Goal: Transaction & Acquisition: Purchase product/service

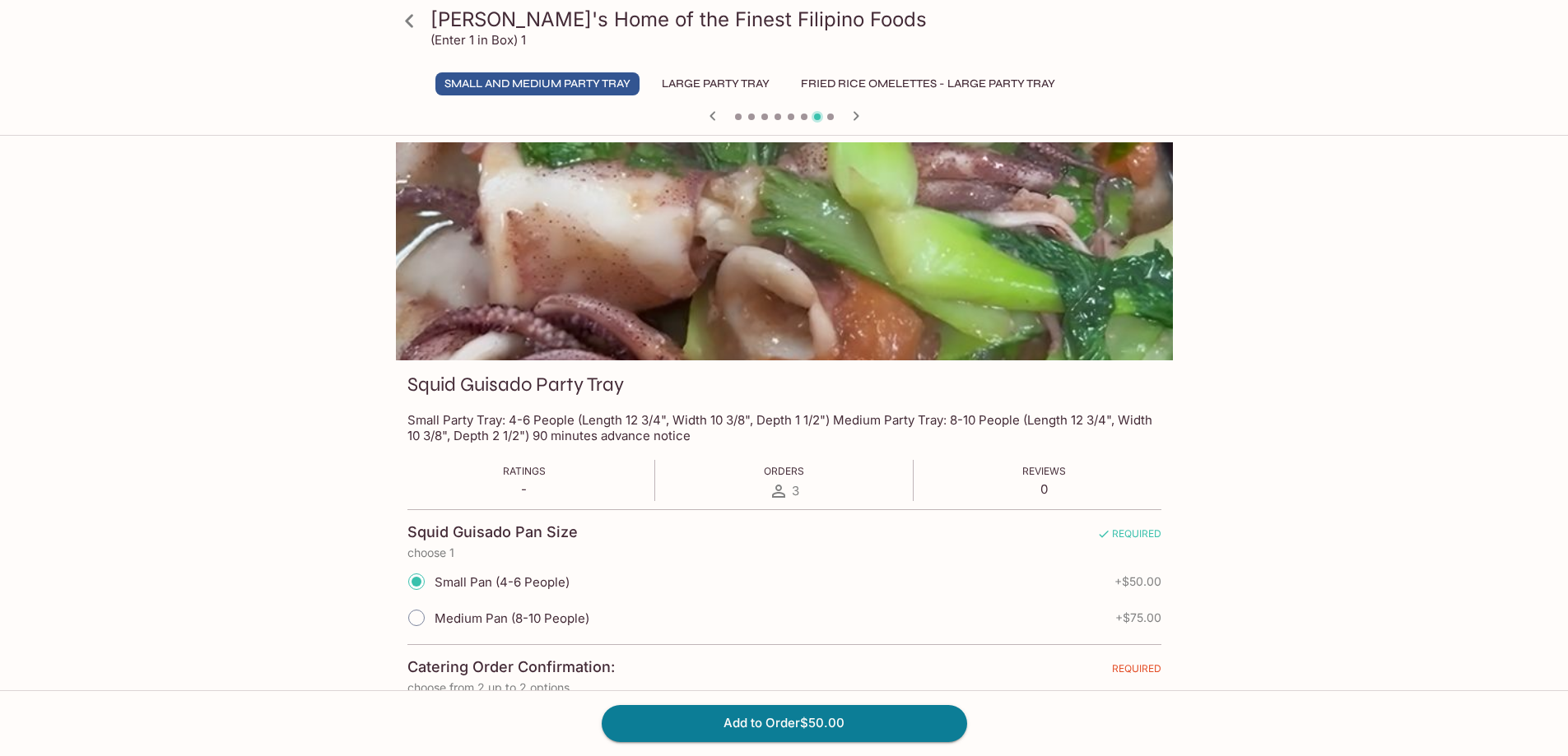
scroll to position [165, 0]
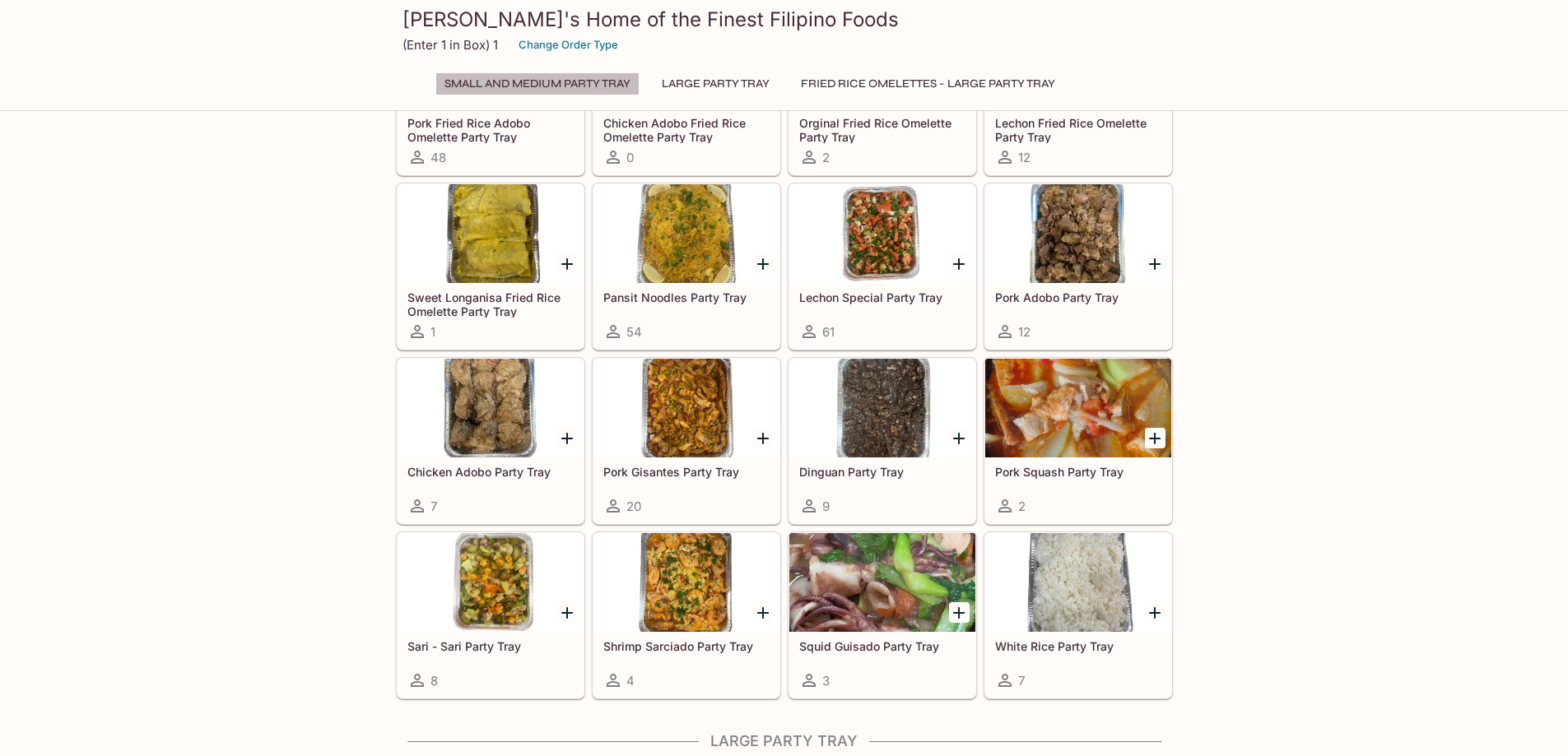
click at [581, 76] on button "Small and Medium Party Tray" at bounding box center [537, 83] width 204 height 23
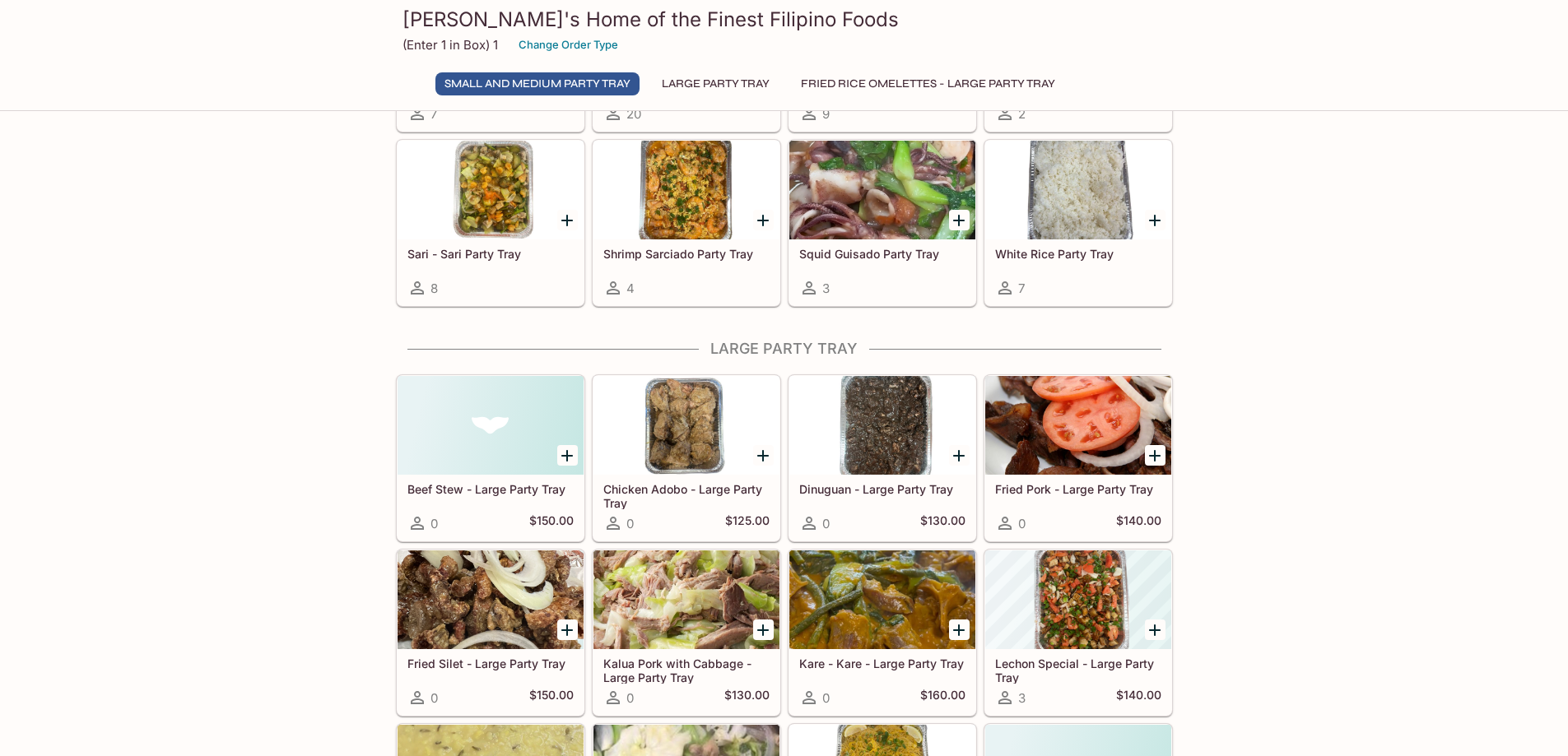
scroll to position [576, 0]
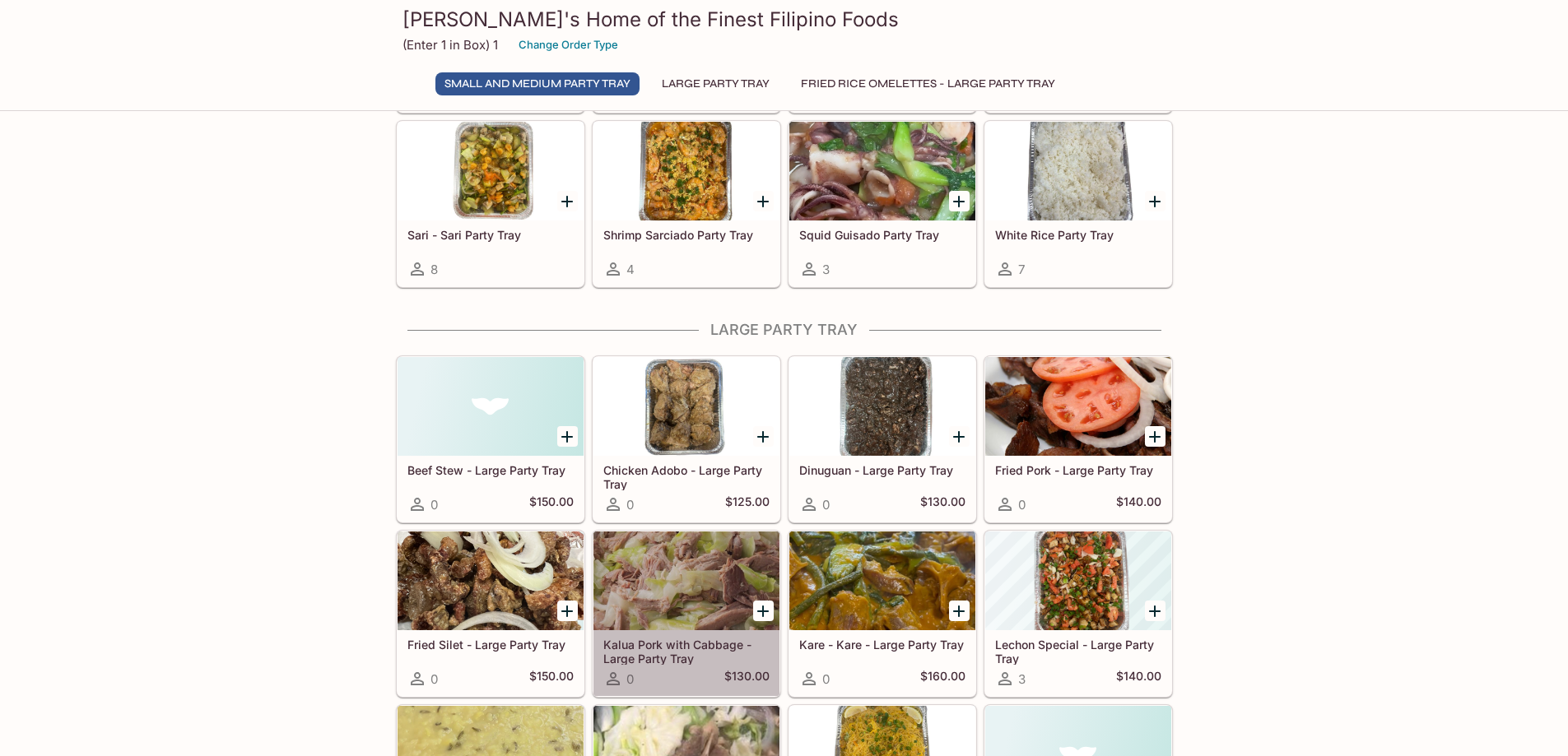
click at [664, 552] on div at bounding box center [686, 580] width 186 height 99
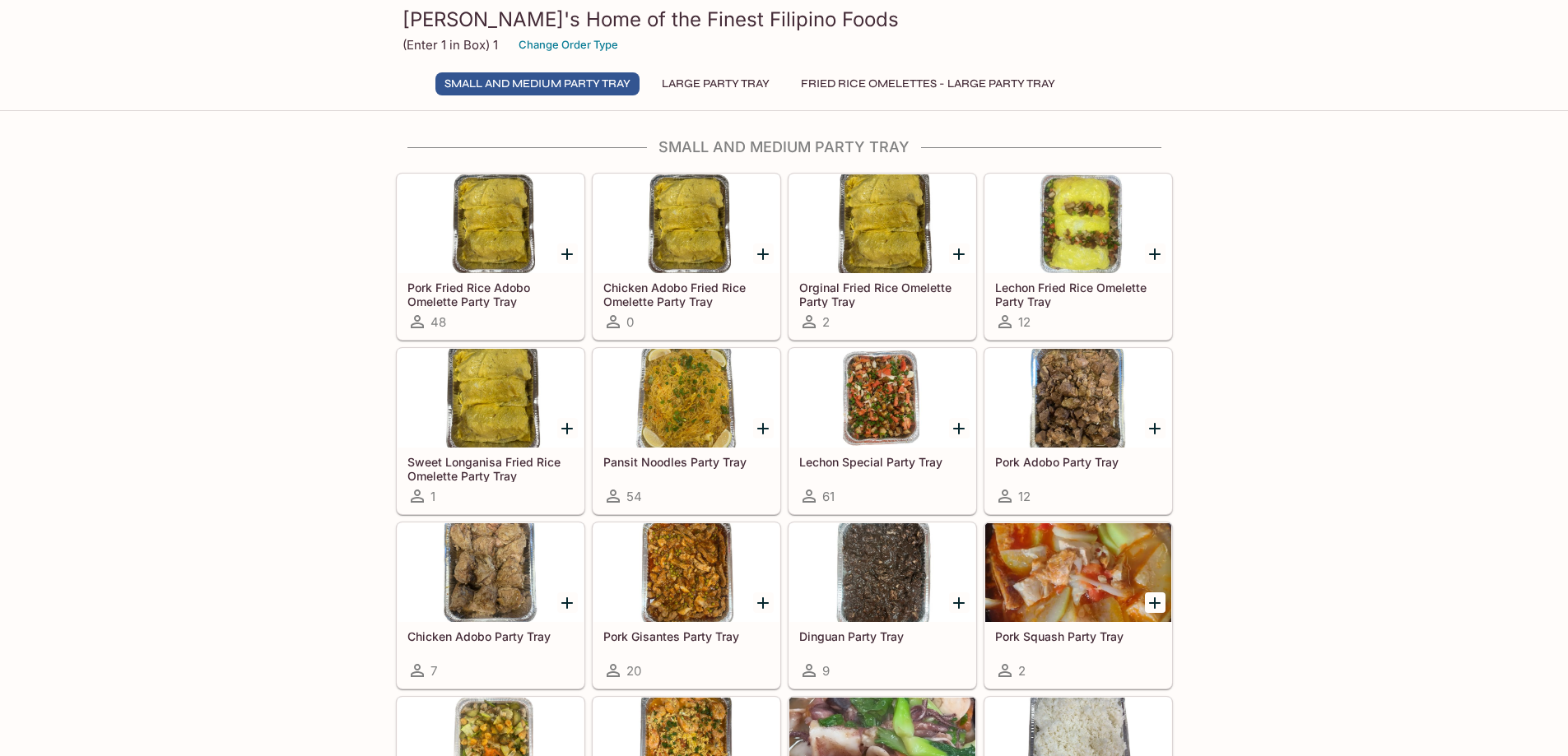
click at [474, 82] on button "Small and Medium Party Tray" at bounding box center [537, 83] width 204 height 23
click at [603, 49] on button "Change Order Type" at bounding box center [568, 44] width 114 height 25
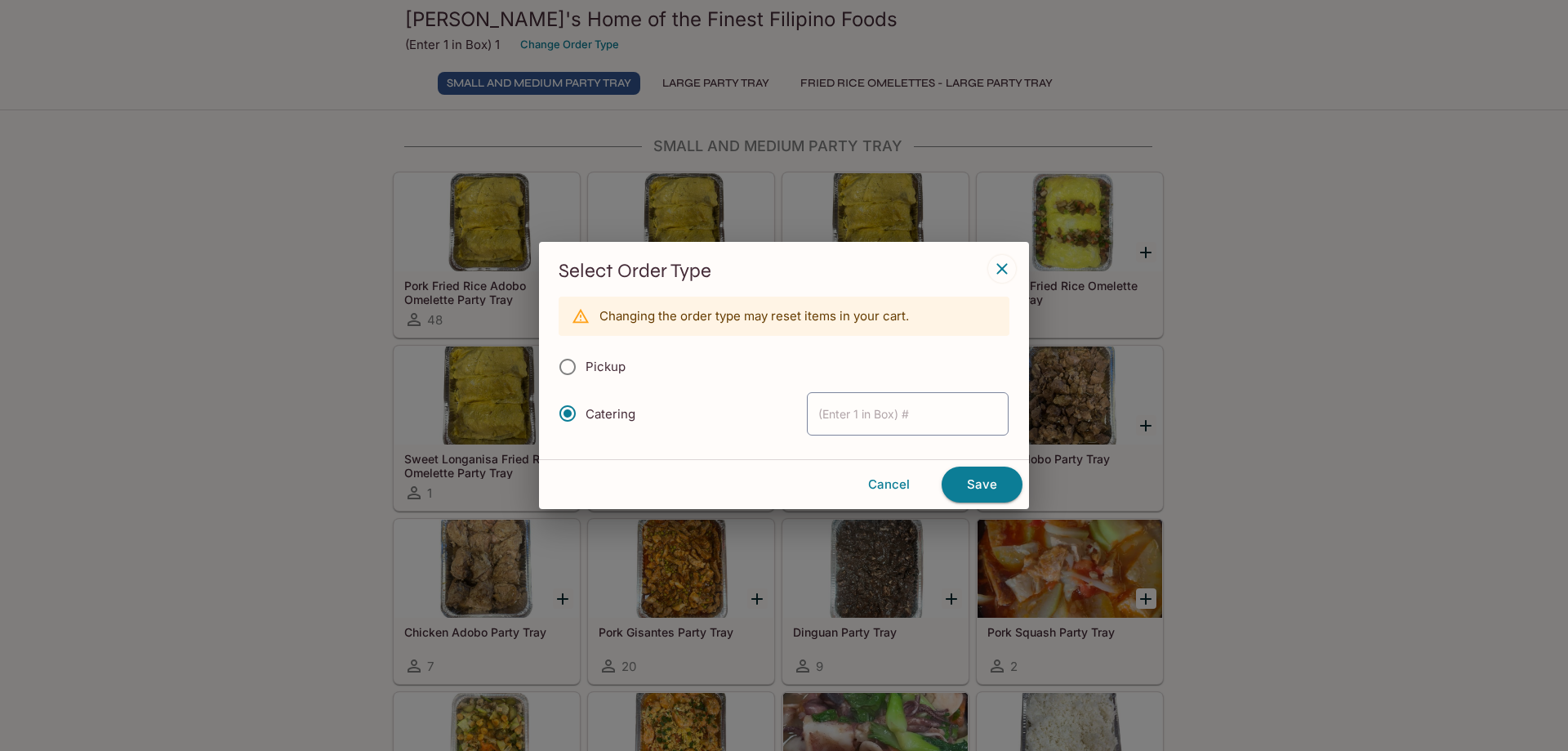
click at [573, 368] on input "Pickup" at bounding box center [567, 367] width 34 height 34
radio input "true"
click at [996, 481] on button "Save" at bounding box center [982, 485] width 81 height 36
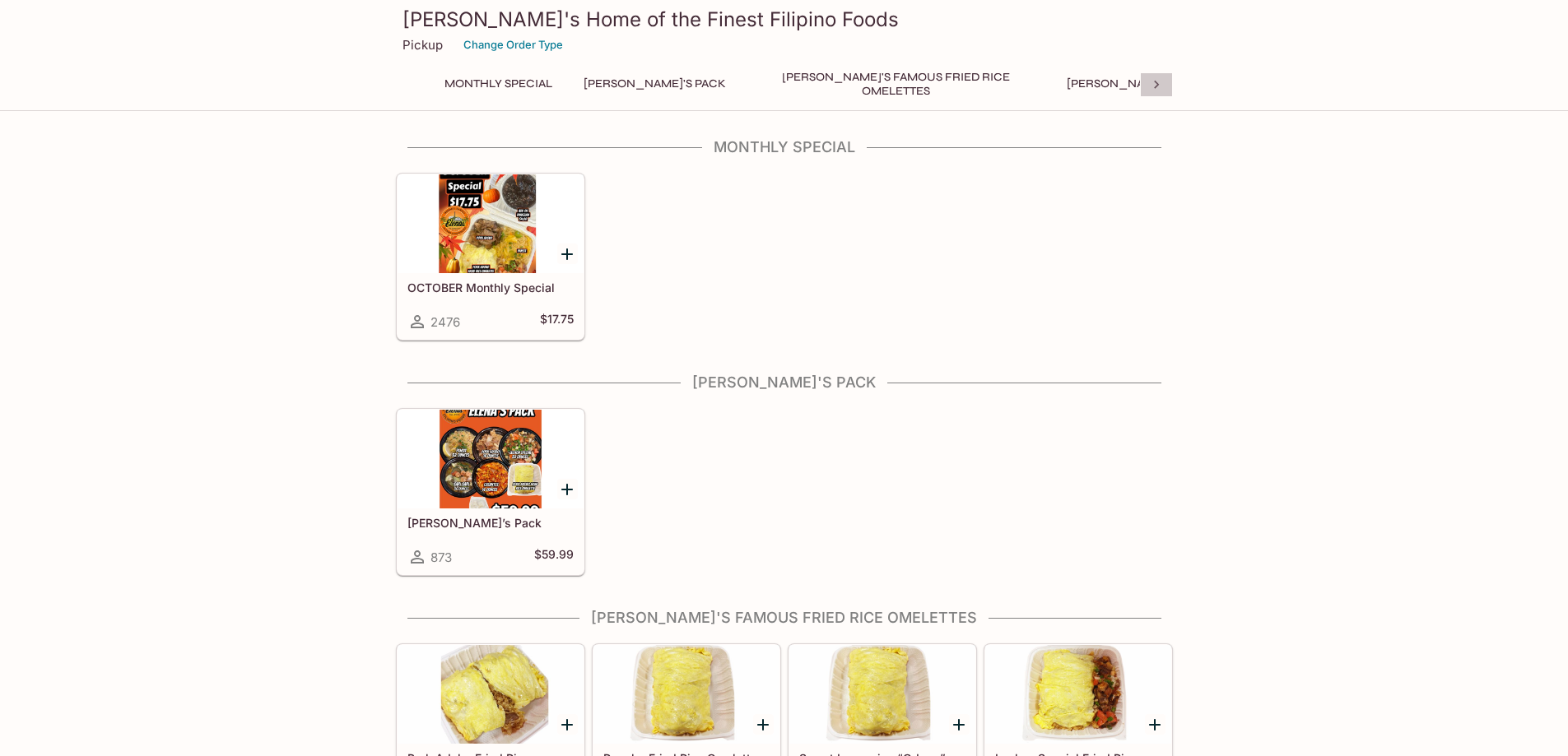
click at [1156, 82] on icon at bounding box center [1156, 84] width 5 height 8
click at [1156, 82] on div "Monthly Special [PERSON_NAME]'s Pack [PERSON_NAME]'s Famous Fried Rice Omelette…" at bounding box center [784, 89] width 777 height 33
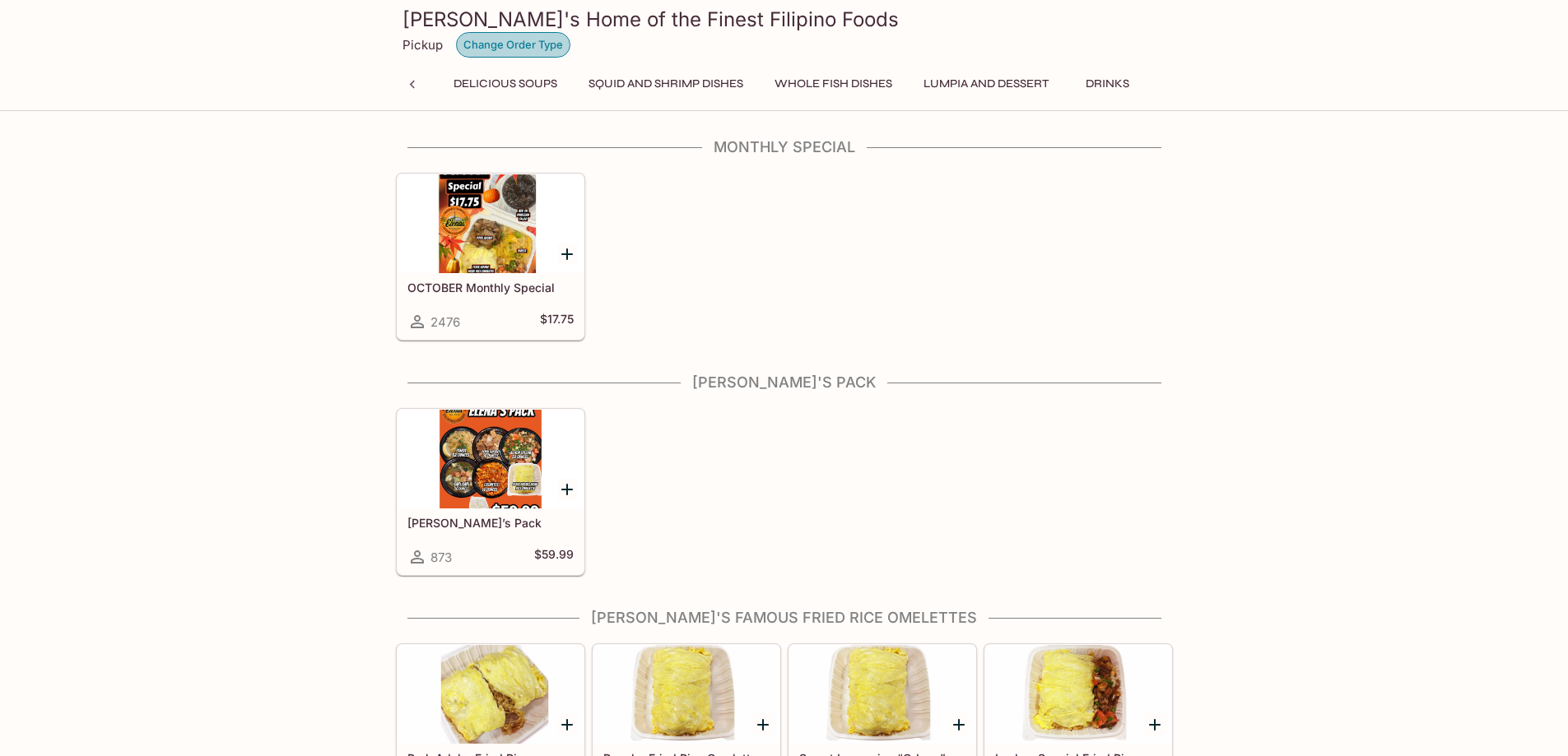
click at [545, 38] on button "Change Order Type" at bounding box center [513, 44] width 114 height 25
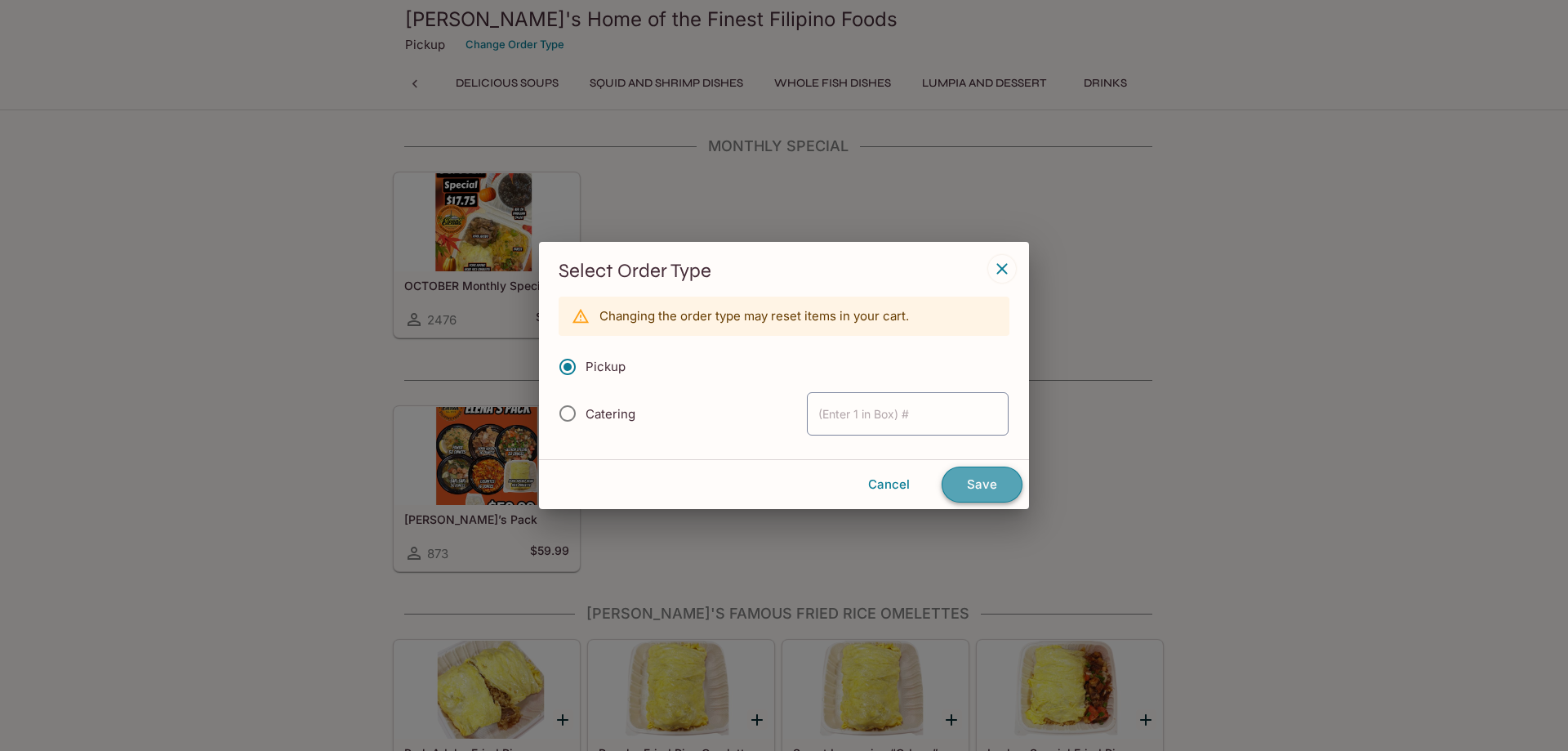
click at [990, 489] on button "Save" at bounding box center [982, 485] width 81 height 36
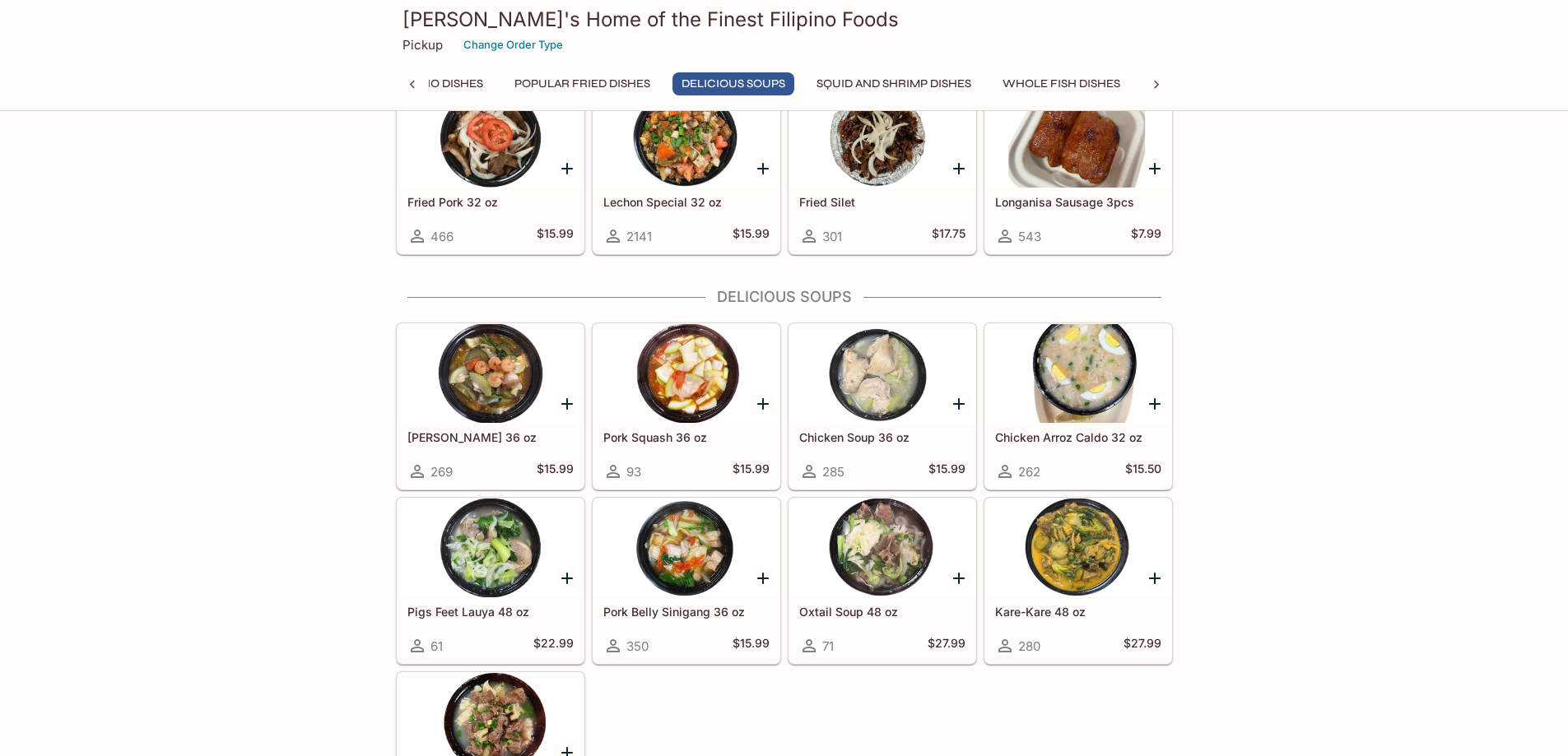
scroll to position [0, 964]
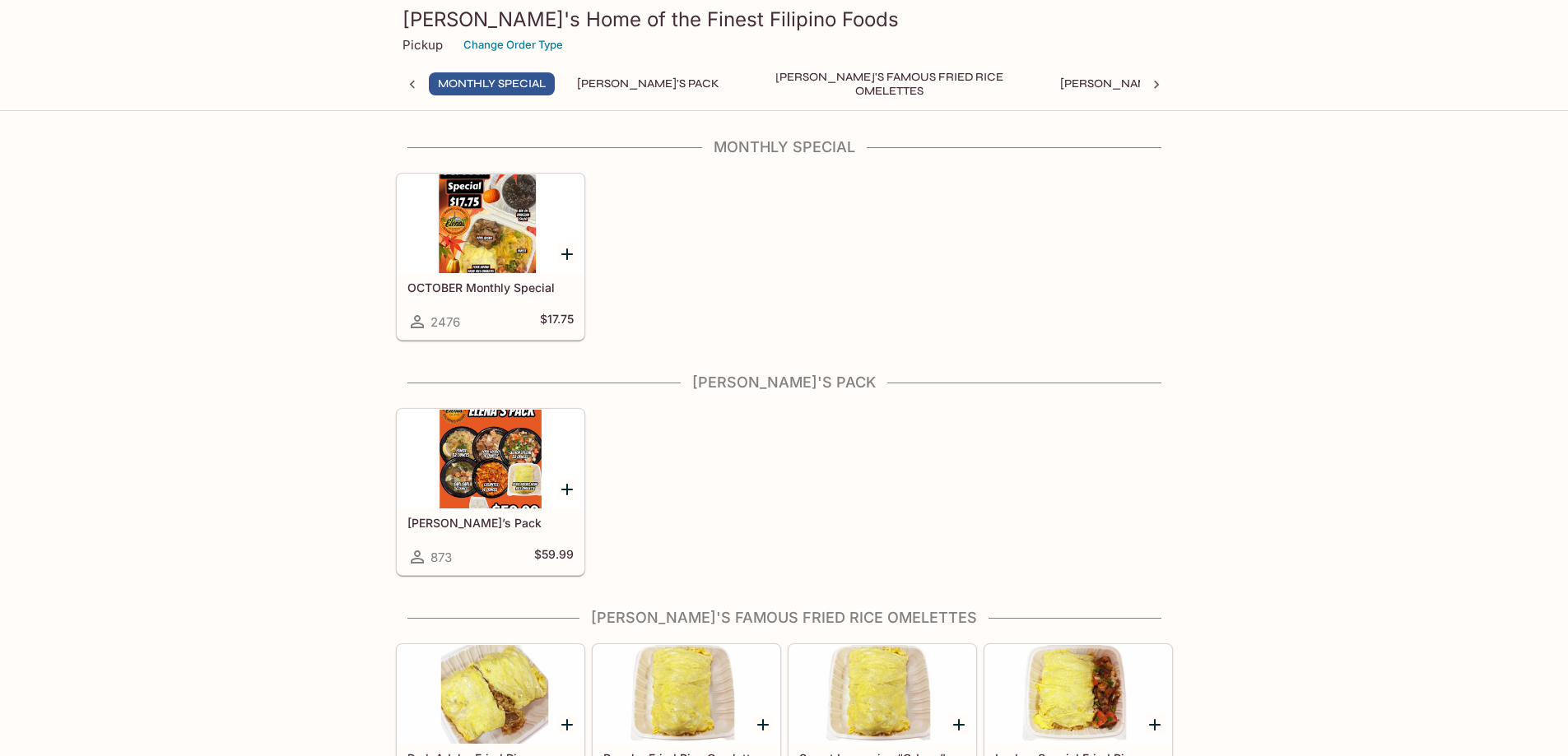
click at [1155, 83] on icon at bounding box center [1156, 84] width 16 height 16
click at [1155, 83] on div "Monthly Special [PERSON_NAME]'s Pack [PERSON_NAME]'s Famous Fried Rice Omelette…" at bounding box center [784, 89] width 777 height 33
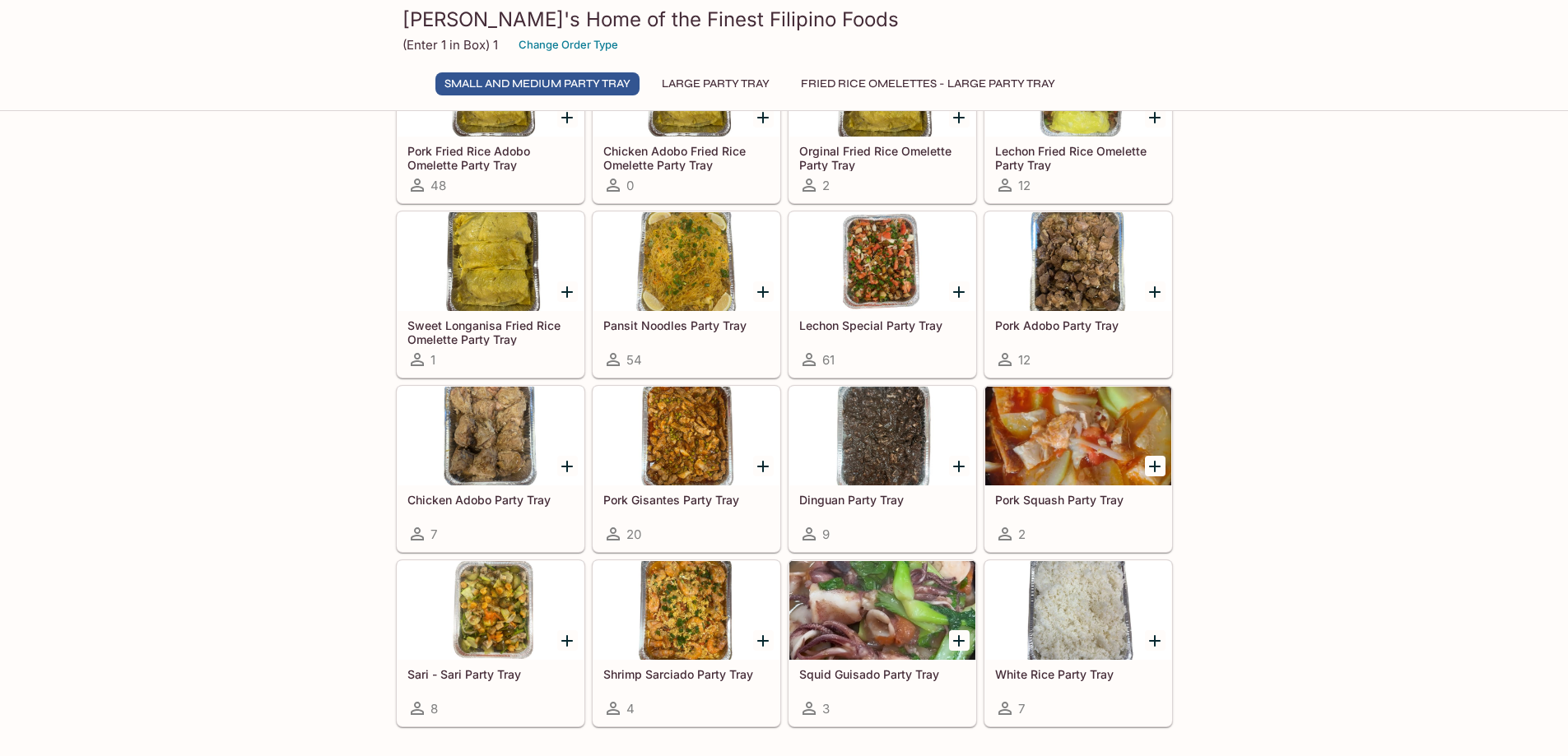
scroll to position [165, 0]
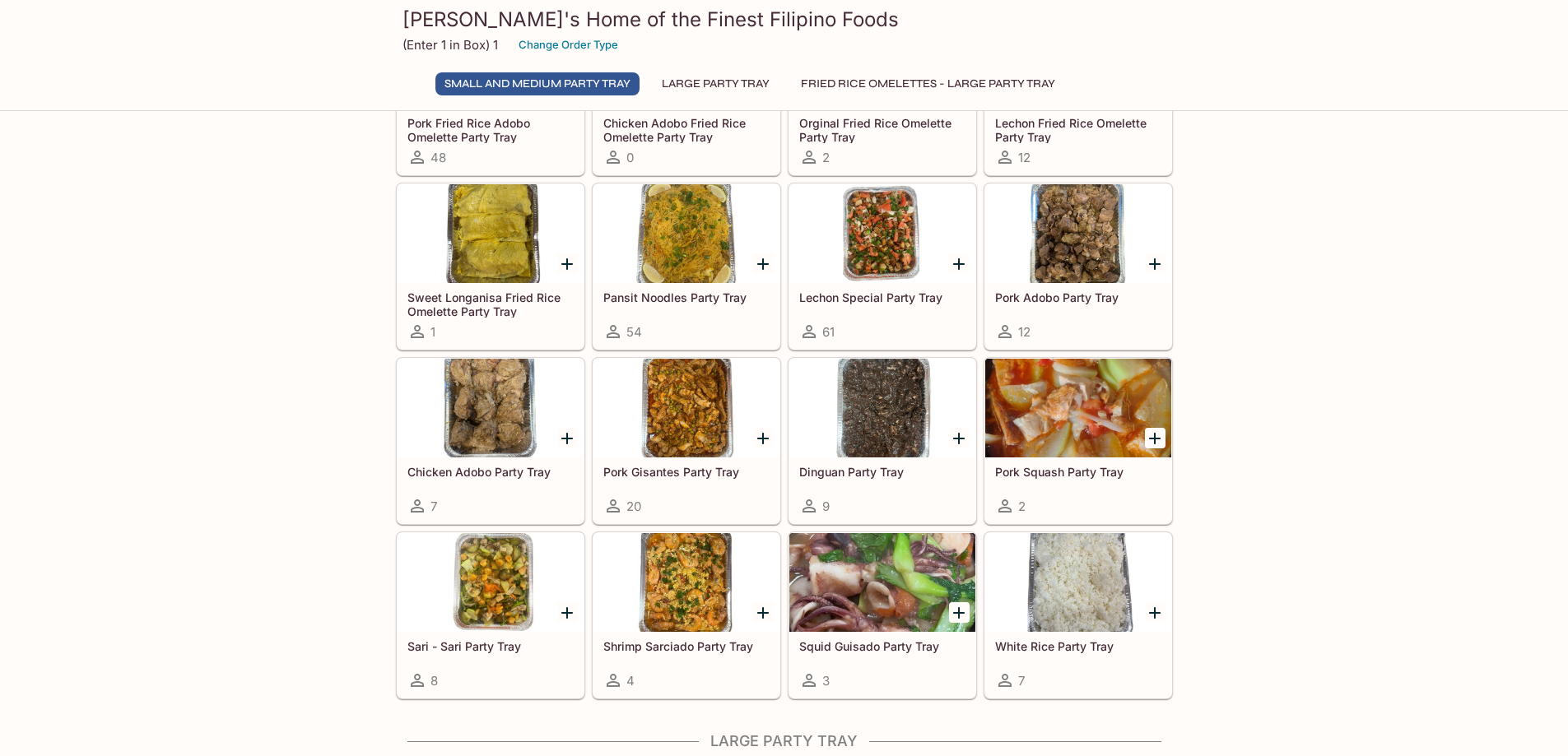
click at [525, 81] on button "Small and Medium Party Tray" at bounding box center [537, 83] width 204 height 23
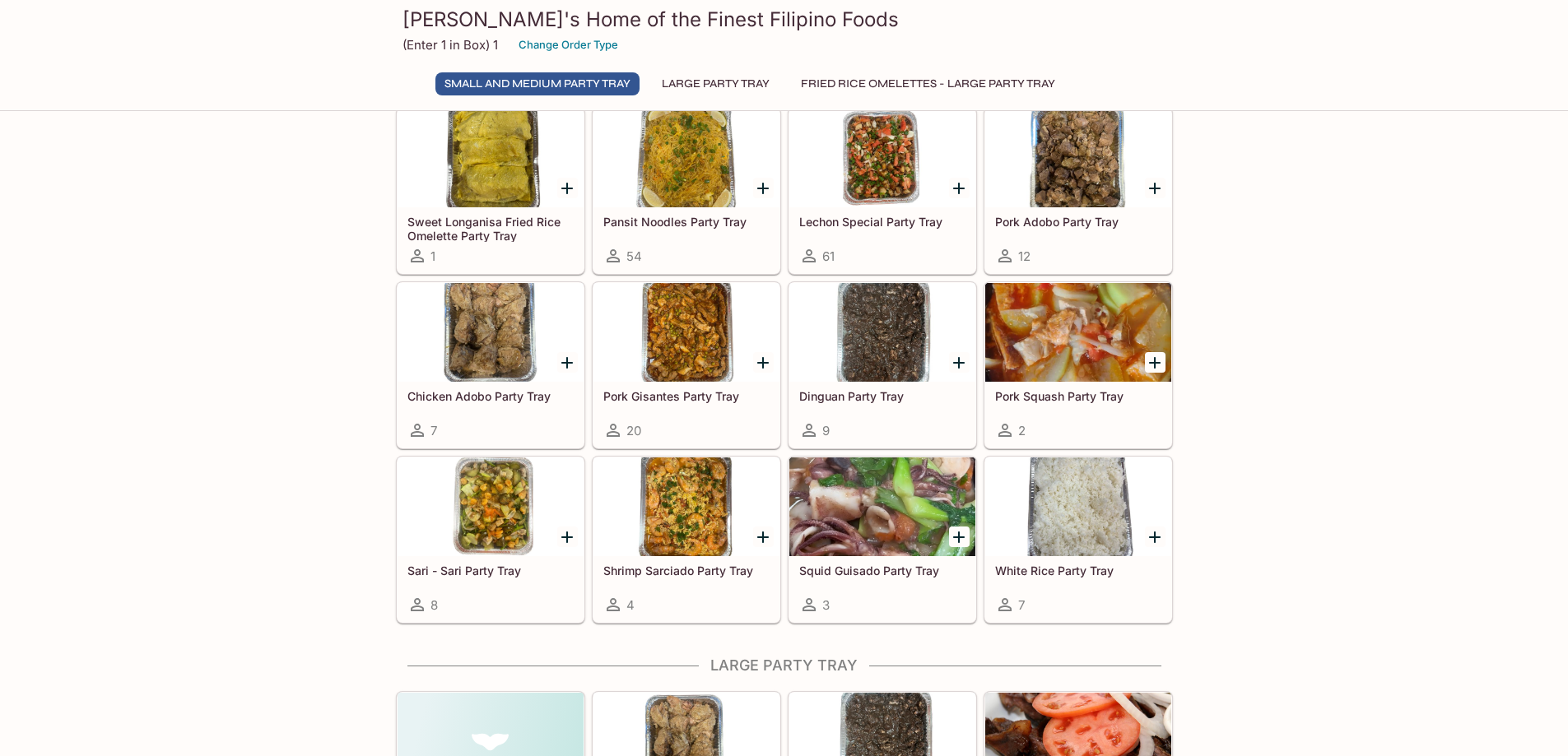
scroll to position [247, 0]
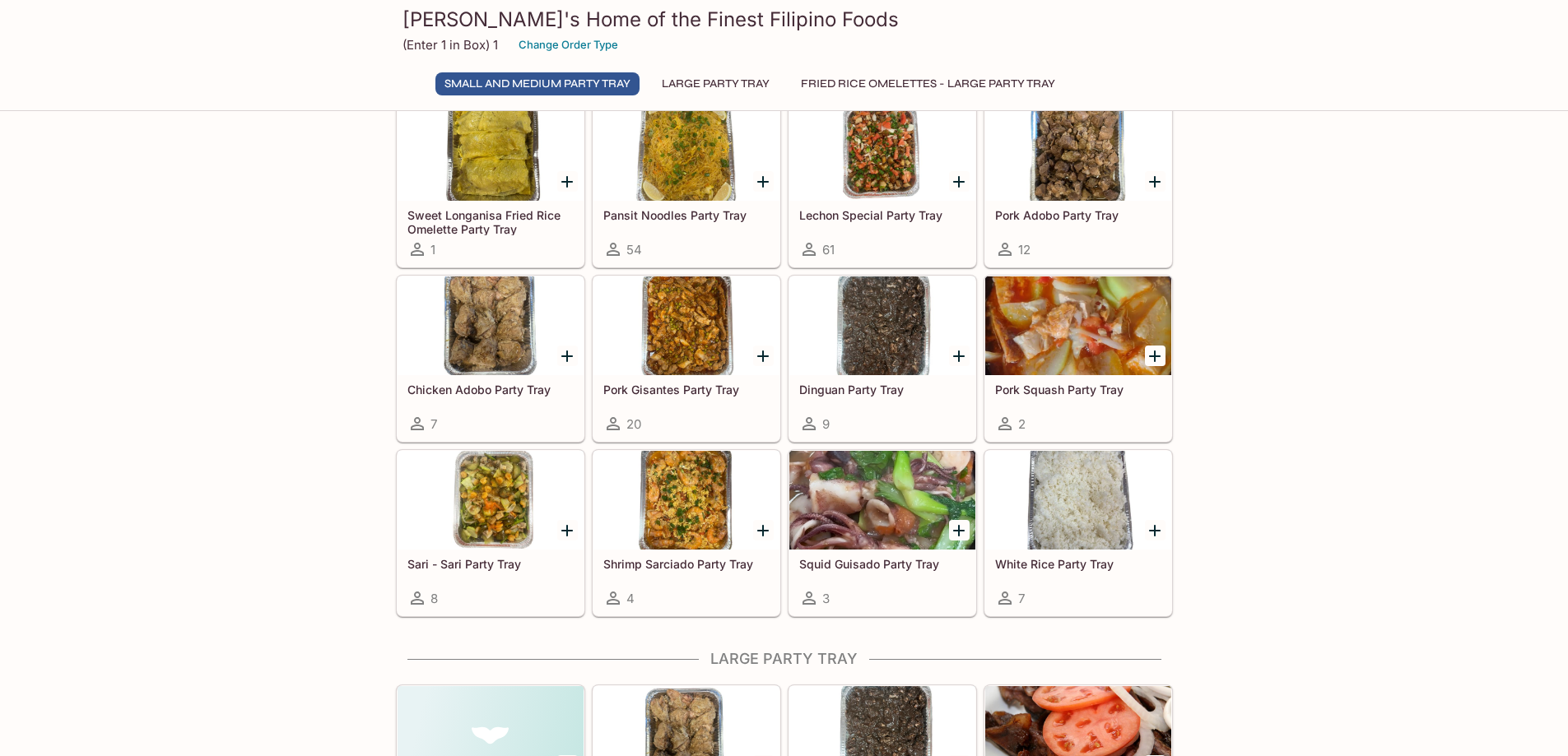
click at [958, 531] on icon "Add Squid Guisado Party Tray" at bounding box center [958, 531] width 12 height 12
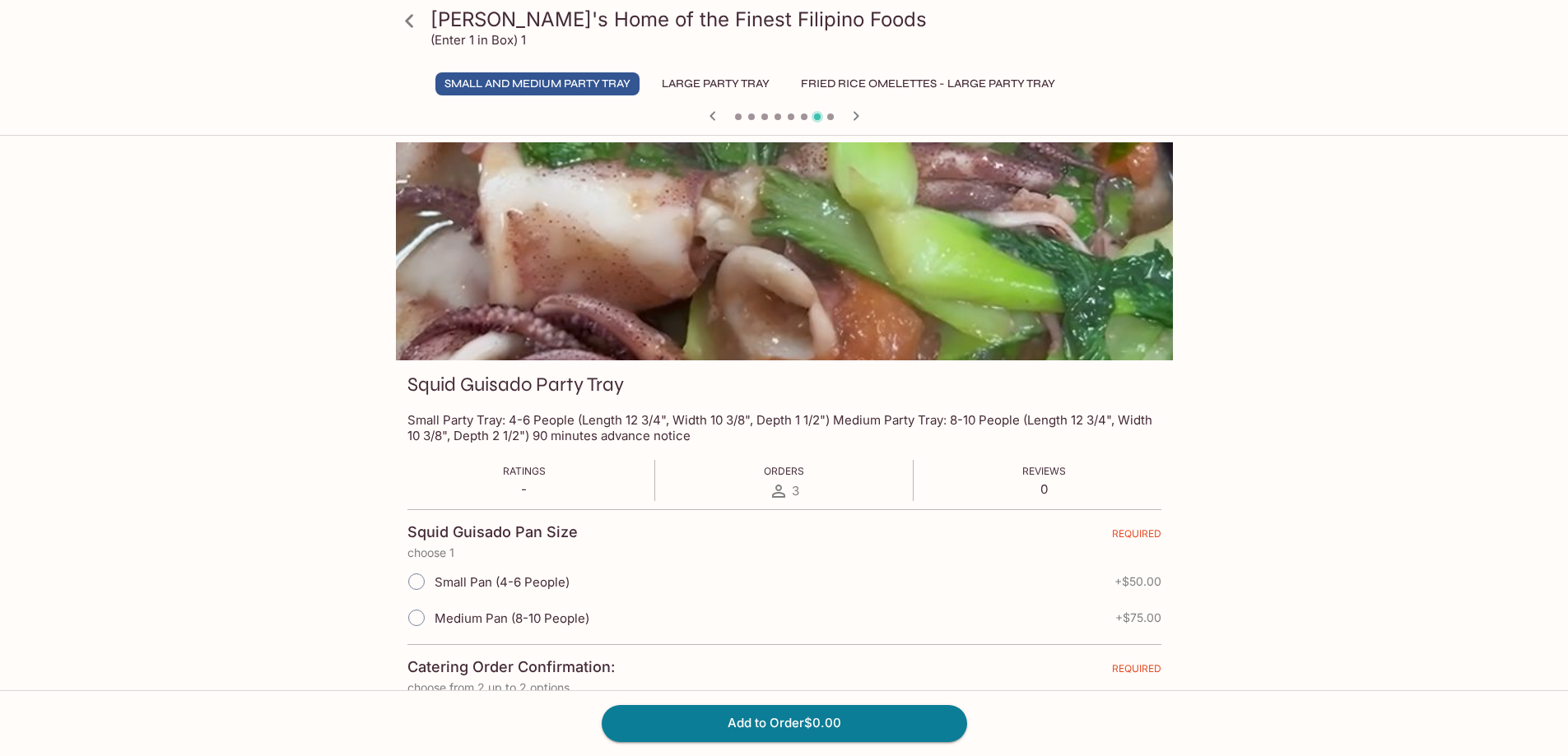
click at [416, 572] on input "Small Pan (4-6 People)" at bounding box center [417, 581] width 34 height 34
radio input "true"
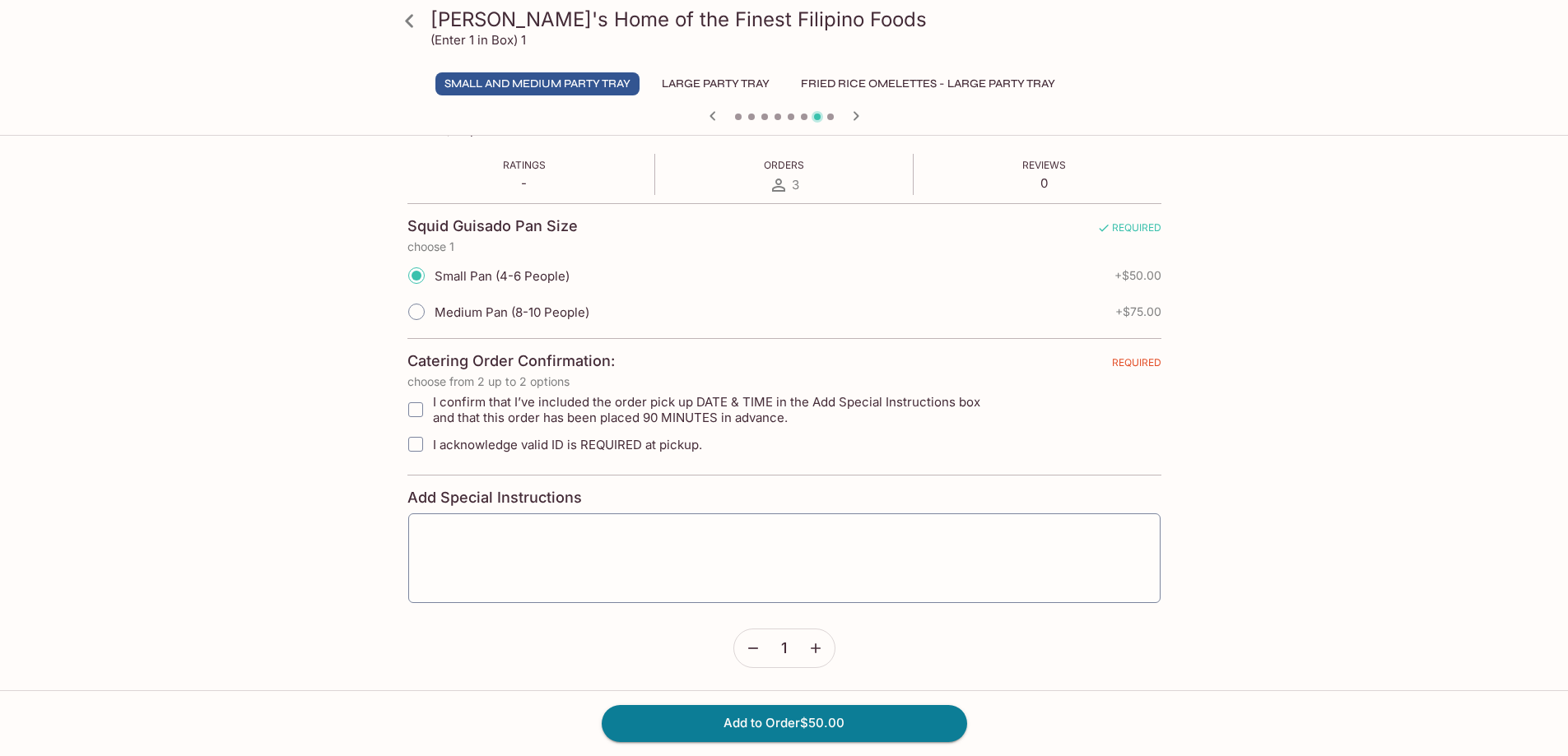
scroll to position [308, 0]
click at [416, 407] on input "I confirm that I’ve included the order pick up DATE & TIME in the Add Special I…" at bounding box center [416, 407] width 33 height 33
checkbox input "true"
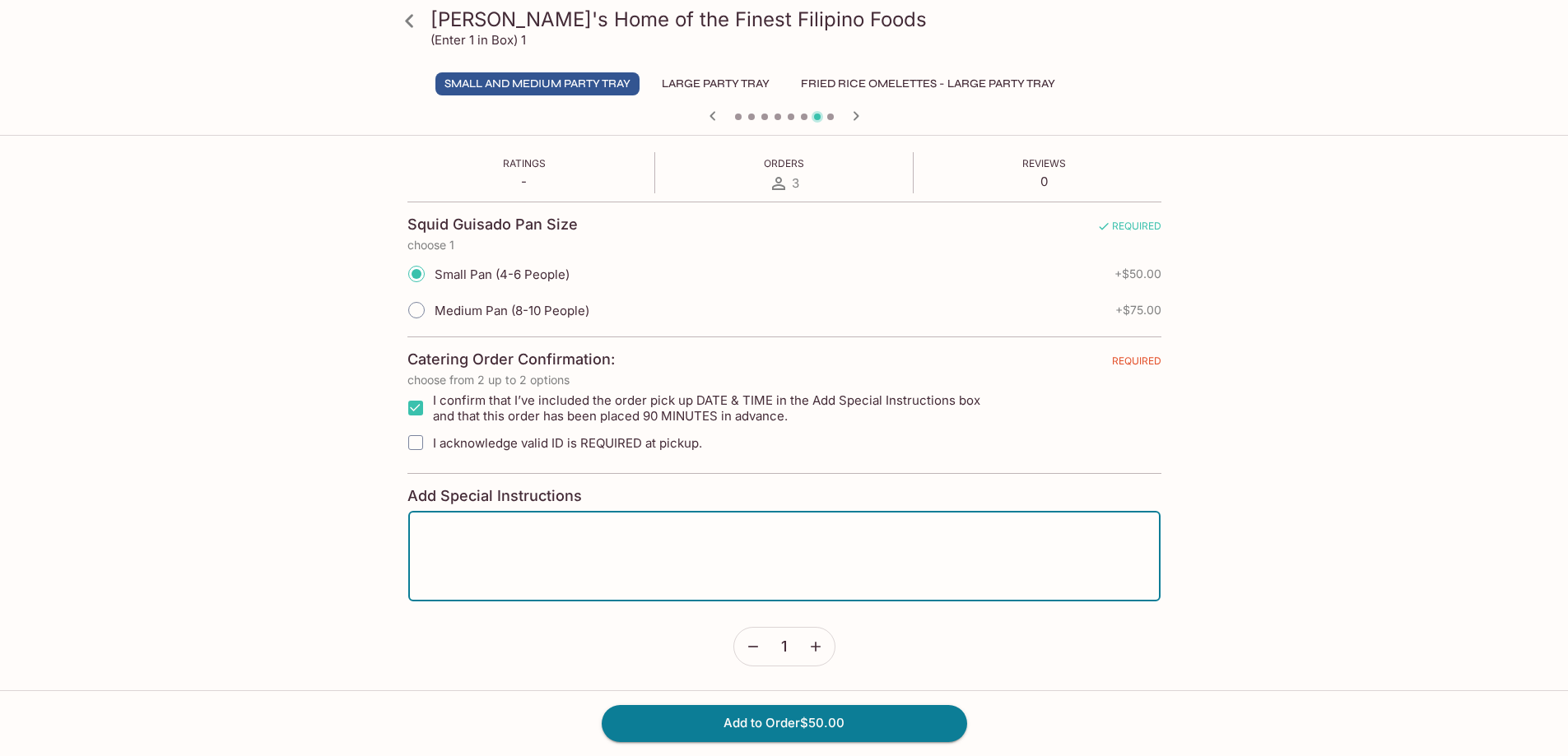
click at [427, 525] on textarea at bounding box center [784, 556] width 729 height 62
type textarea "P"
type textarea "Pick Up FRIDAY OCTOBER 3, 2025 BETWEEN 8:00AM - 8:30AM"
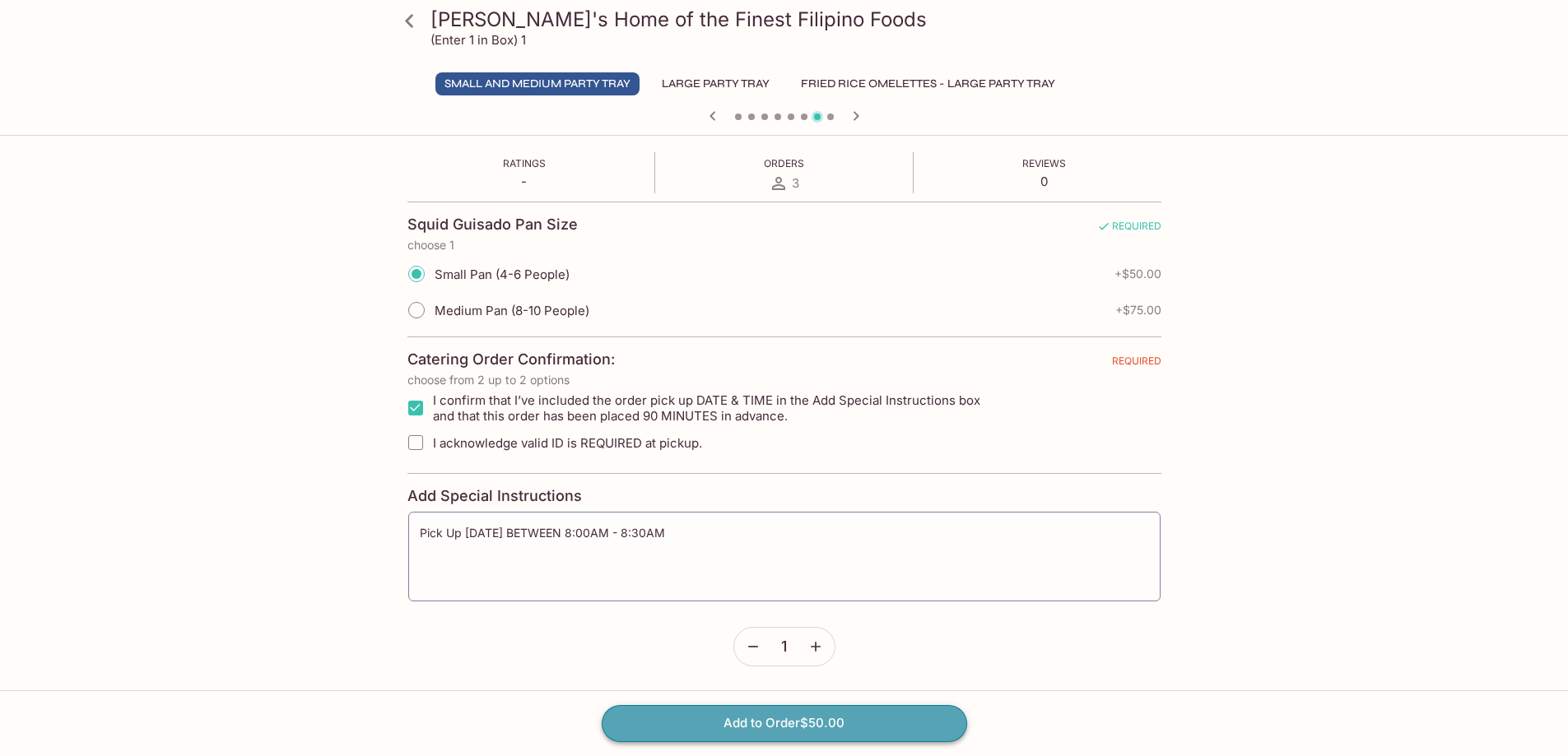
click at [793, 724] on button "Add to Order $50.00" at bounding box center [784, 723] width 365 height 36
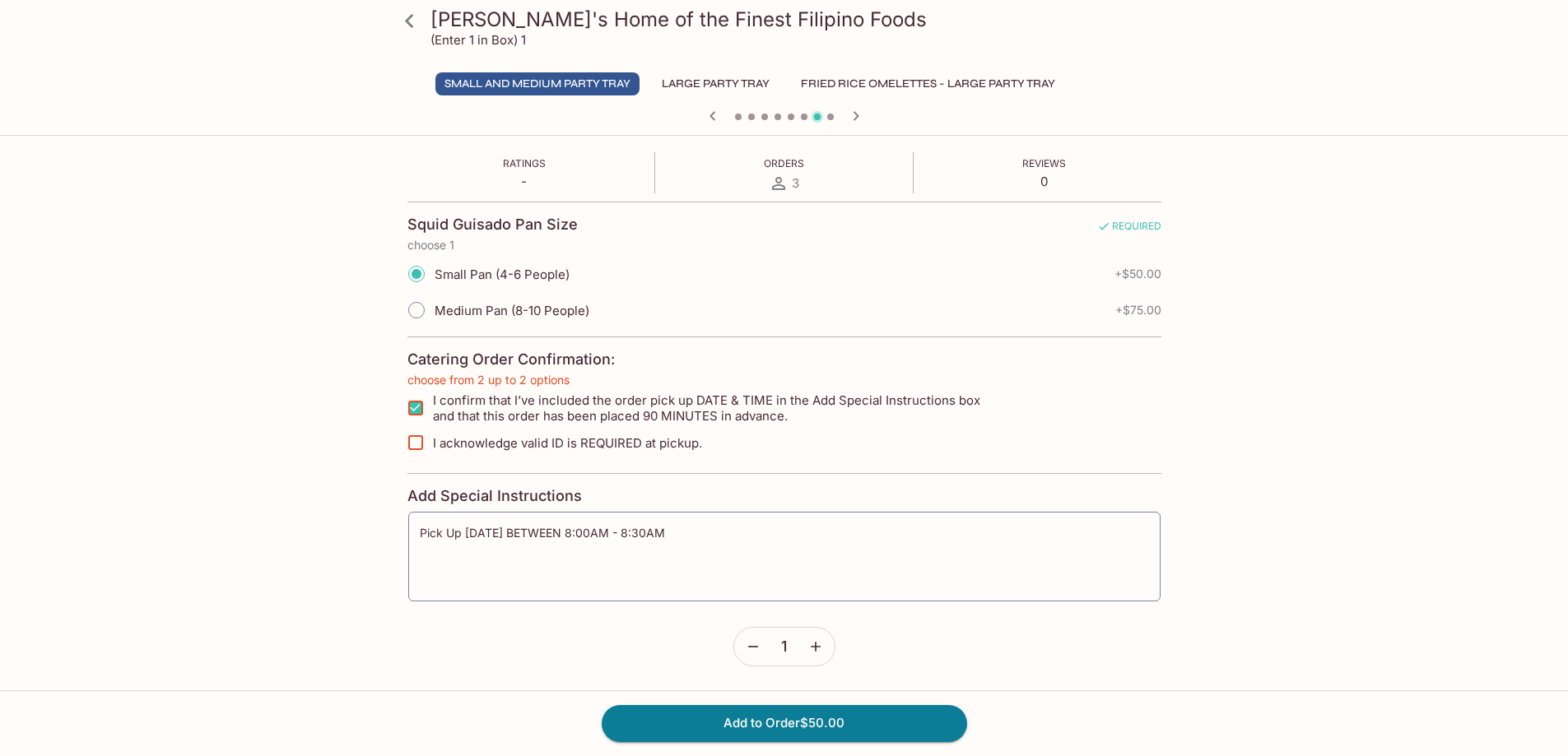
click at [786, 647] on span "1" at bounding box center [784, 646] width 5 height 18
click at [810, 646] on icon "button" at bounding box center [815, 646] width 16 height 16
click at [751, 648] on icon "button" at bounding box center [753, 646] width 16 height 16
click at [598, 661] on form "Squid Guisado Pan Size REQUIRED choose 1 Small Pan (4-6 People) + $50.00 Medium…" at bounding box center [784, 434] width 754 height 464
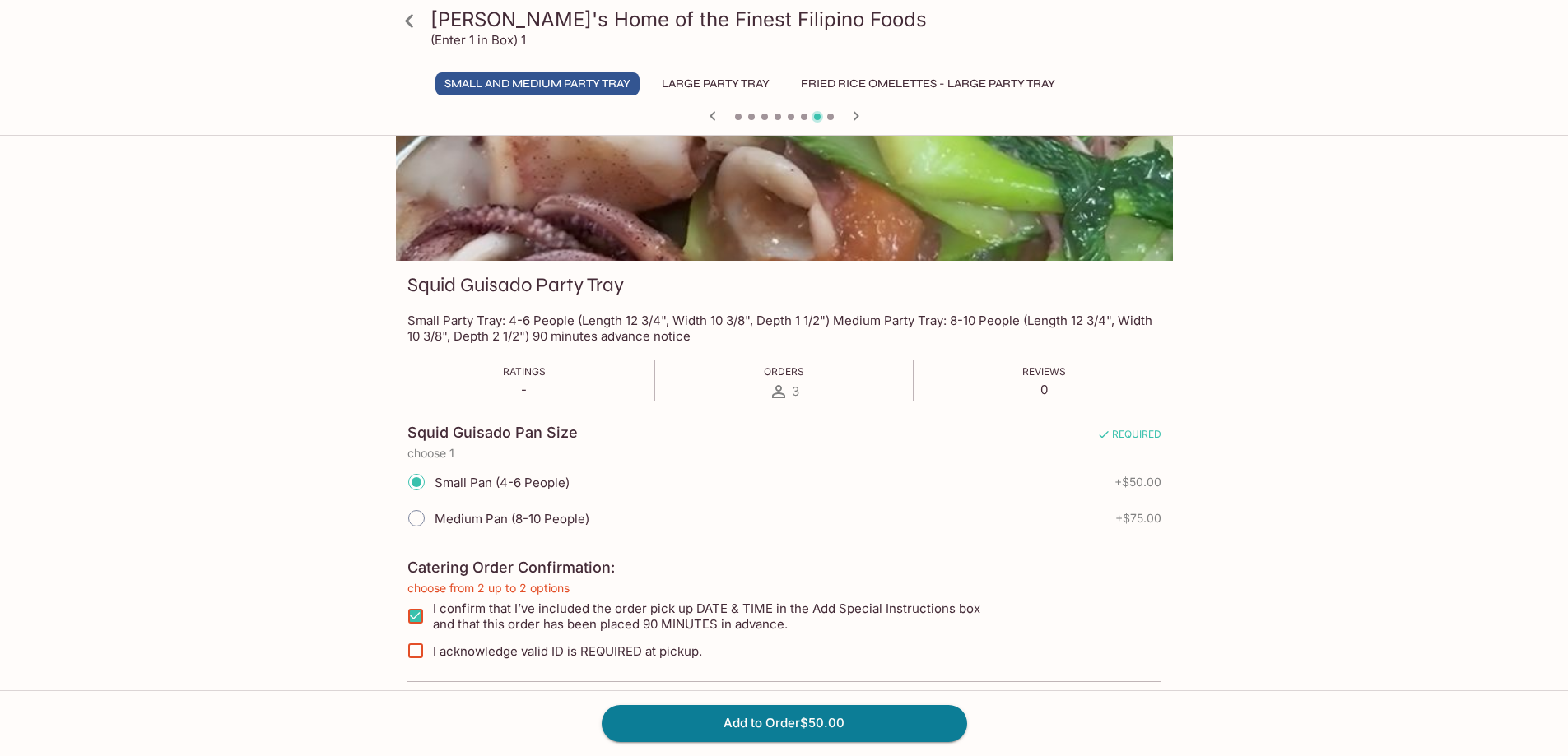
scroll to position [61, 0]
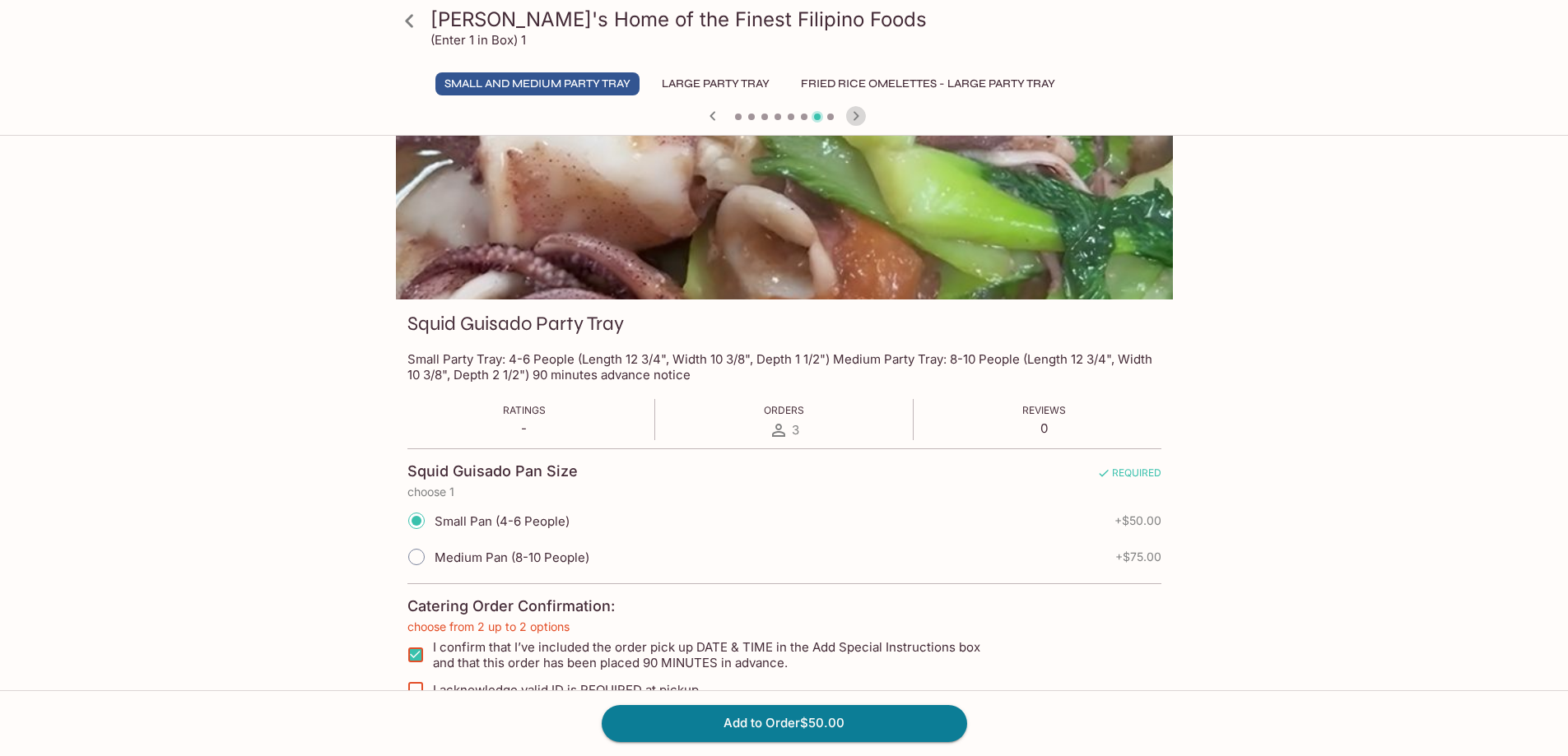
click at [859, 112] on icon "button" at bounding box center [856, 116] width 20 height 20
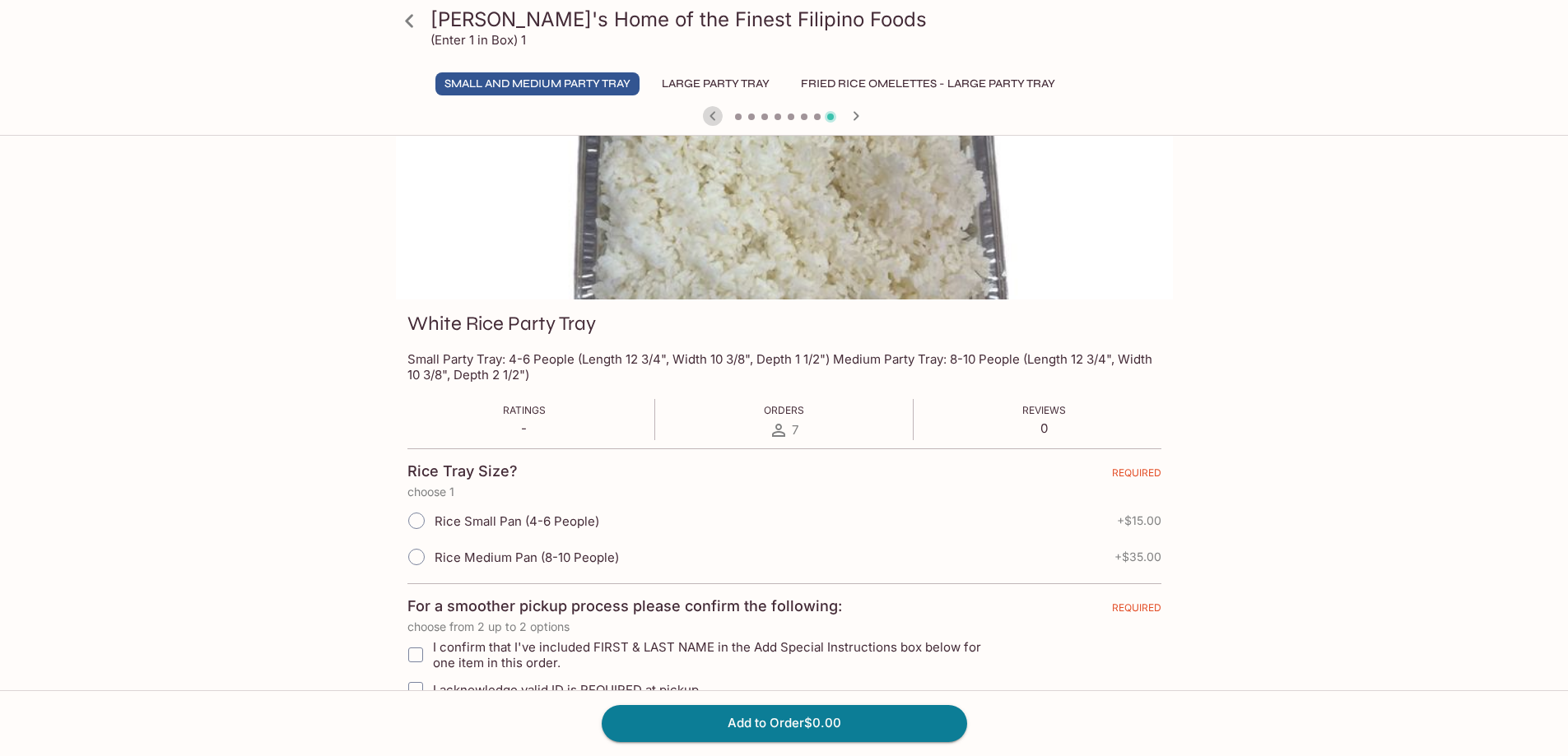
click at [707, 116] on icon "button" at bounding box center [713, 116] width 20 height 20
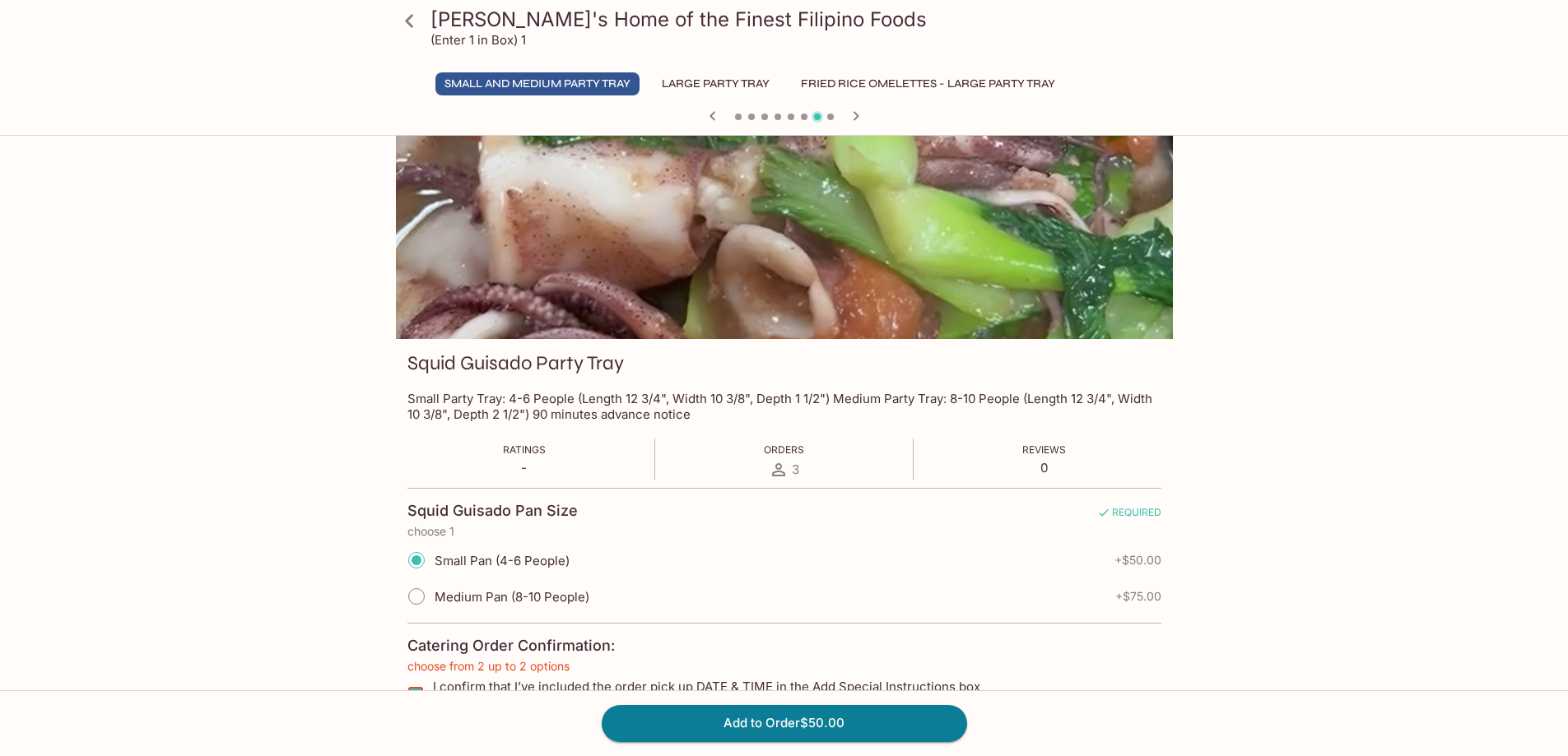
scroll to position [0, 0]
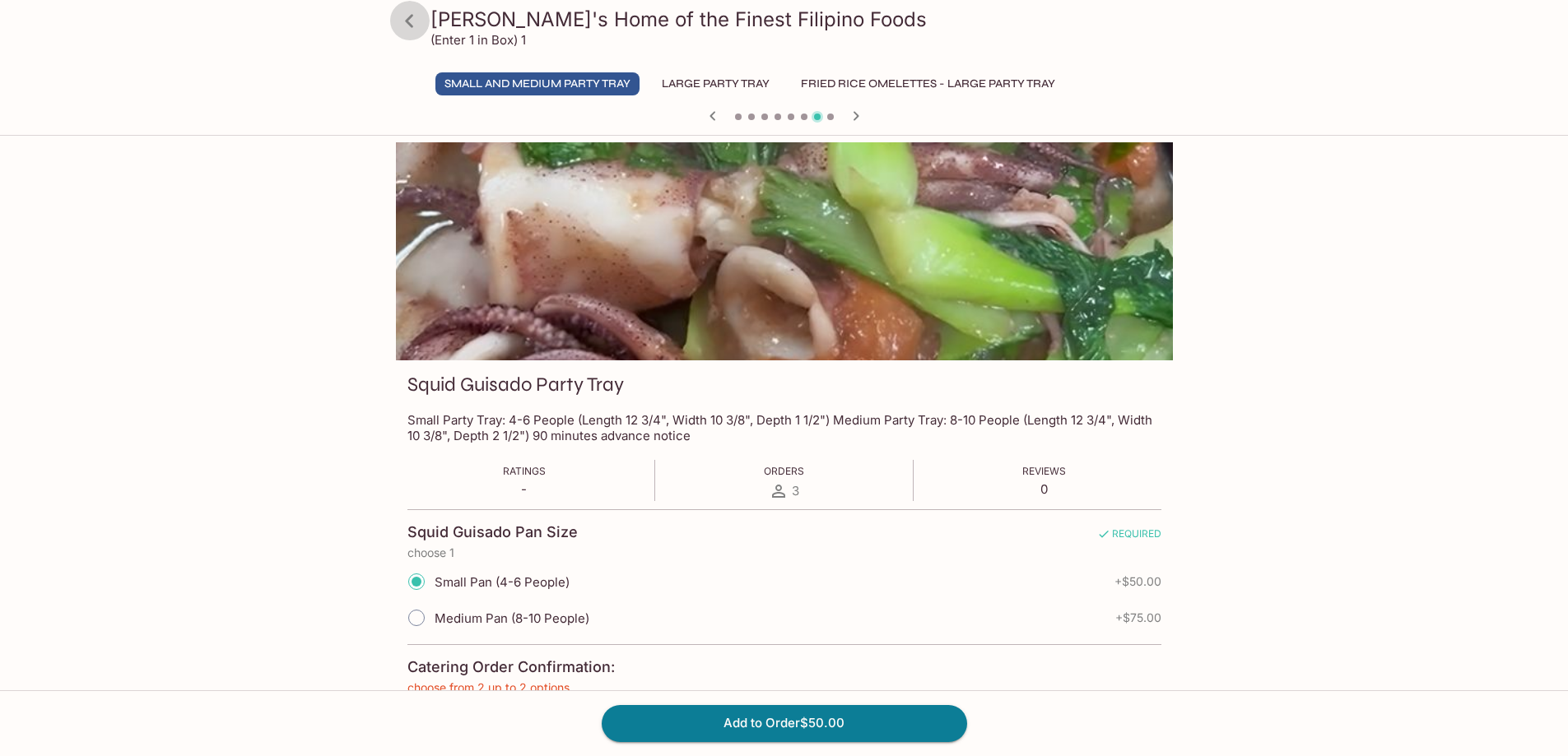
click at [411, 18] on icon at bounding box center [409, 21] width 29 height 29
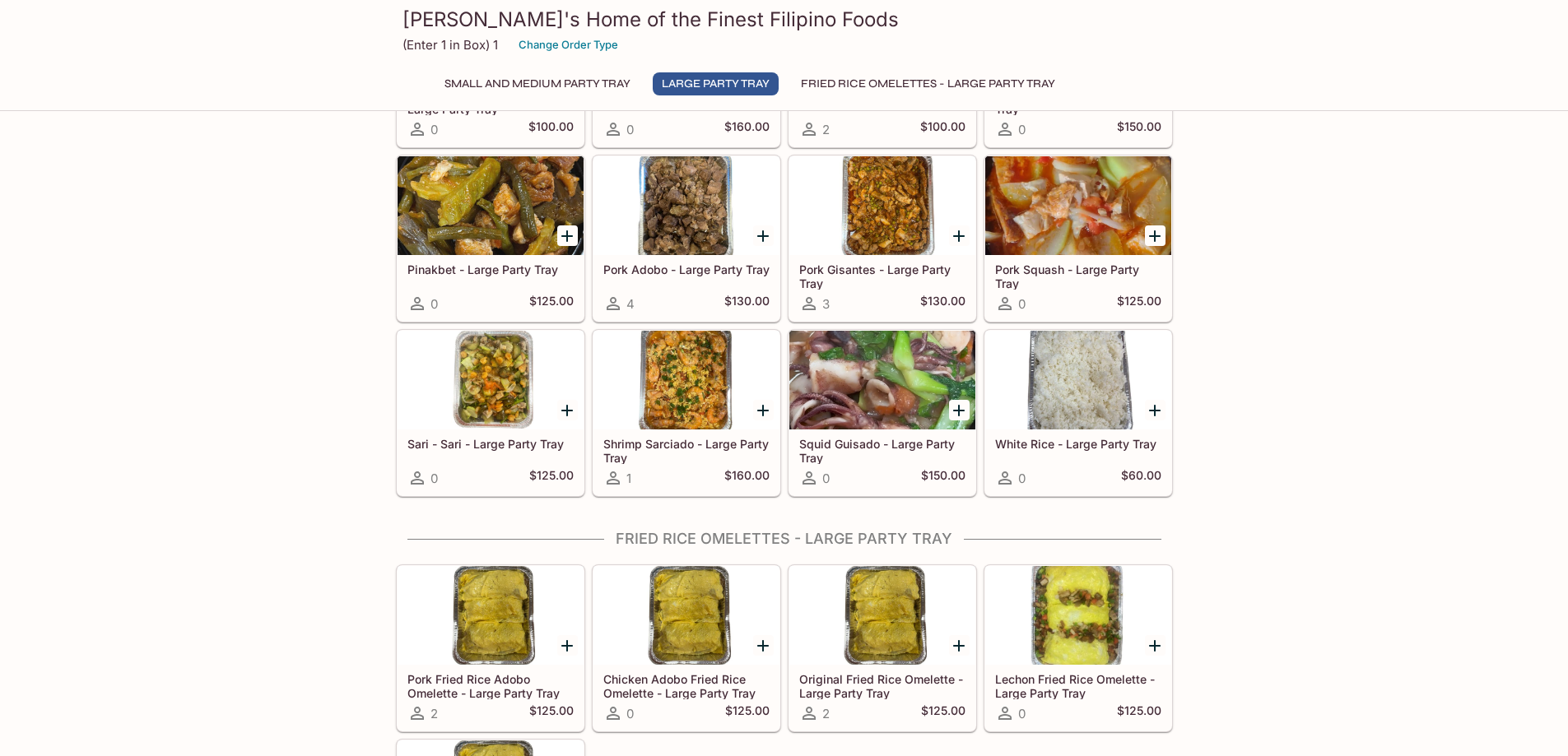
scroll to position [1121, 0]
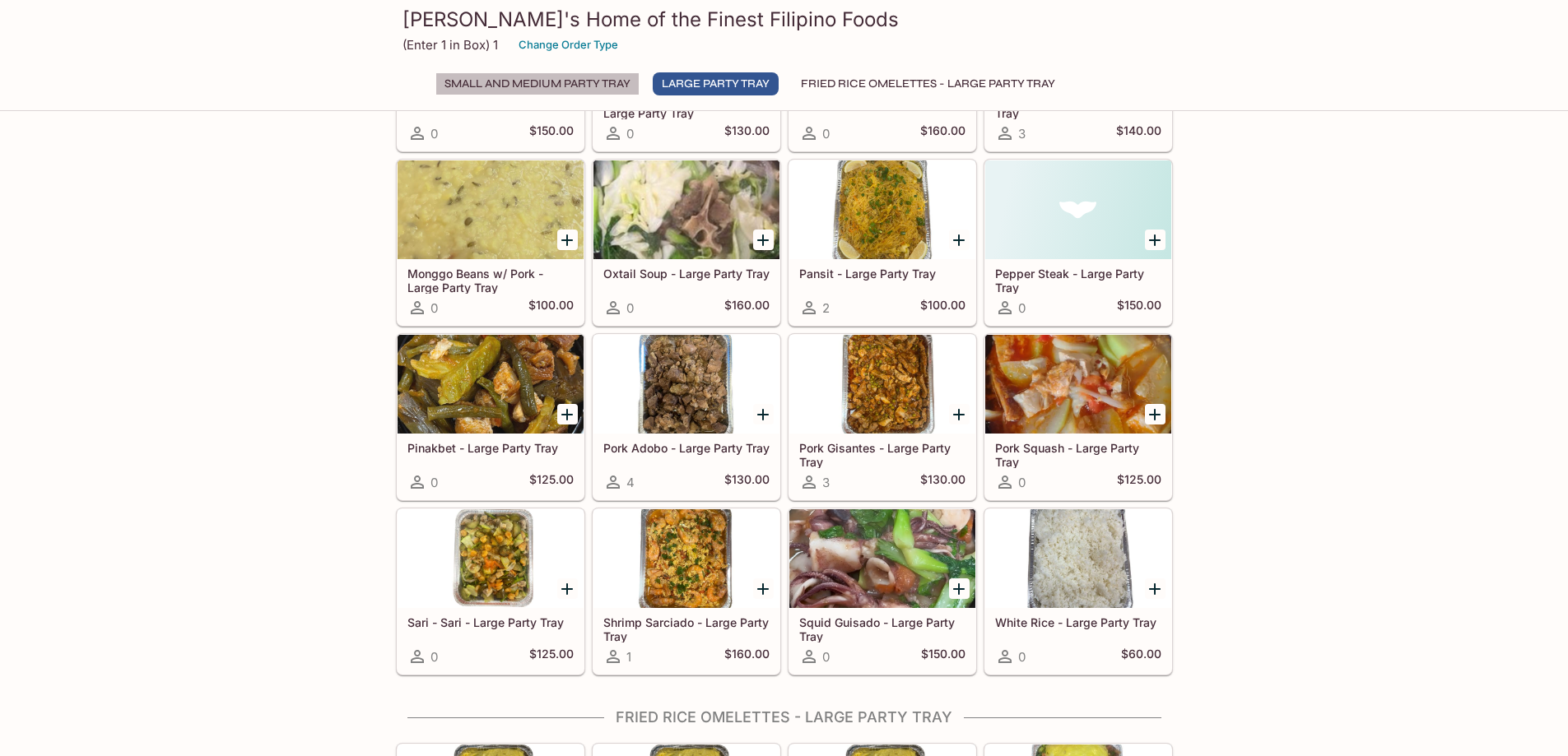
click at [465, 86] on button "Small and Medium Party Tray" at bounding box center [537, 83] width 204 height 23
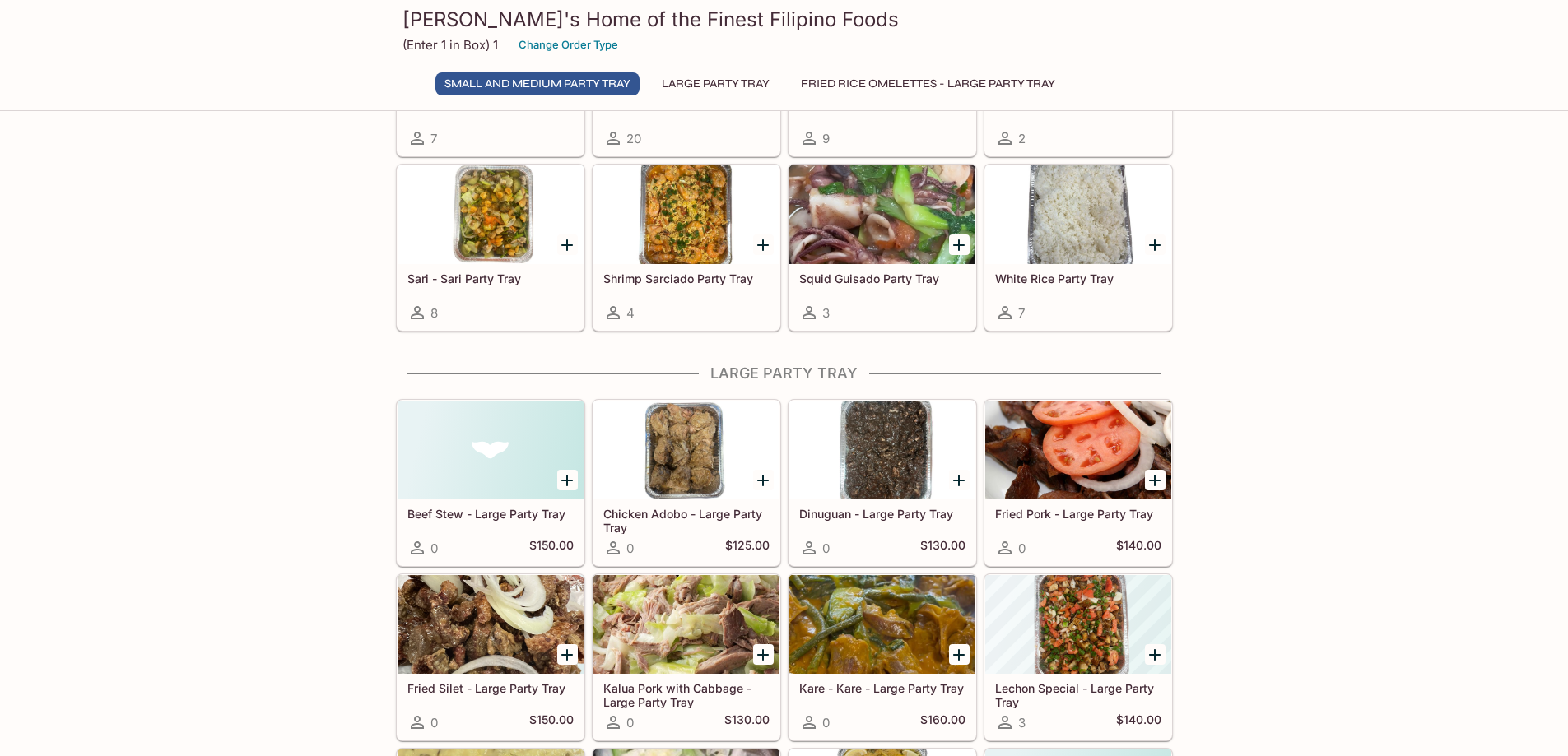
scroll to position [381, 0]
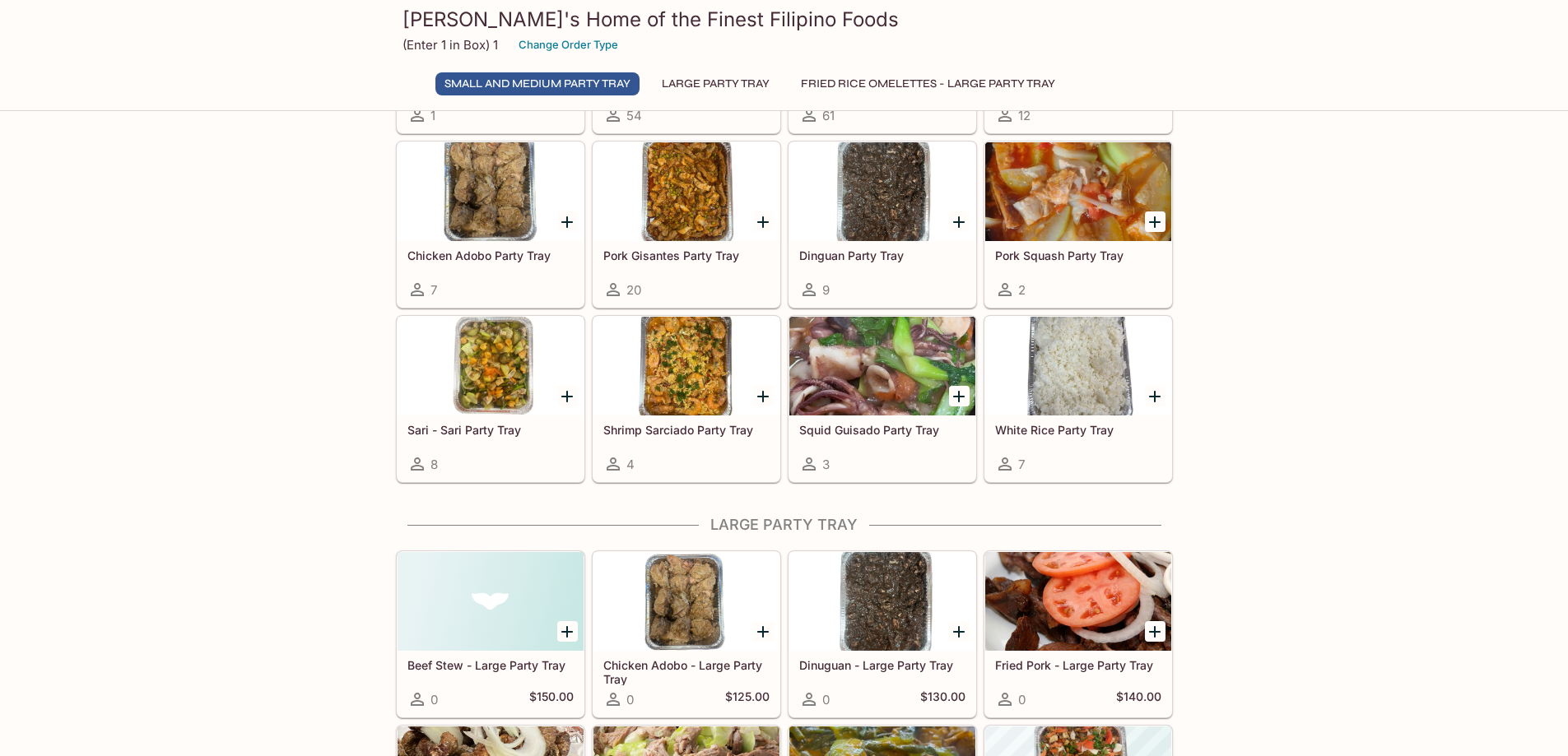
click at [952, 400] on icon "Add Squid Guisado Party Tray" at bounding box center [958, 397] width 20 height 20
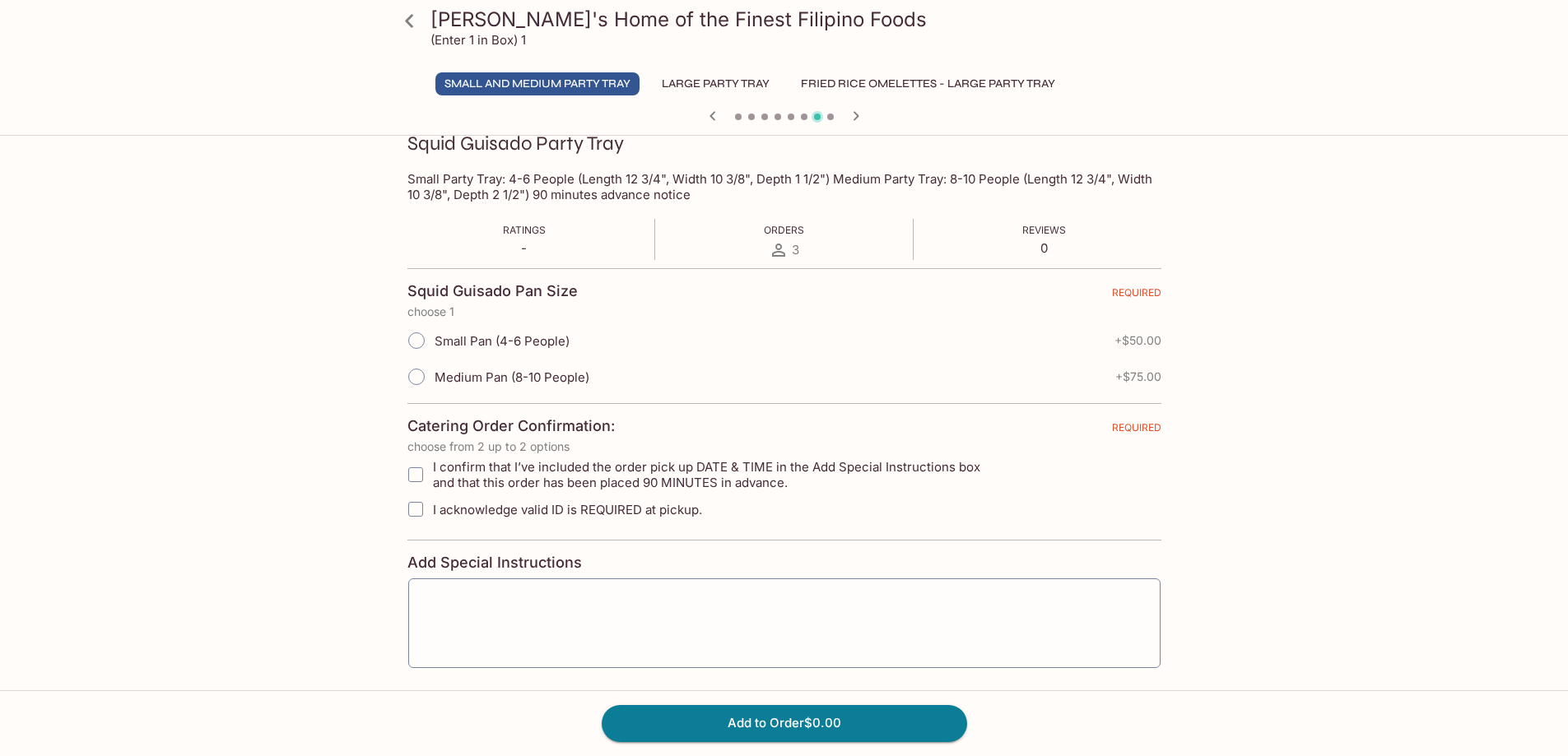
scroll to position [247, 0]
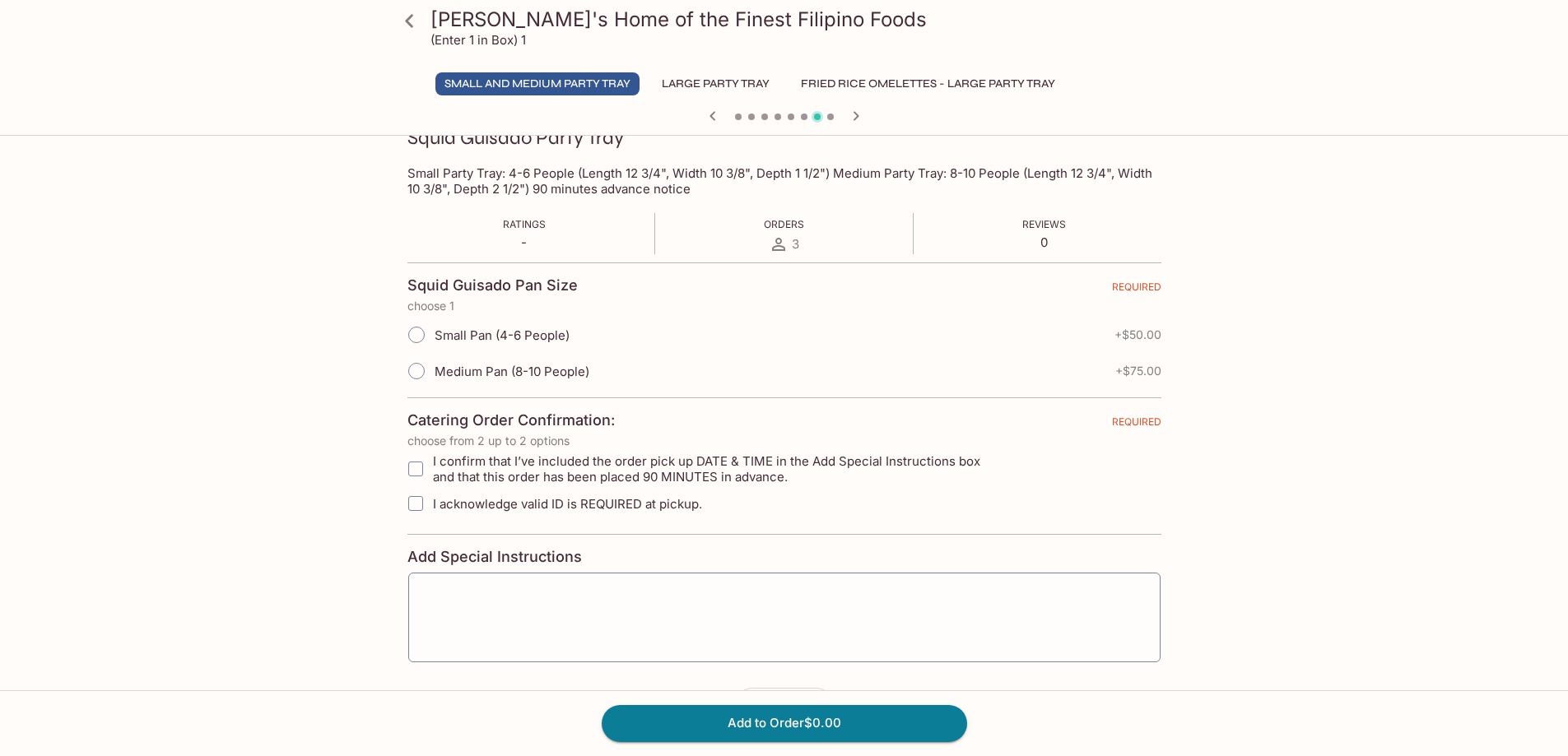
click at [424, 330] on input "Small Pan (4-6 People)" at bounding box center [417, 335] width 34 height 34
radio input "true"
click at [411, 464] on input "I confirm that I’ve included the order pick up DATE & TIME in the Add Special I…" at bounding box center [416, 469] width 33 height 33
checkbox input "true"
click at [480, 598] on textarea at bounding box center [784, 617] width 729 height 62
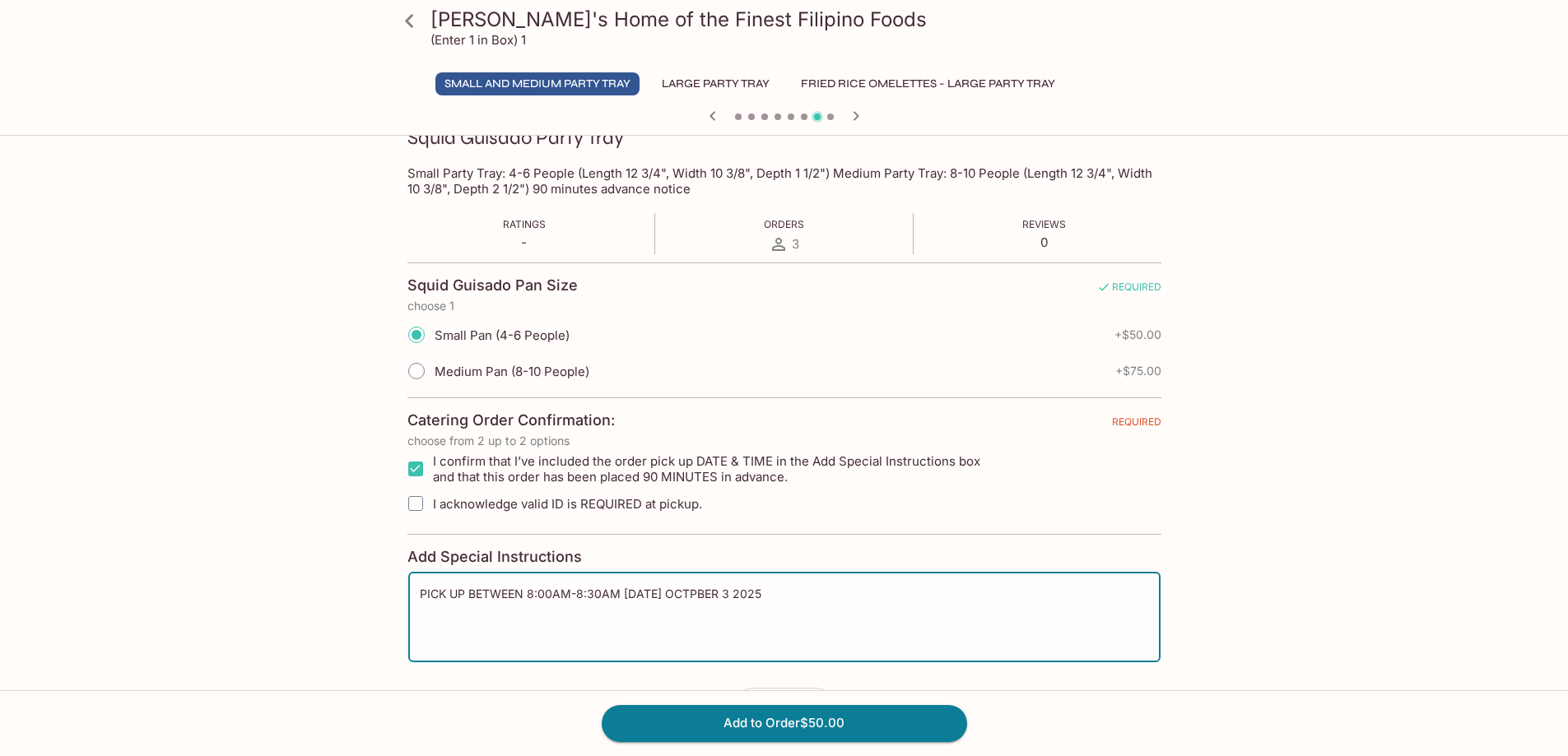
type textarea "PICK UP BETWEEN 8:00AM-8:30AM FRIDAY OCTPBER 3 2025"
click at [409, 506] on input "I acknowledge valid ID is REQUIRED at pickup." at bounding box center [416, 503] width 33 height 33
checkbox input "true"
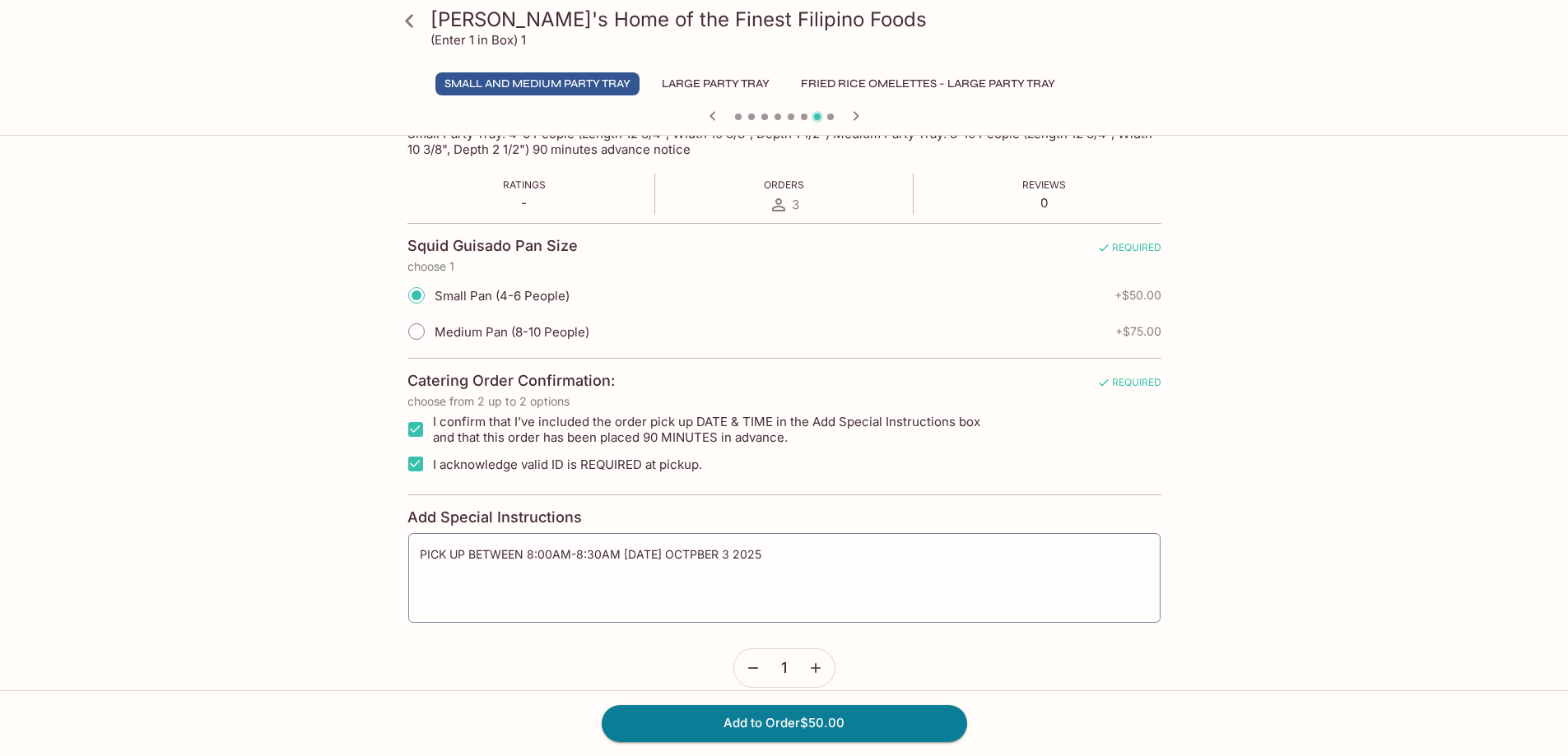
scroll to position [308, 0]
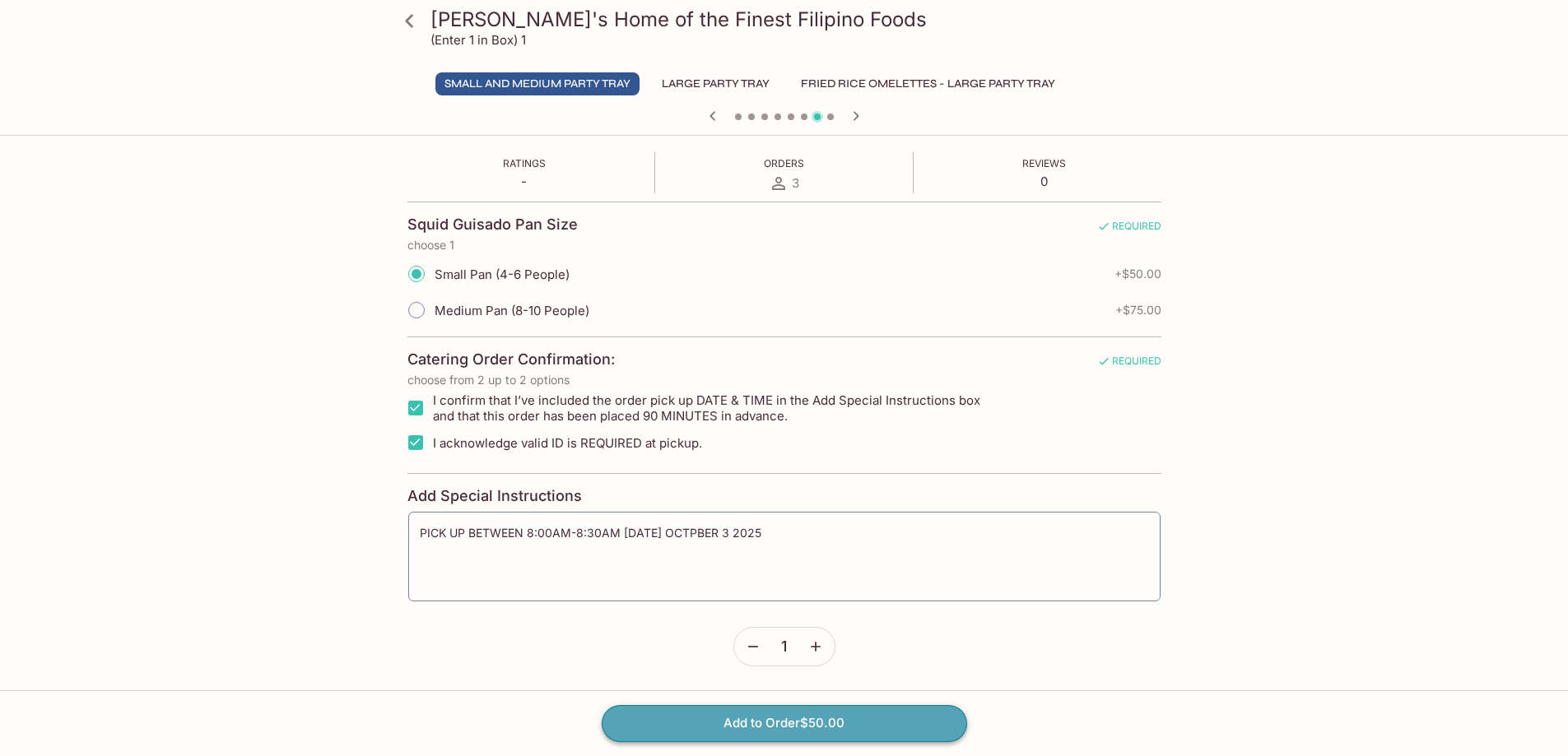
click at [807, 723] on button "Add to Order $50.00" at bounding box center [784, 723] width 365 height 36
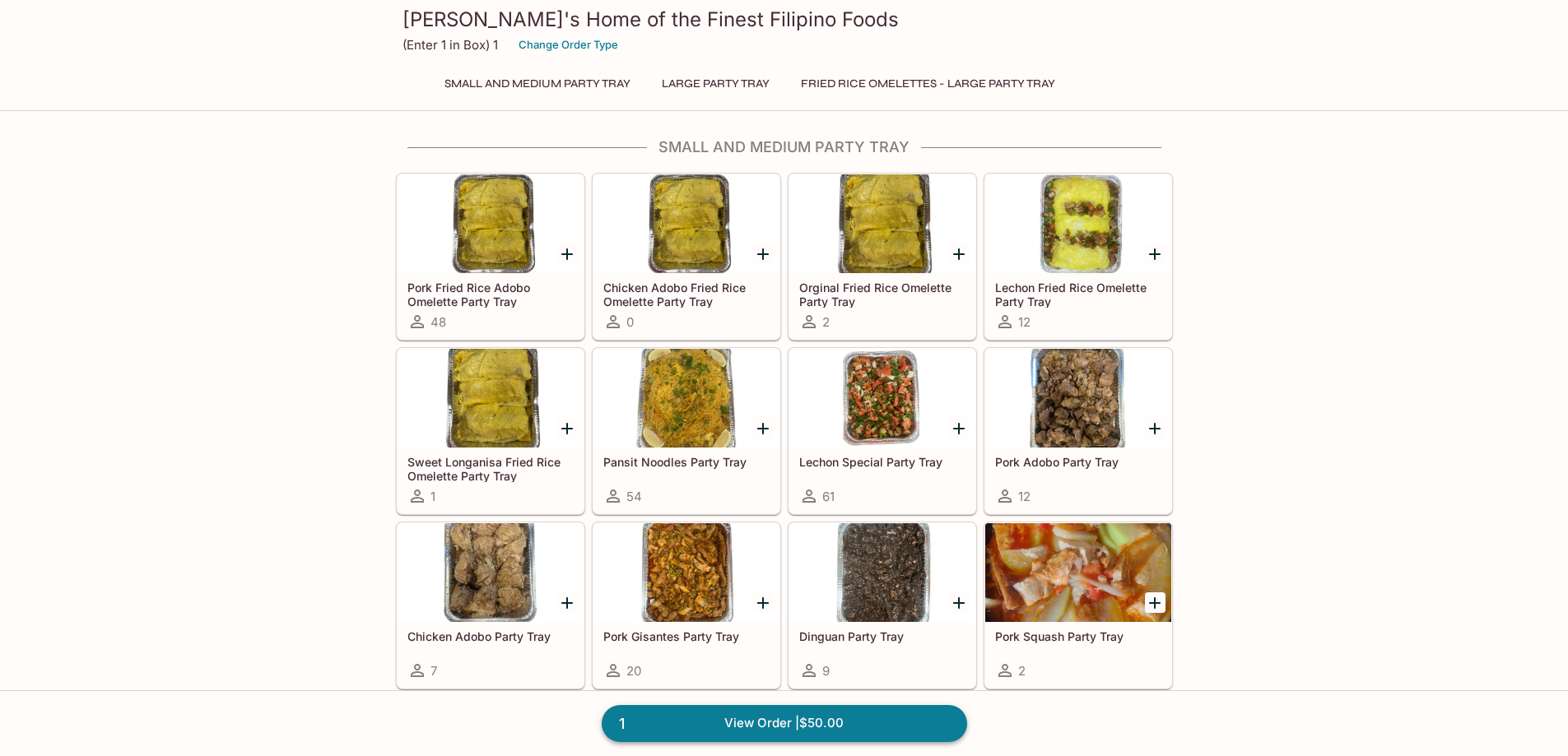
click at [782, 720] on link "1 View Order | $50.00" at bounding box center [784, 723] width 365 height 36
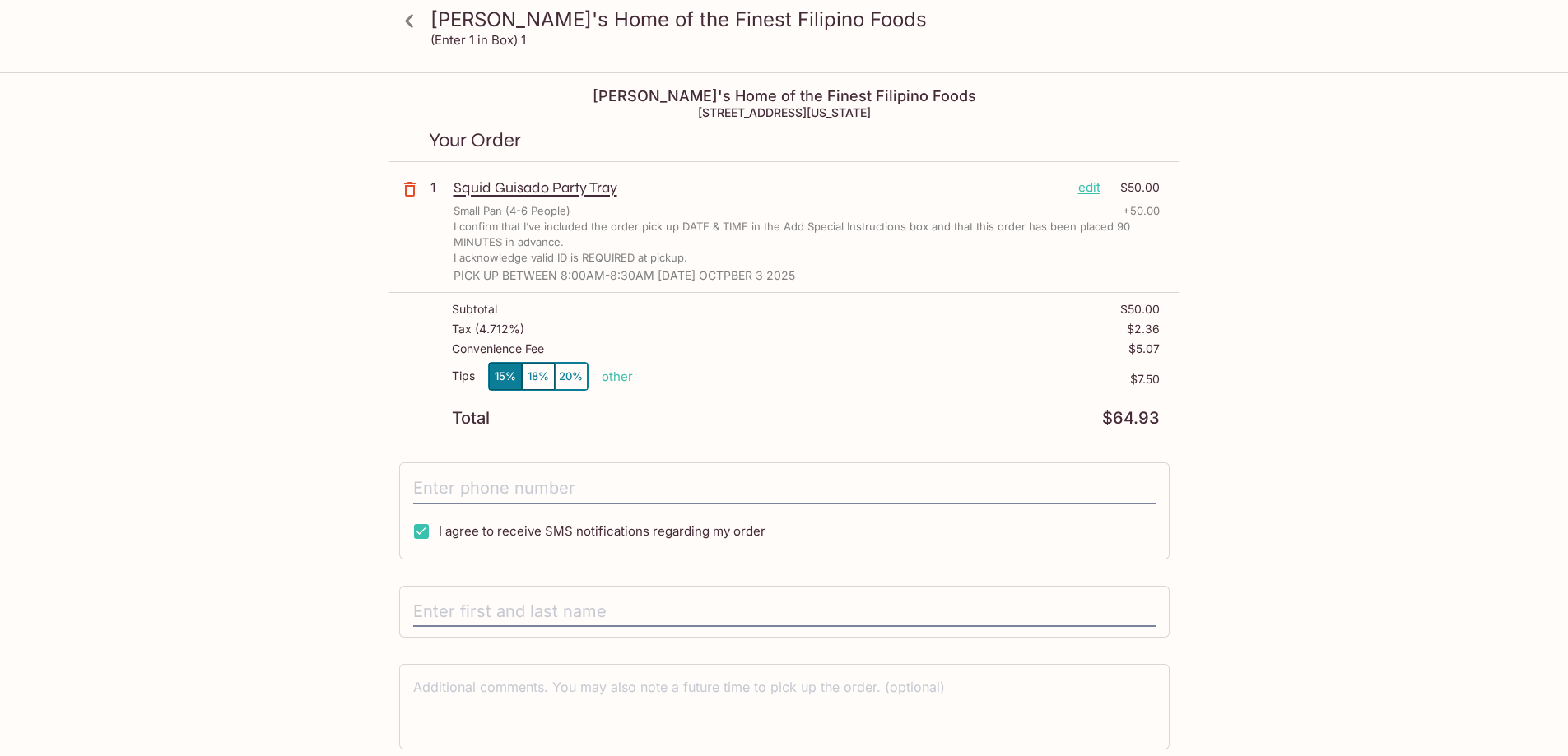
click at [627, 381] on p "other" at bounding box center [617, 376] width 32 height 15
drag, startPoint x: 699, startPoint y: 373, endPoint x: 895, endPoint y: 373, distance: 196.0
click at [895, 373] on div "Tips 15% 18% 20% Done 7.50 $7.50" at bounding box center [805, 387] width 707 height 49
type input "0.00"
click at [894, 368] on div "Tips 15% 18% 20% Done 0.00 $7.50" at bounding box center [805, 387] width 707 height 49
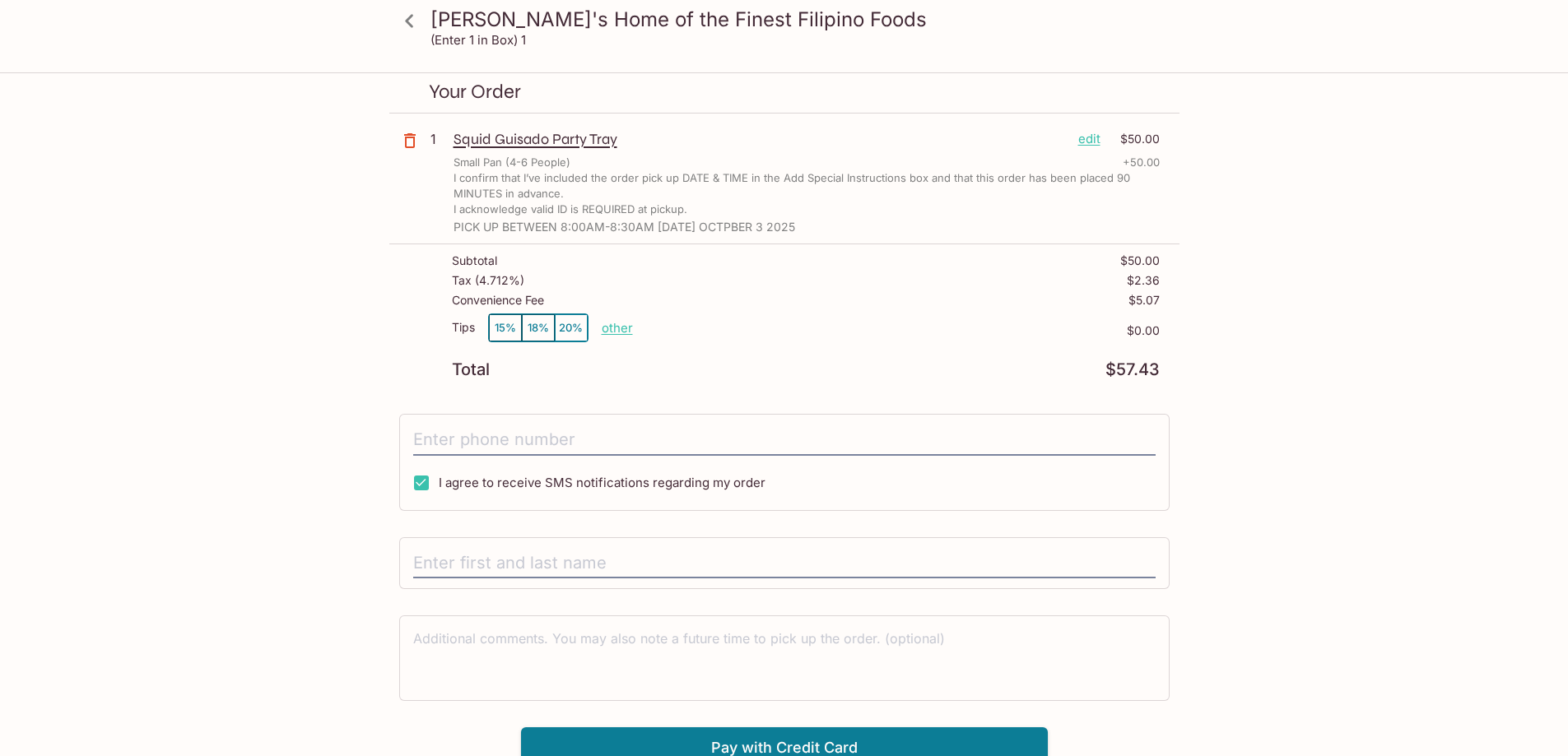
scroll to position [74, 0]
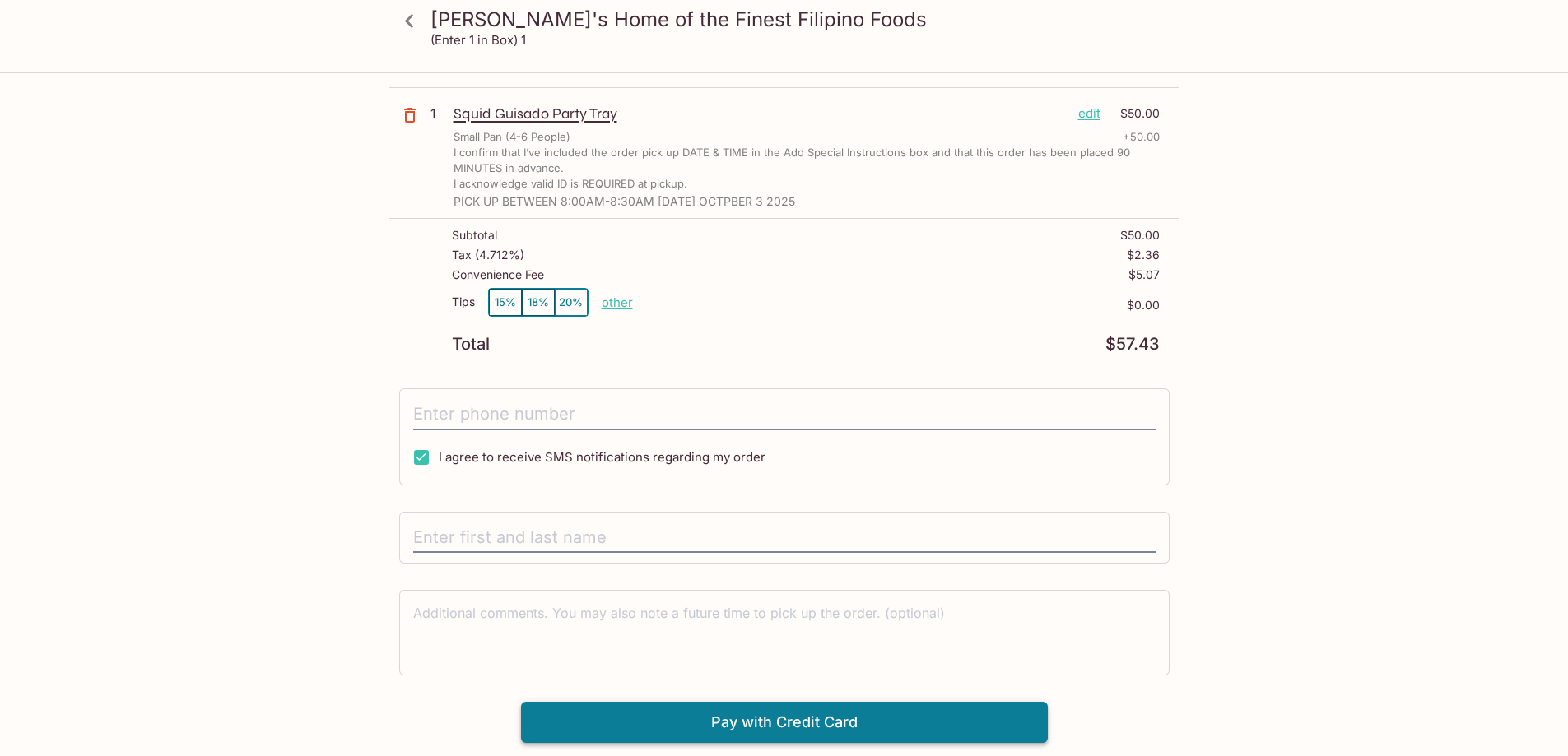
click at [762, 728] on button "Pay with Credit Card" at bounding box center [784, 722] width 526 height 41
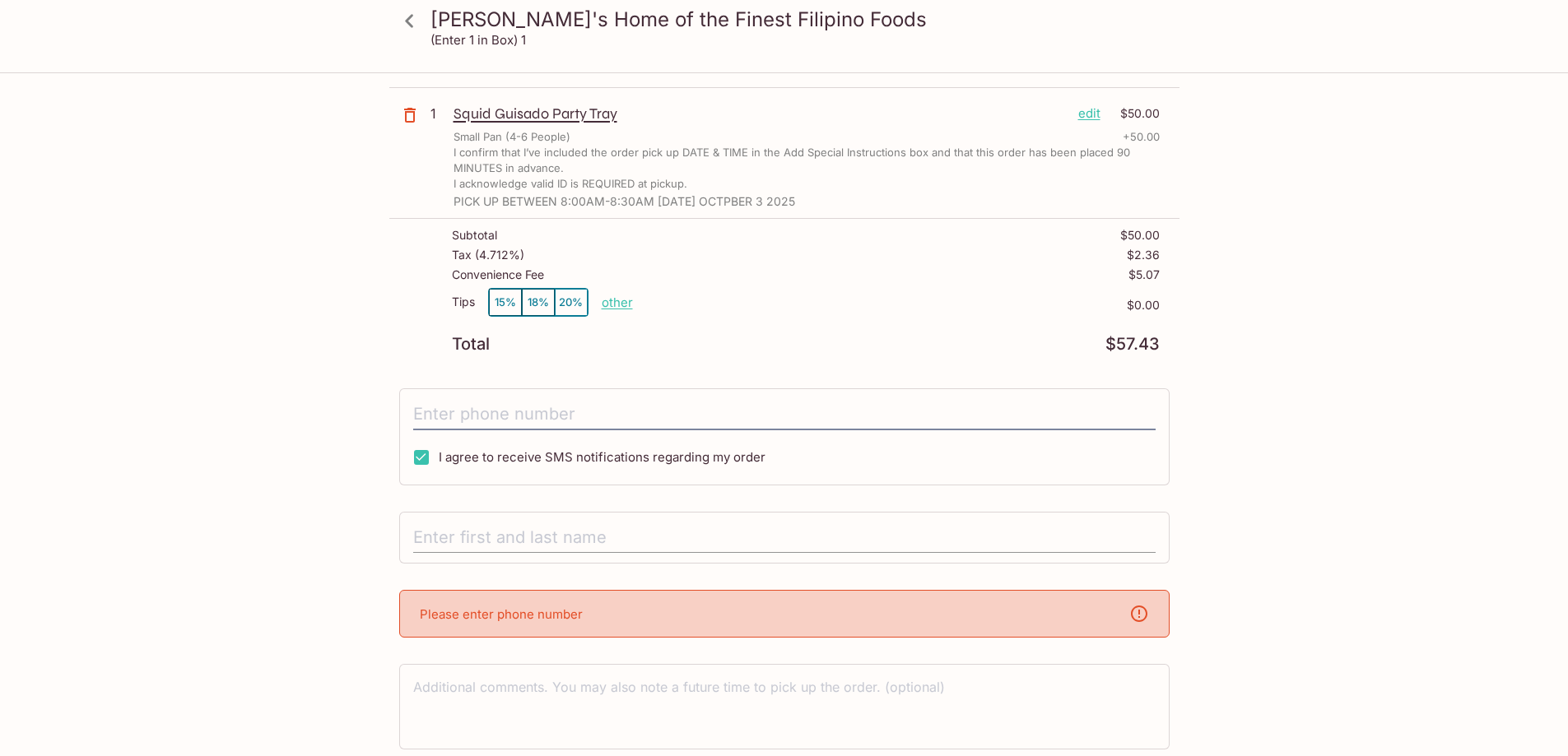
click at [475, 536] on input "text" at bounding box center [784, 538] width 742 height 32
type input "a"
click at [355, 558] on div "Elena's Home of the Finest Filipino Foods (Enter 1 in Box) 1 Elena's Home of th…" at bounding box center [784, 408] width 1053 height 817
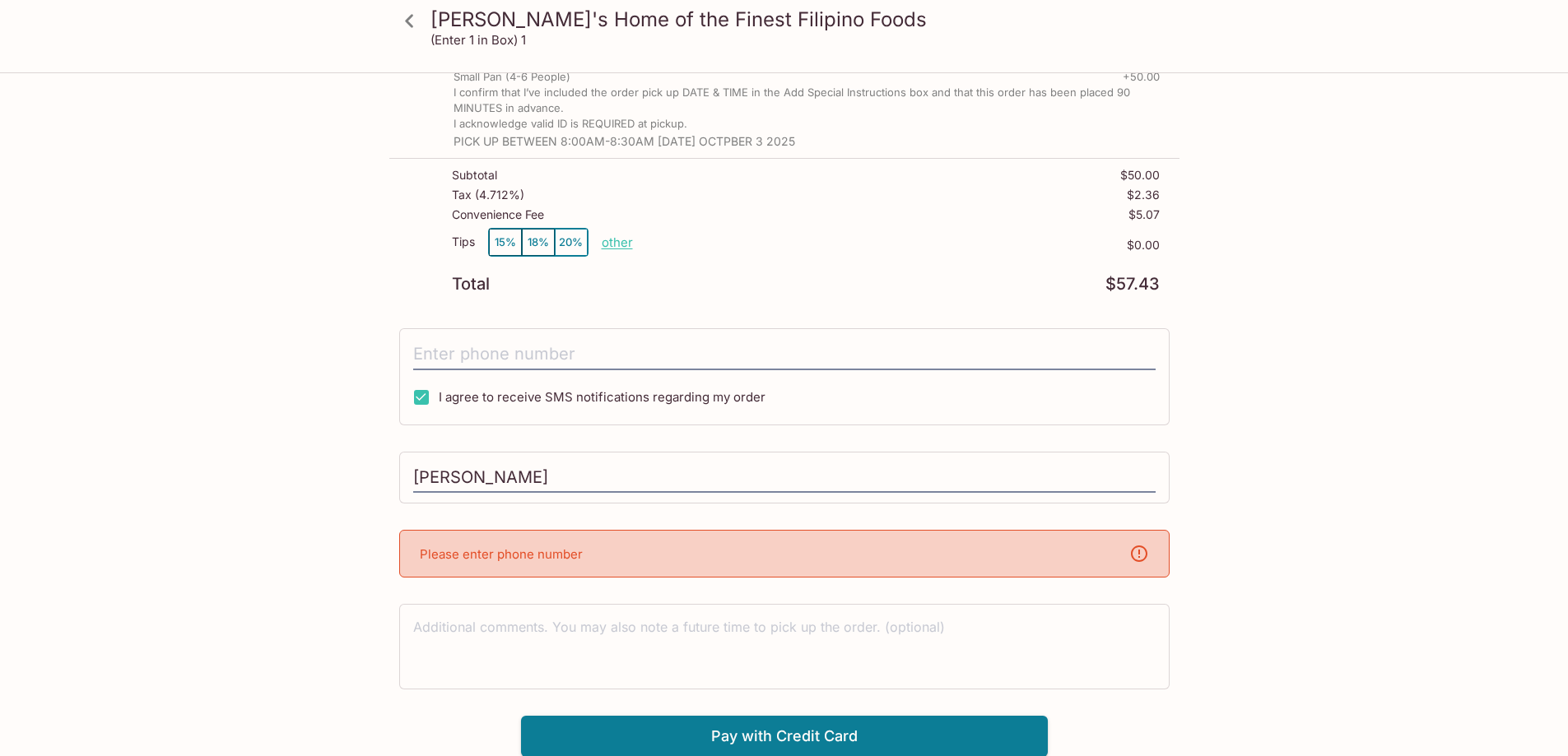
scroll to position [135, 0]
click at [538, 568] on div "Please enter phone number" at bounding box center [784, 552] width 770 height 48
click at [523, 525] on div "Elena's Home of the Finest Filipino Foods 94-866 Moloalo Street, Waipahu, Hawai…" at bounding box center [784, 348] width 790 height 817
click at [517, 515] on div "Elena's Home of the Finest Filipino Foods 94-866 Moloalo Street, Waipahu, Hawai…" at bounding box center [784, 348] width 790 height 817
click at [1143, 558] on icon at bounding box center [1139, 553] width 20 height 20
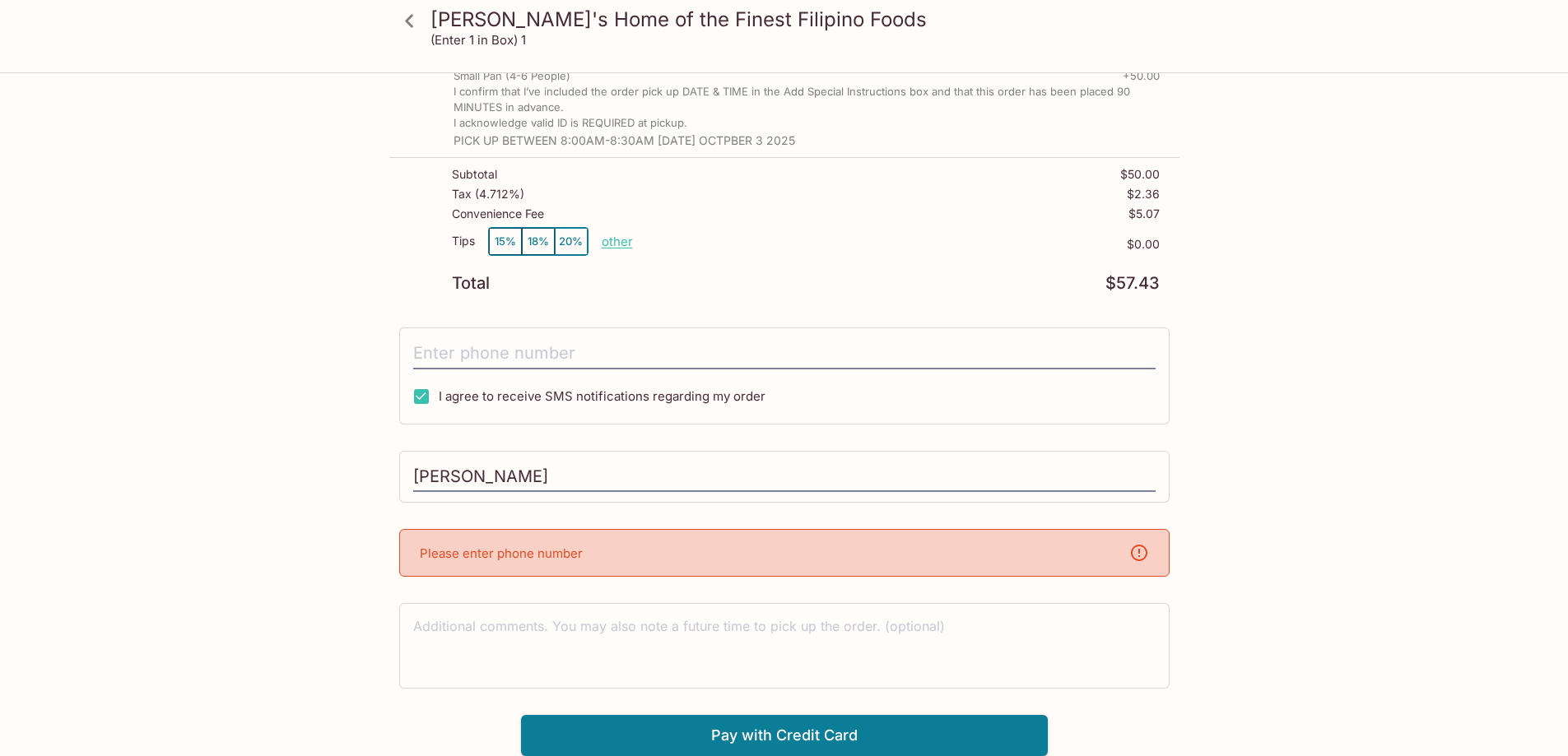
click at [463, 510] on div "Elena's Home of the Finest Filipino Foods 94-866 Moloalo Street, Waipahu, Hawai…" at bounding box center [784, 348] width 790 height 817
click at [568, 469] on input "Agnes C Rossiter" at bounding box center [784, 477] width 742 height 32
drag, startPoint x: 582, startPoint y: 477, endPoint x: 288, endPoint y: 481, distance: 294.0
click at [288, 481] on div "Elena's Home of the Finest Filipino Foods (Enter 1 in Box) 1 Elena's Home of th…" at bounding box center [784, 348] width 1053 height 817
type input "808-258-2295"
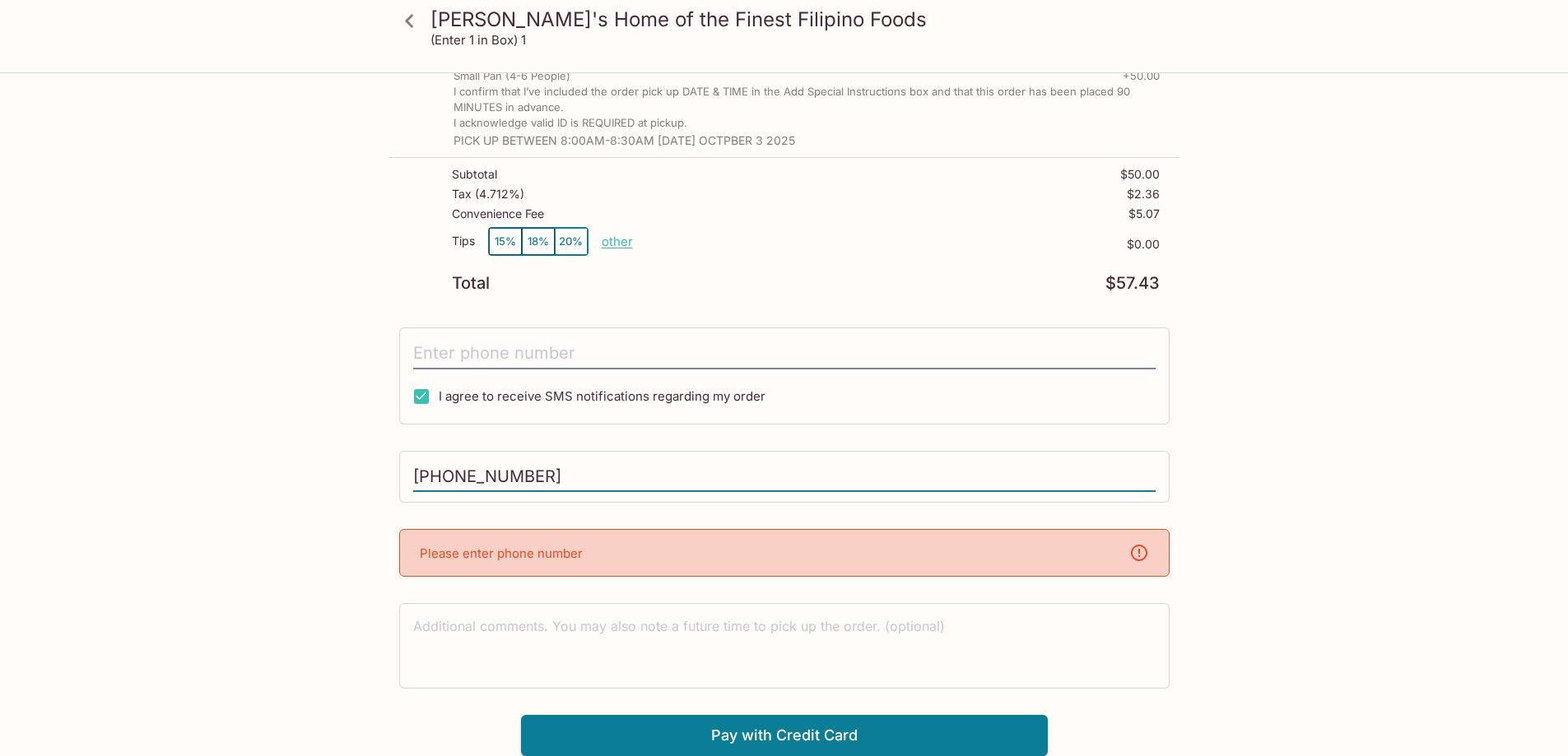
click at [1264, 498] on div "Elena's Home of the Finest Filipino Foods (Enter 1 in Box) 1 Elena's Home of th…" at bounding box center [784, 348] width 1053 height 817
click at [438, 650] on textarea at bounding box center [784, 645] width 742 height 57
drag, startPoint x: 560, startPoint y: 481, endPoint x: 386, endPoint y: 481, distance: 174.0
click at [386, 481] on div "Elena's Home of the Finest Filipino Foods (Enter 1 in Box) 1 Elena's Home of th…" at bounding box center [784, 348] width 1053 height 817
click at [782, 264] on div "Tips 15% 18% 20% other $0.00" at bounding box center [805, 252] width 707 height 49
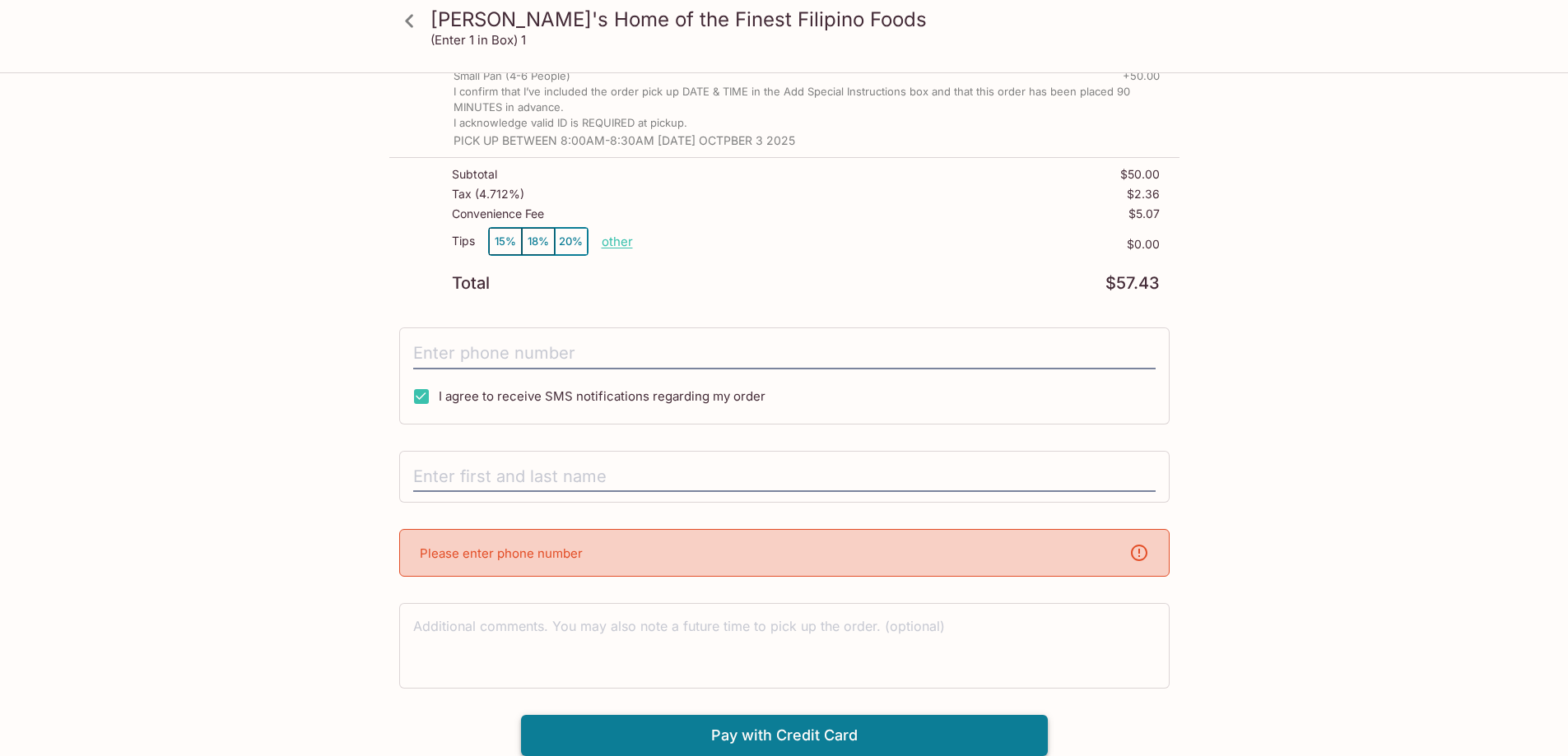
click at [770, 737] on button "Pay with Credit Card" at bounding box center [784, 734] width 526 height 41
click at [505, 555] on p "Please enter phone number" at bounding box center [501, 552] width 163 height 15
click at [522, 475] on input "text" at bounding box center [784, 477] width 742 height 32
type input "Agnes Rossiter"
click at [1136, 668] on textarea at bounding box center [784, 645] width 742 height 57
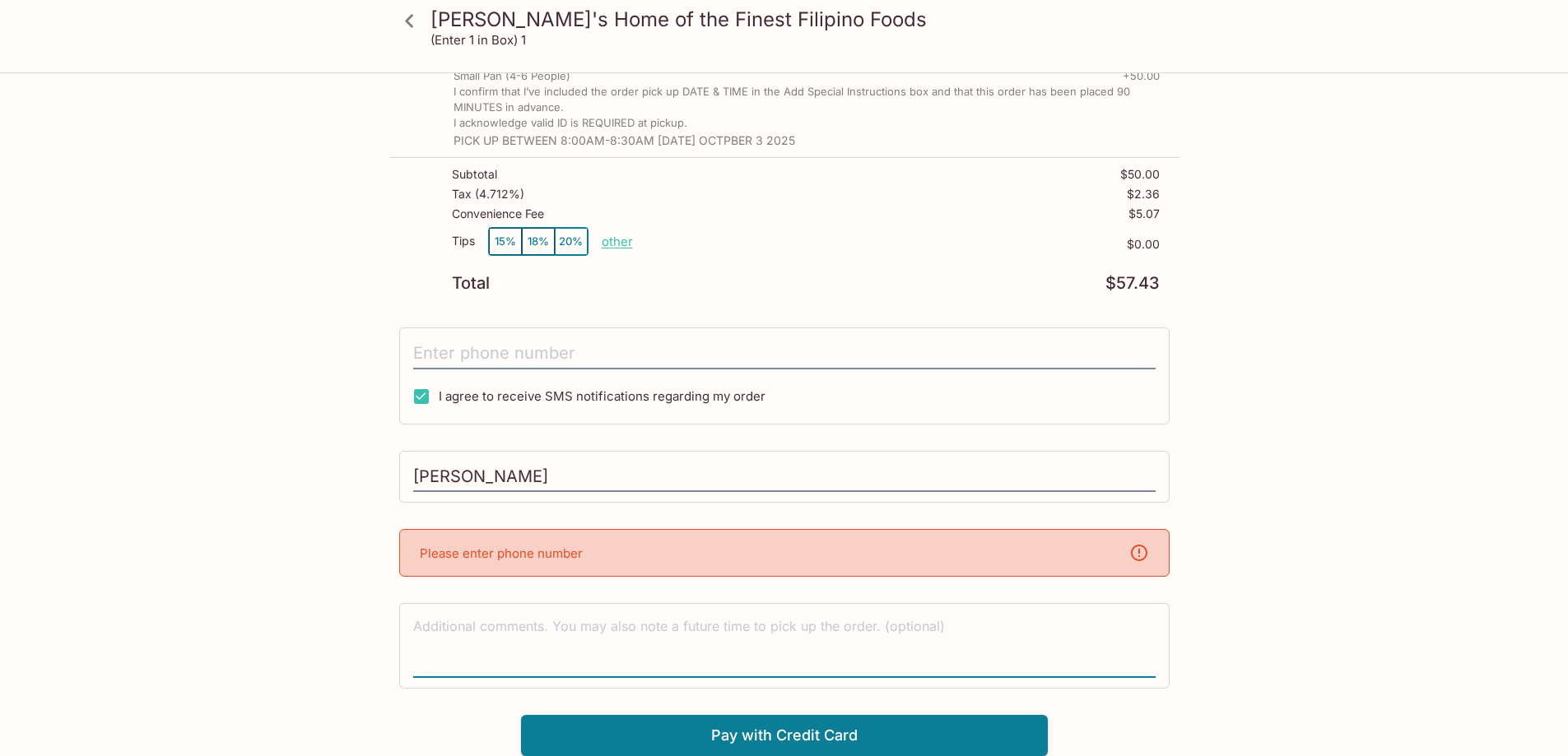
click at [460, 513] on div "Elena's Home of the Finest Filipino Foods 94-866 Moloalo Street, Waipahu, Hawai…" at bounding box center [784, 348] width 790 height 817
click at [436, 512] on div "Elena's Home of the Finest Filipino Foods 94-866 Moloalo Street, Waipahu, Hawai…" at bounding box center [784, 348] width 790 height 817
click at [428, 541] on div "Please enter phone number" at bounding box center [784, 552] width 770 height 48
click at [427, 558] on p "Please enter phone number" at bounding box center [501, 552] width 163 height 15
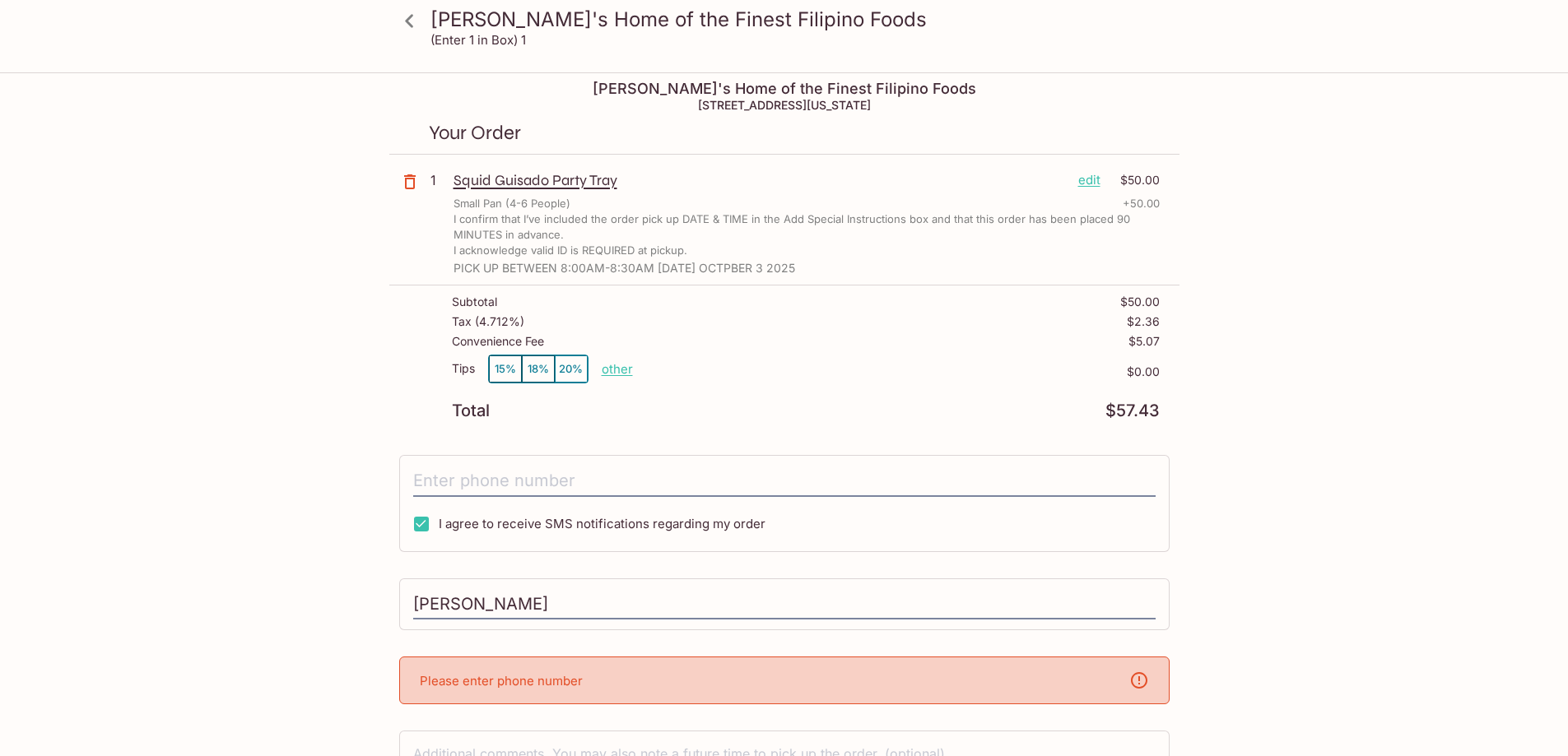
scroll to position [0, 0]
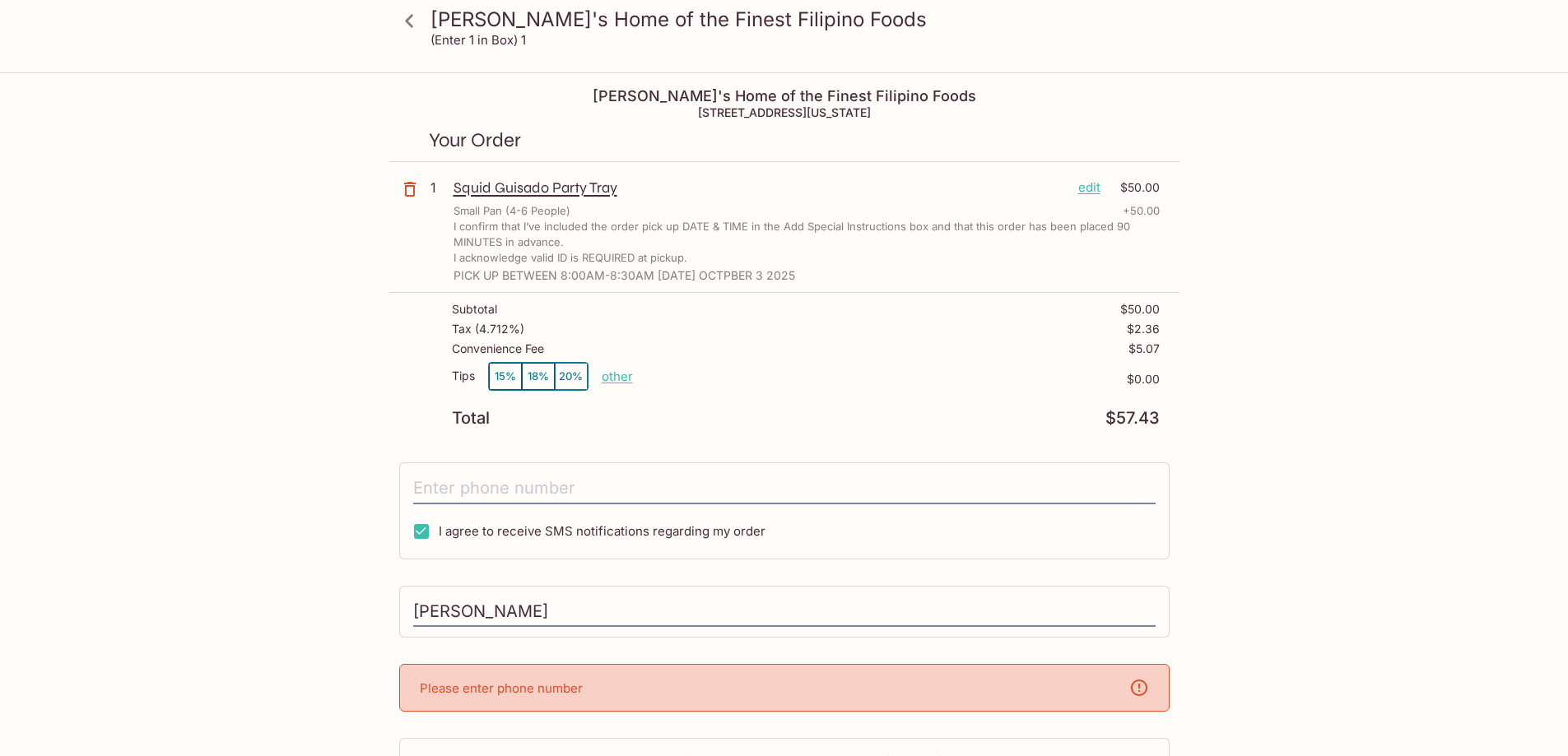
click at [407, 23] on icon at bounding box center [409, 21] width 29 height 29
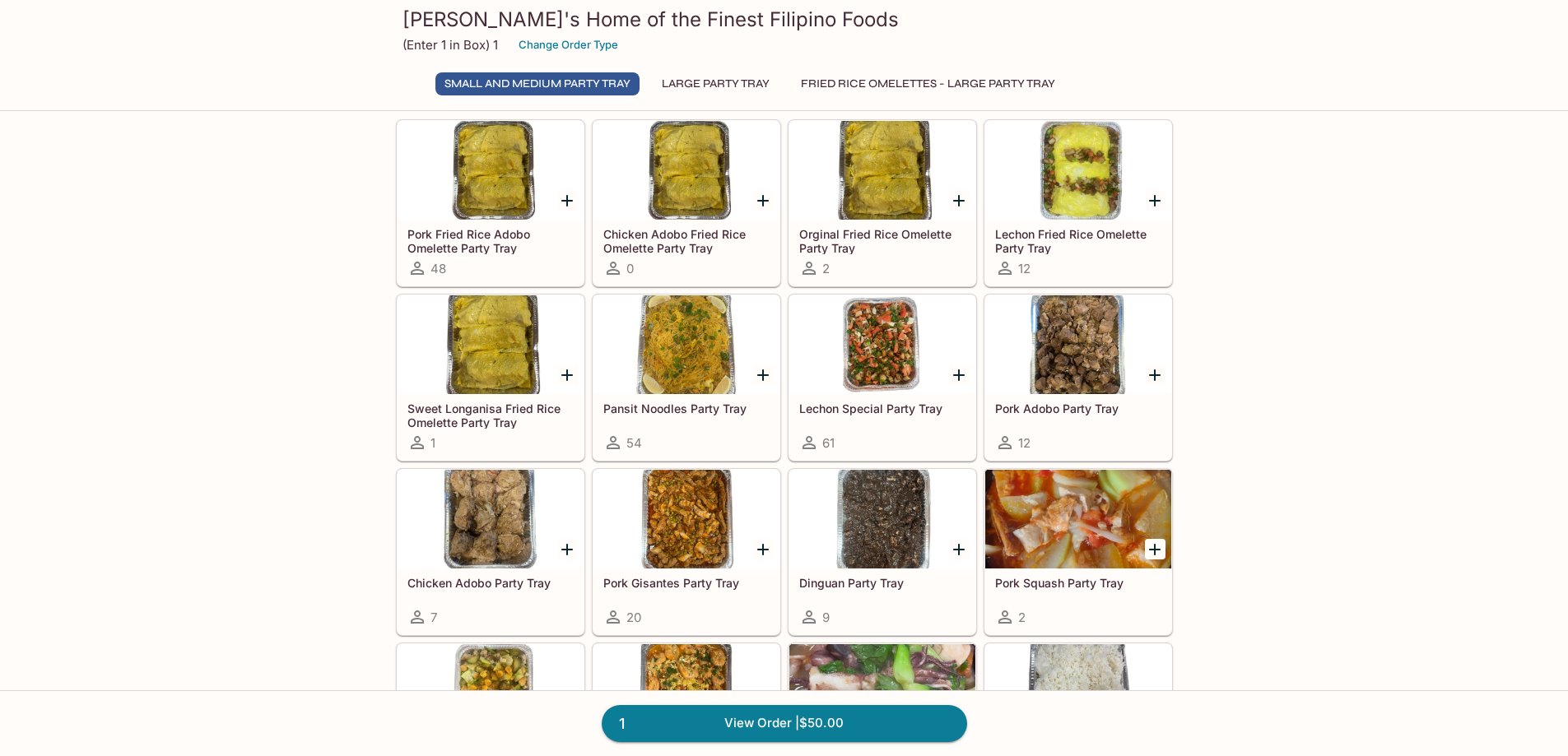
scroll to position [82, 0]
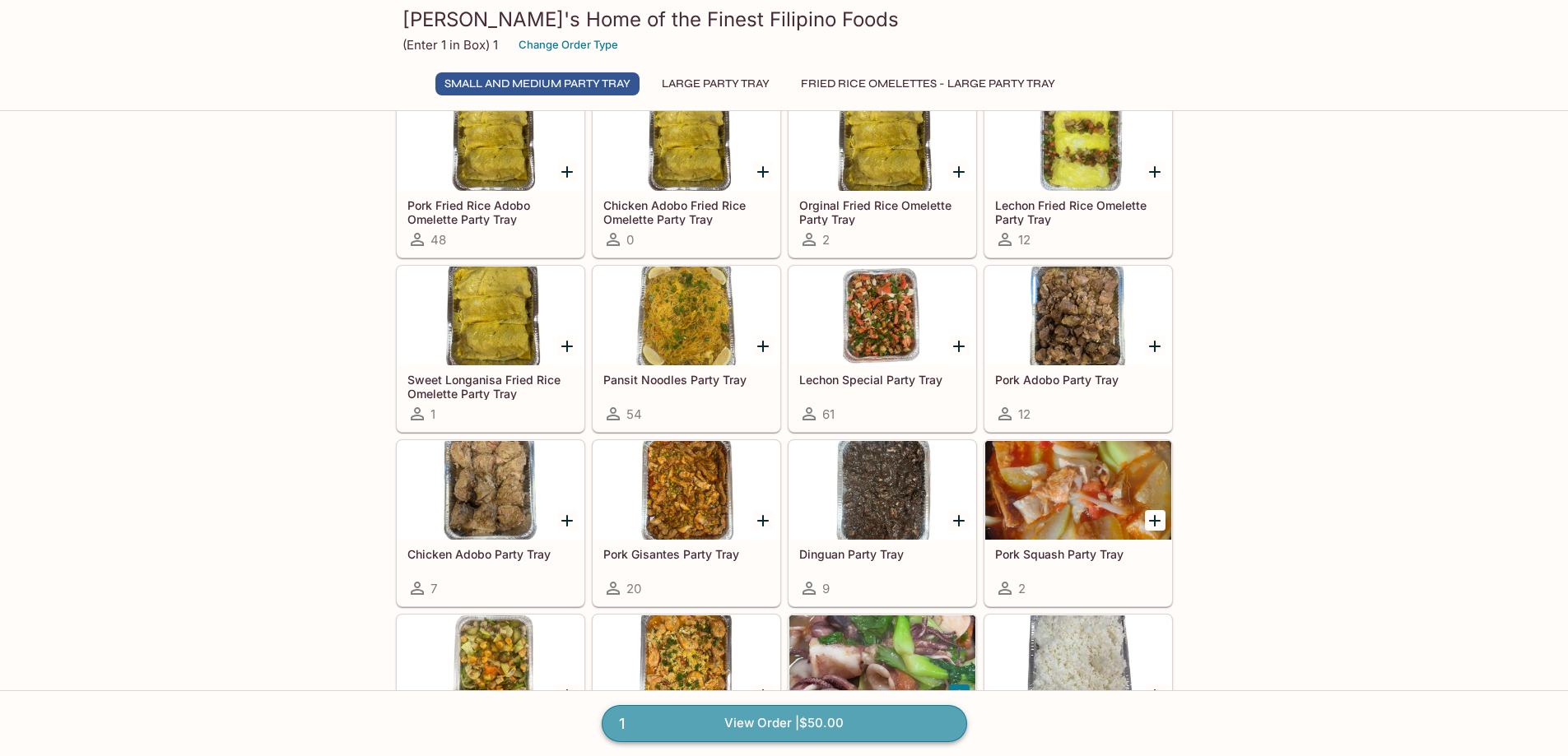
click at [810, 723] on link "1 View Order | $50.00" at bounding box center [784, 723] width 365 height 36
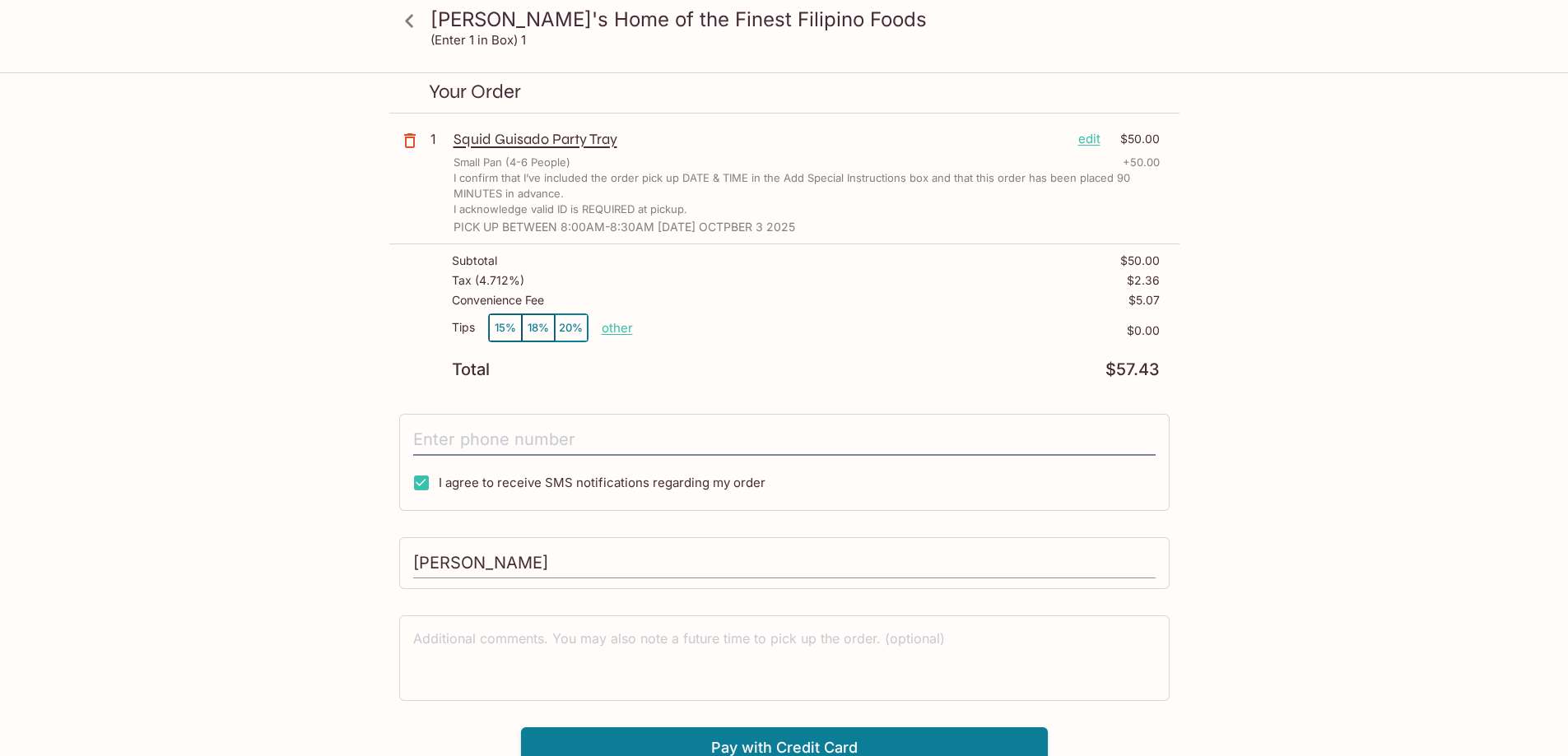
scroll to position [74, 0]
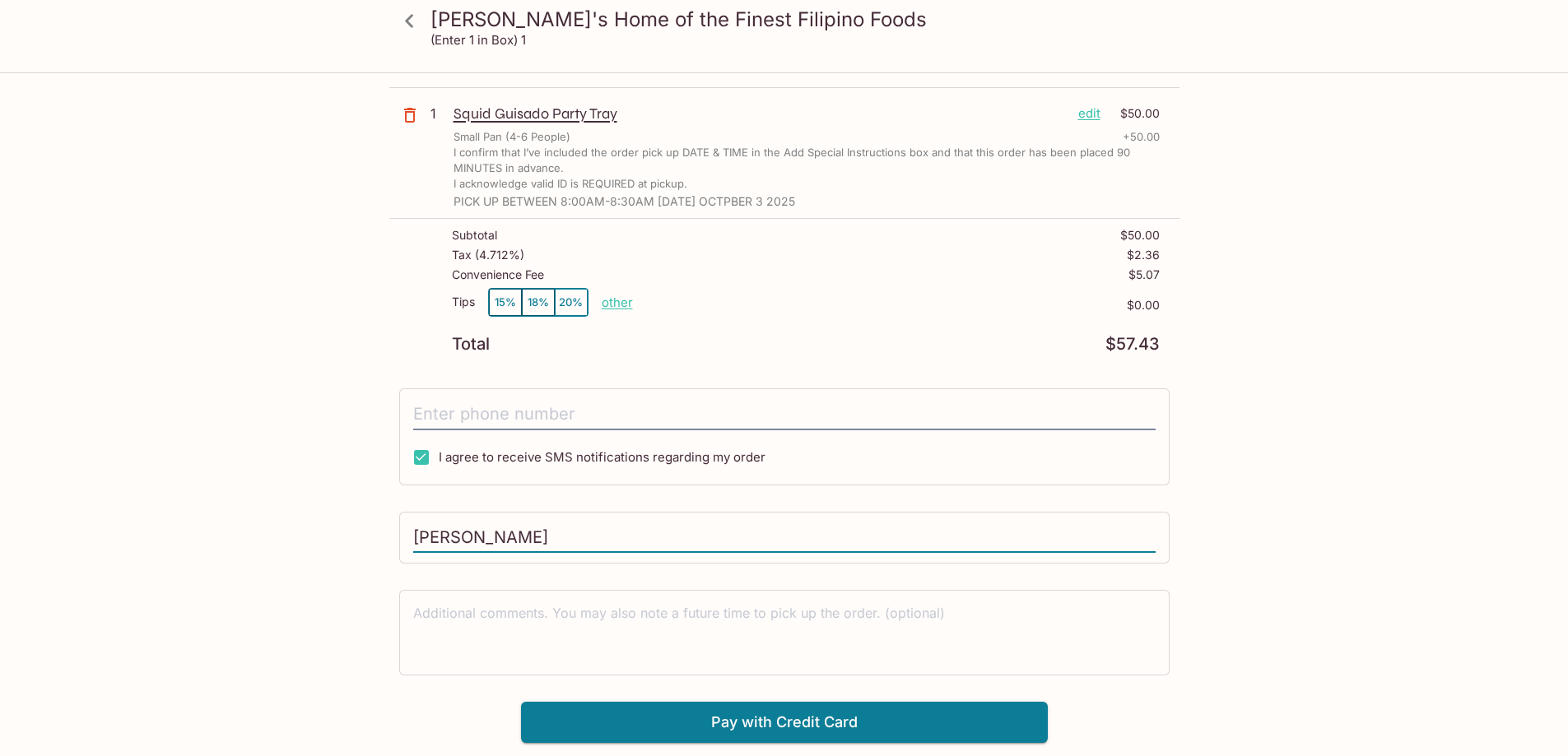
drag, startPoint x: 577, startPoint y: 536, endPoint x: 270, endPoint y: 560, distance: 307.9
click at [270, 560] on div "Elena's Home of the Finest Filipino Foods (Enter 1 in Box) 1 Elena's Home of th…" at bounding box center [784, 371] width 1053 height 742
click at [448, 412] on input "tel" at bounding box center [784, 415] width 742 height 32
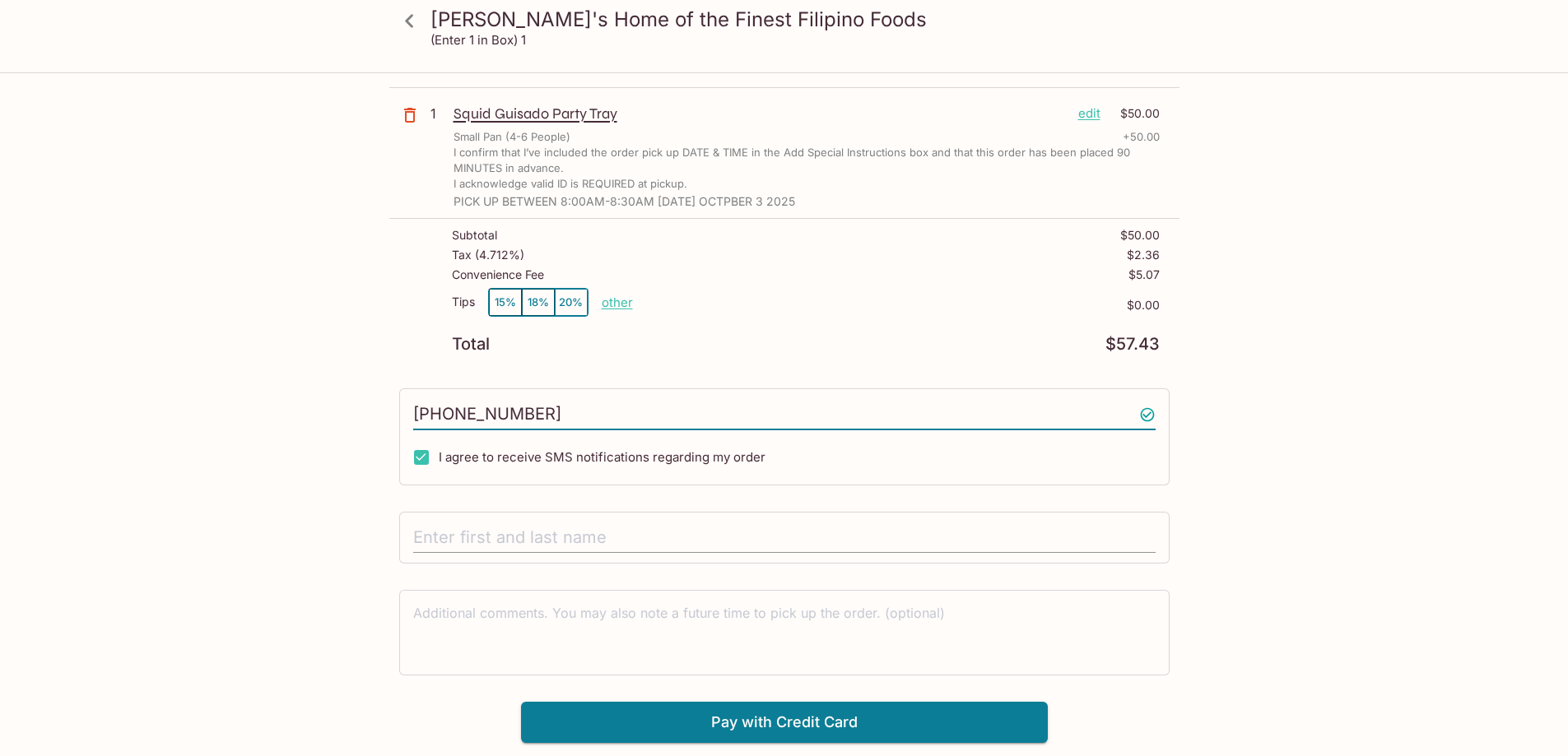
type input "(808) 258-2295"
click at [435, 534] on input "text" at bounding box center [784, 538] width 742 height 32
type input "Agnes Rossiter"
click at [351, 557] on div "Elena's Home of the Finest Filipino Foods (Enter 1 in Box) 1 Elena's Home of th…" at bounding box center [784, 371] width 1053 height 742
click at [742, 724] on button "Pay with Credit Card" at bounding box center [784, 722] width 526 height 41
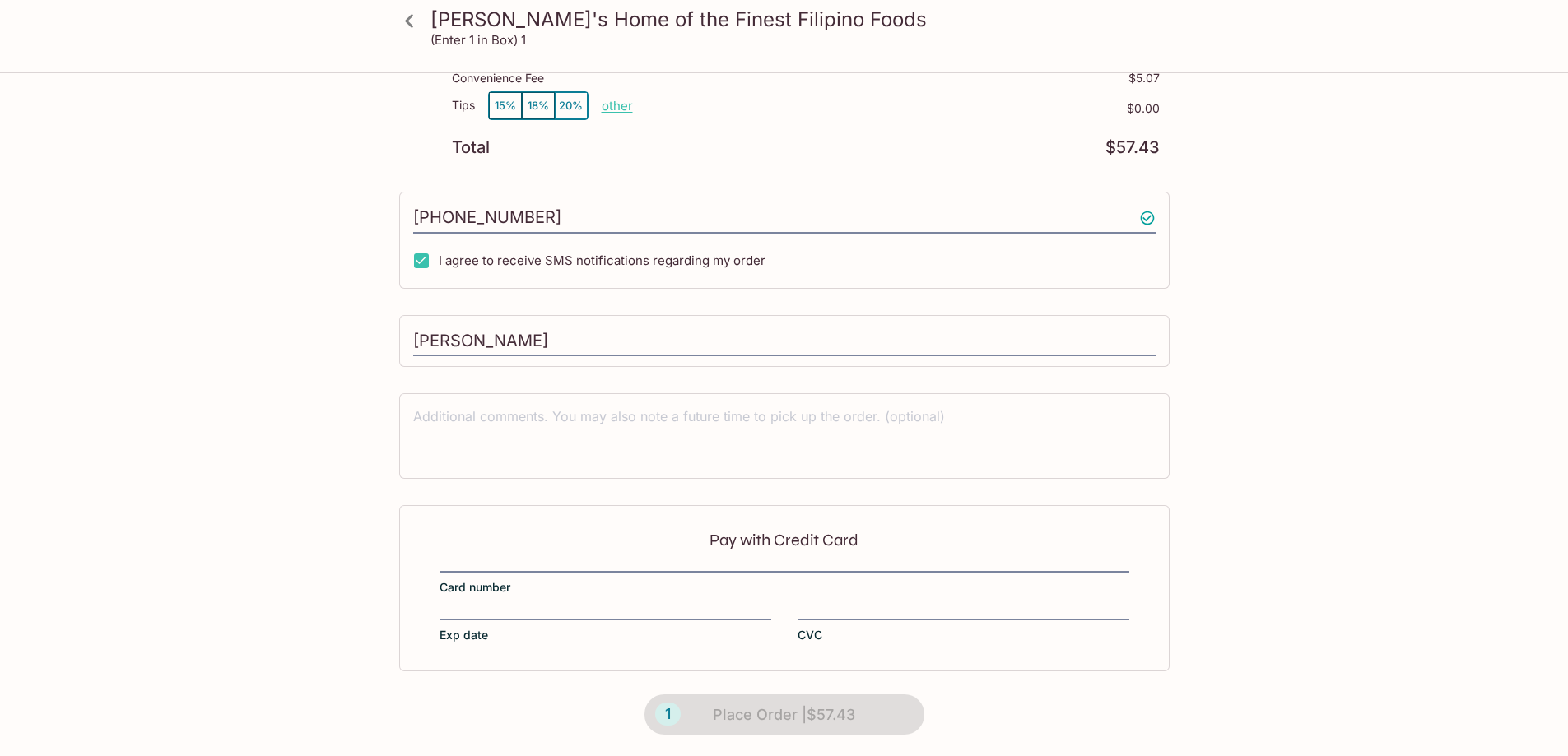
scroll to position [273, 0]
click at [466, 554] on div "Pay with Credit Card Card number Exp date CVC" at bounding box center [784, 586] width 770 height 166
click at [456, 556] on div "Pay with Credit Card Card number Exp date CVC" at bounding box center [784, 586] width 770 height 166
click at [503, 590] on span "Card number" at bounding box center [475, 586] width 71 height 16
click at [472, 556] on div "Pay with Credit Card Card number Exp date CVC" at bounding box center [784, 586] width 770 height 166
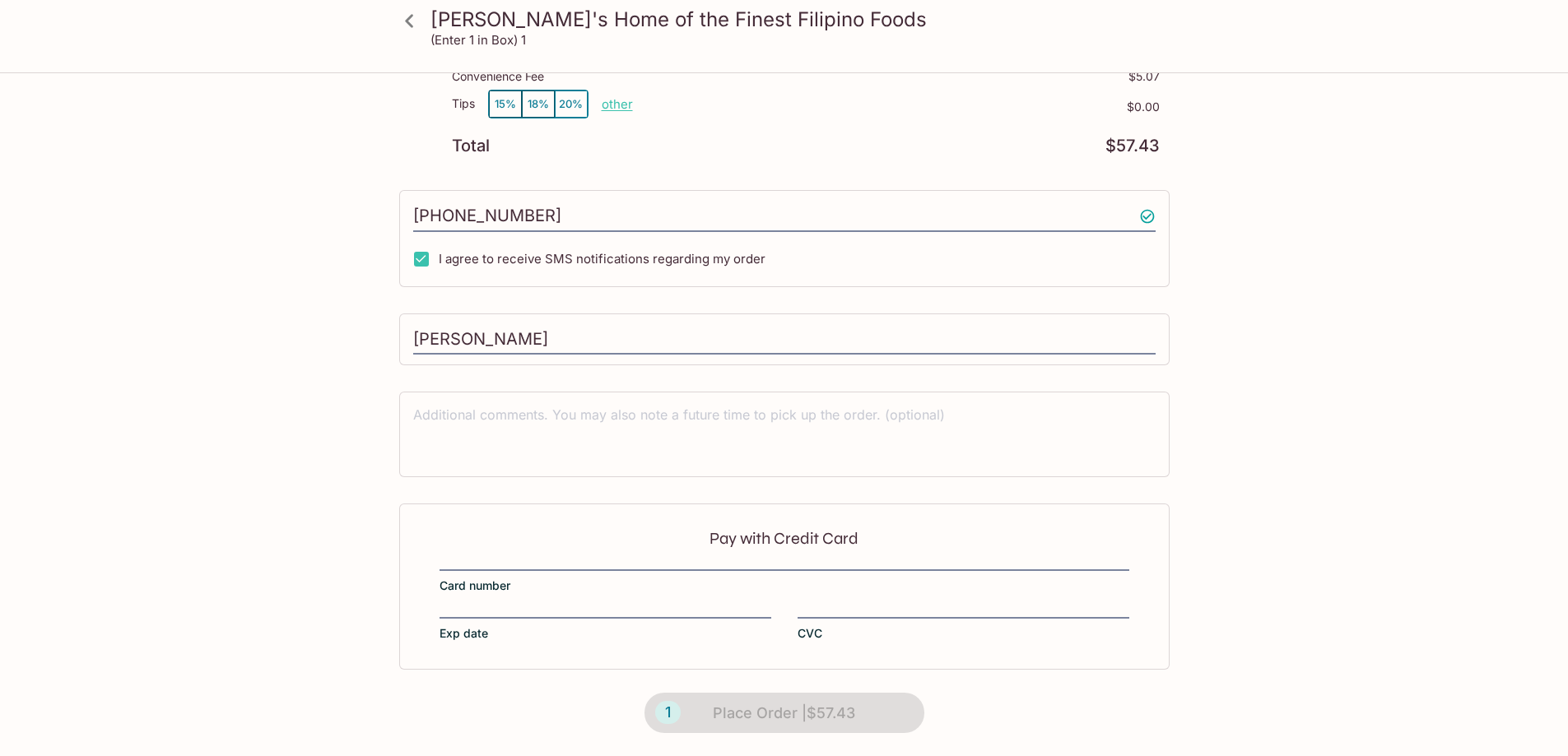
click at [776, 531] on p "Pay with Credit Card" at bounding box center [784, 538] width 689 height 15
click at [494, 549] on div "Pay with Credit Card Card number Exp date CVC" at bounding box center [784, 586] width 770 height 166
click at [770, 550] on div "Pay with Credit Card Card number Exp date CVC" at bounding box center [784, 586] width 770 height 166
click at [477, 601] on div "Pay with Credit Card Card number Exp date CVC" at bounding box center [784, 586] width 770 height 166
click at [453, 488] on div "Elena's Home of the Finest Filipino Foods 94-866 Moloalo Street, Waipahu, Hawai…" at bounding box center [784, 279] width 790 height 954
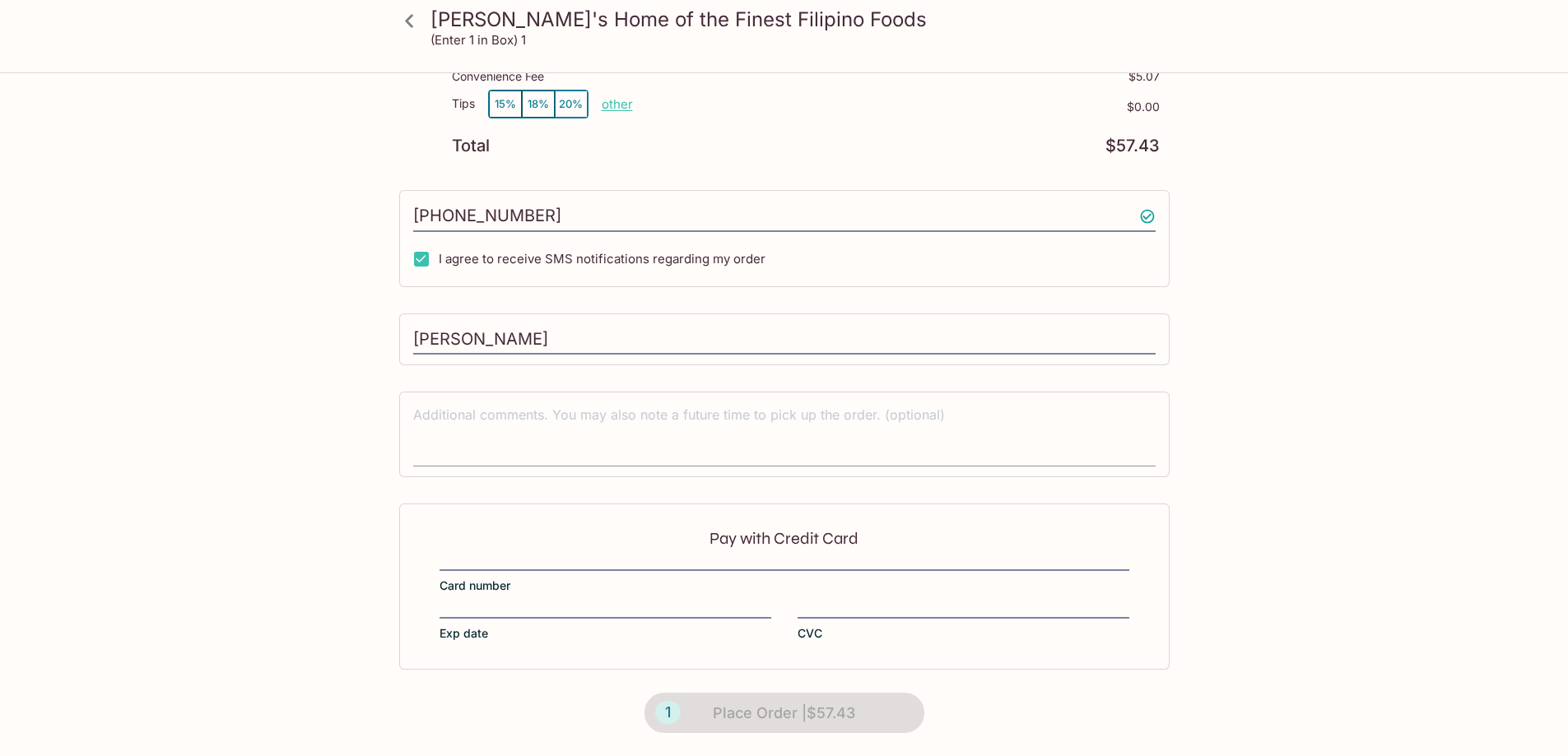
click at [501, 452] on textarea at bounding box center [784, 434] width 742 height 57
click at [485, 419] on textarea at bounding box center [784, 434] width 742 height 57
type textarea "p"
click at [485, 419] on textarea at bounding box center [784, 434] width 742 height 57
click at [618, 413] on textarea "Pick up time: 8:00am -8:30am" at bounding box center [784, 434] width 742 height 57
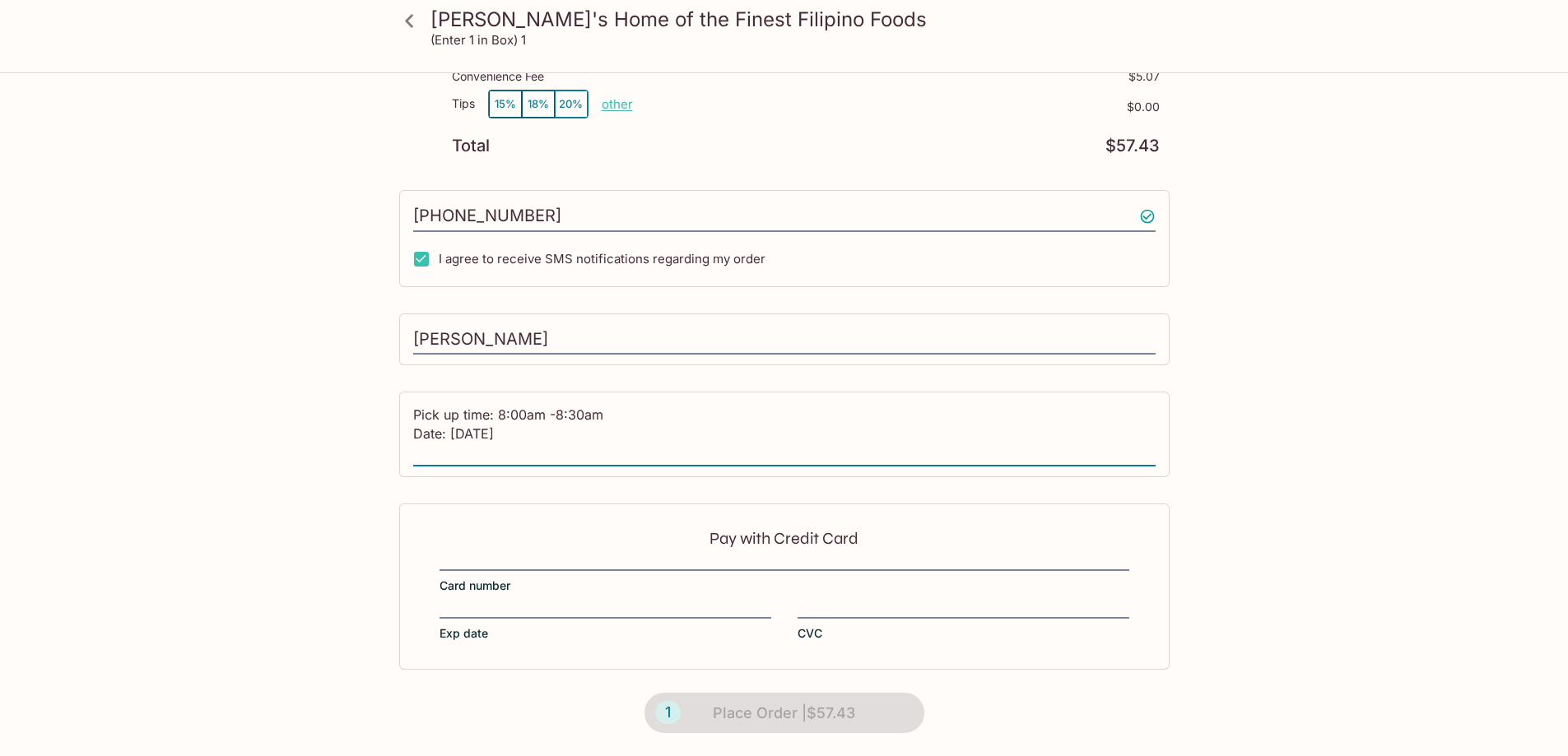
type textarea "Pick up time: 8:00am -8:30am Date: Friday, October 3 2025"
click at [742, 537] on p "Pay with Credit Card" at bounding box center [784, 538] width 689 height 15
click at [510, 552] on div "Pay with Credit Card Card number Exp date CVC" at bounding box center [784, 586] width 770 height 166
click at [446, 547] on div "Pay with Credit Card Card number Exp date CVC" at bounding box center [784, 586] width 770 height 166
click at [521, 651] on div "Pay with Credit Card Card number Exp date CVC" at bounding box center [784, 586] width 770 height 166
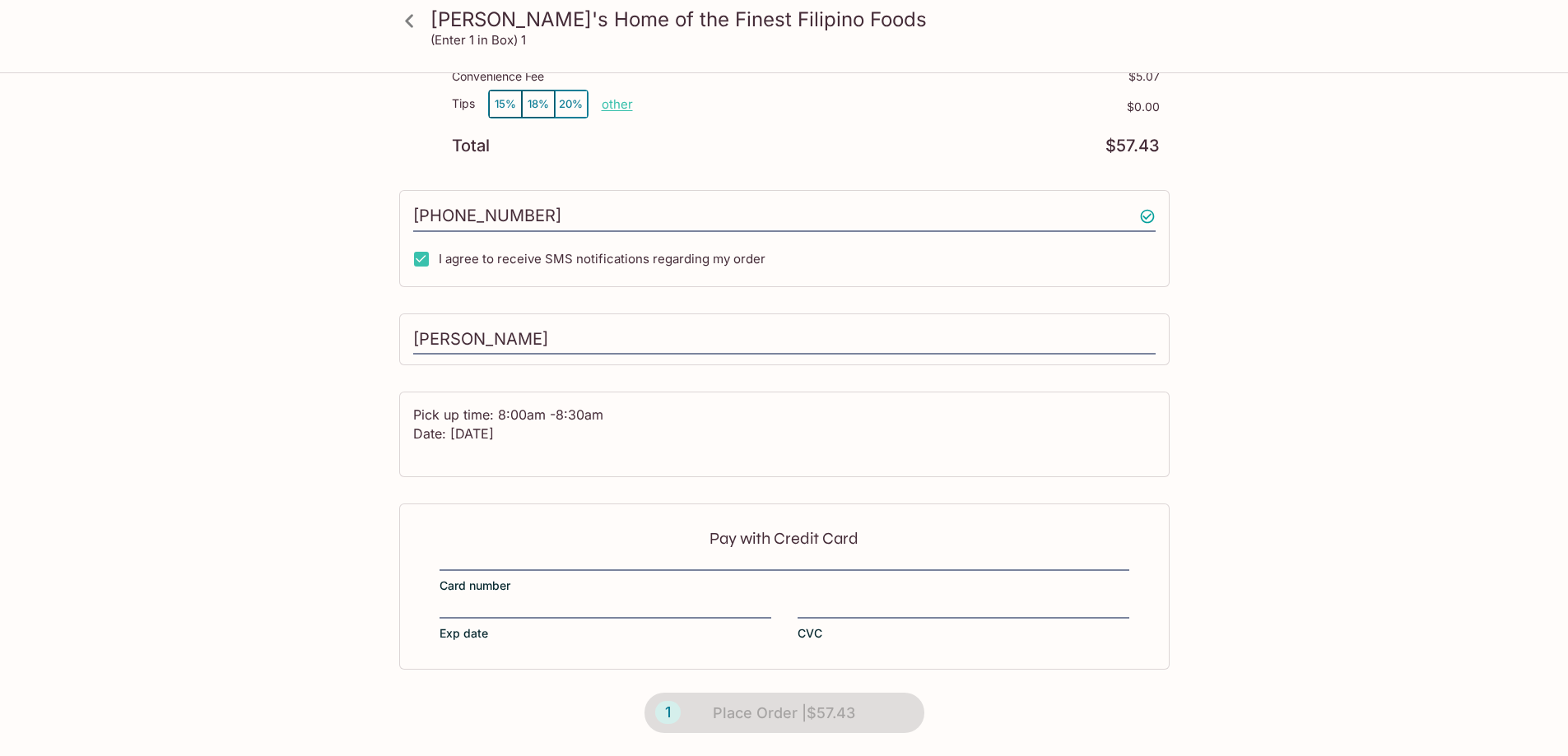
click at [468, 639] on span "Exp date" at bounding box center [464, 633] width 49 height 16
click at [506, 594] on span "Card number" at bounding box center [475, 586] width 71 height 16
click at [489, 592] on span "Card number" at bounding box center [475, 586] width 71 height 16
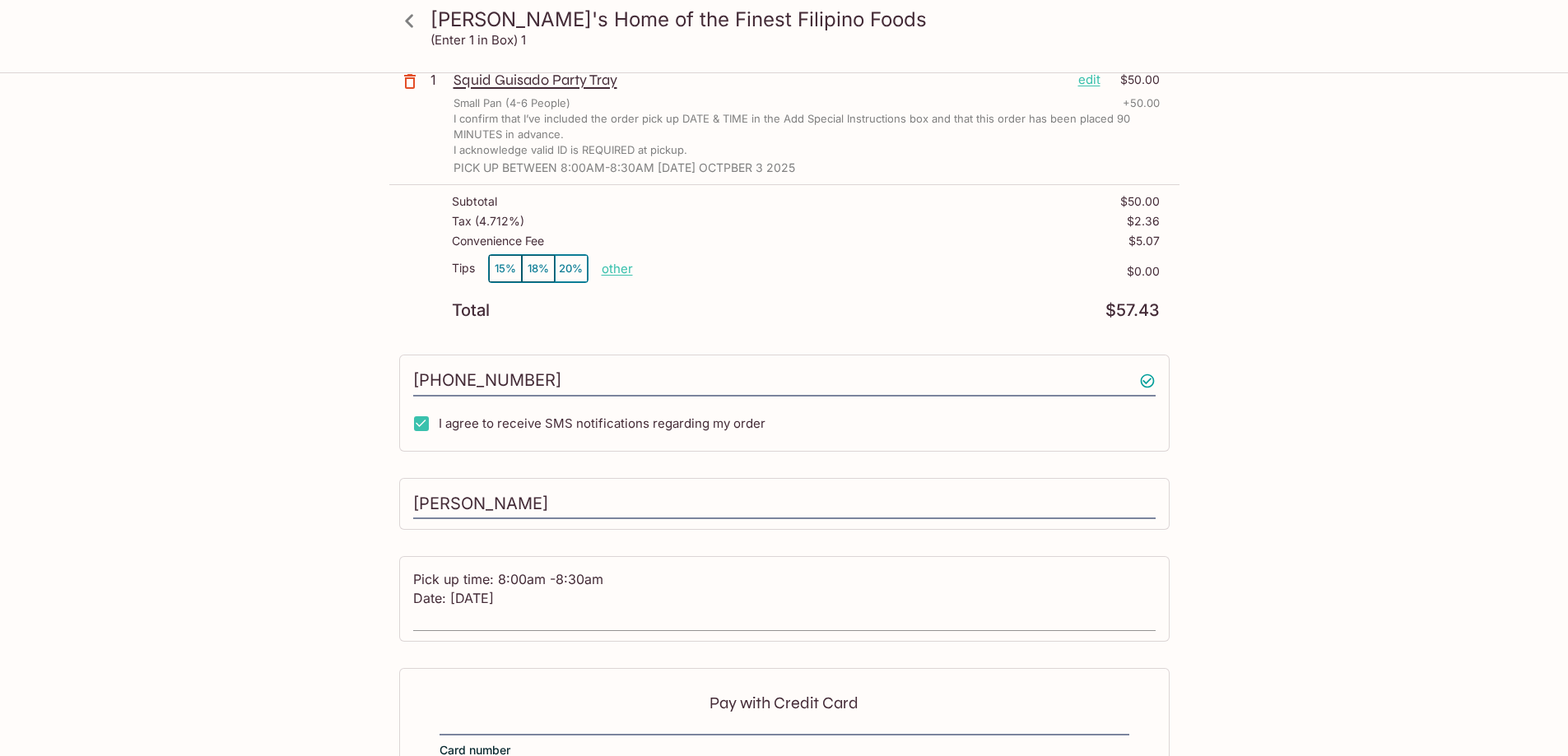
scroll to position [190, 0]
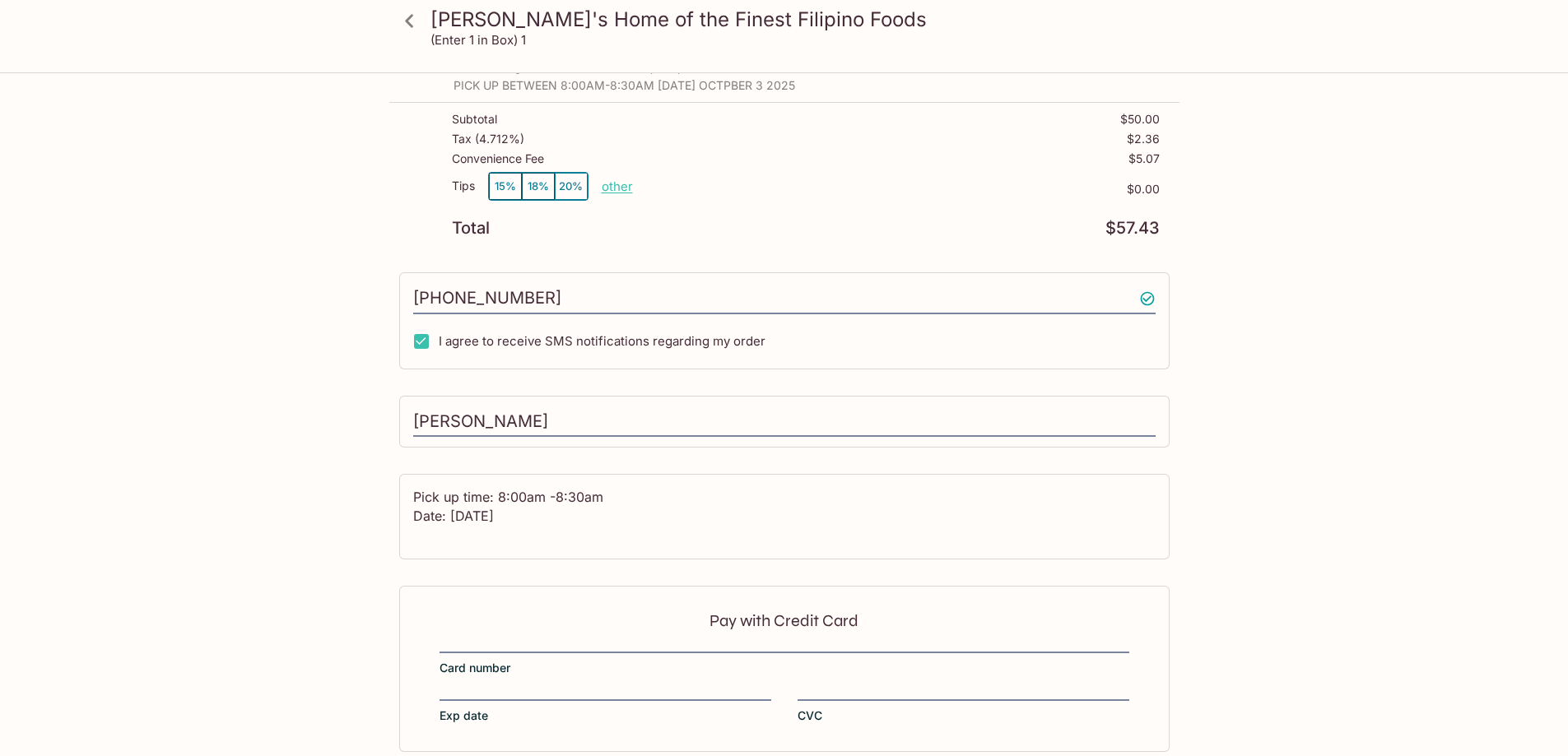
click at [528, 634] on div "Pay with Credit Card Card number Exp date CVC" at bounding box center [784, 668] width 770 height 166
click at [480, 629] on div "Pay with Credit Card Card number Exp date CVC" at bounding box center [784, 668] width 770 height 166
click at [726, 617] on p "Pay with Credit Card" at bounding box center [784, 620] width 689 height 15
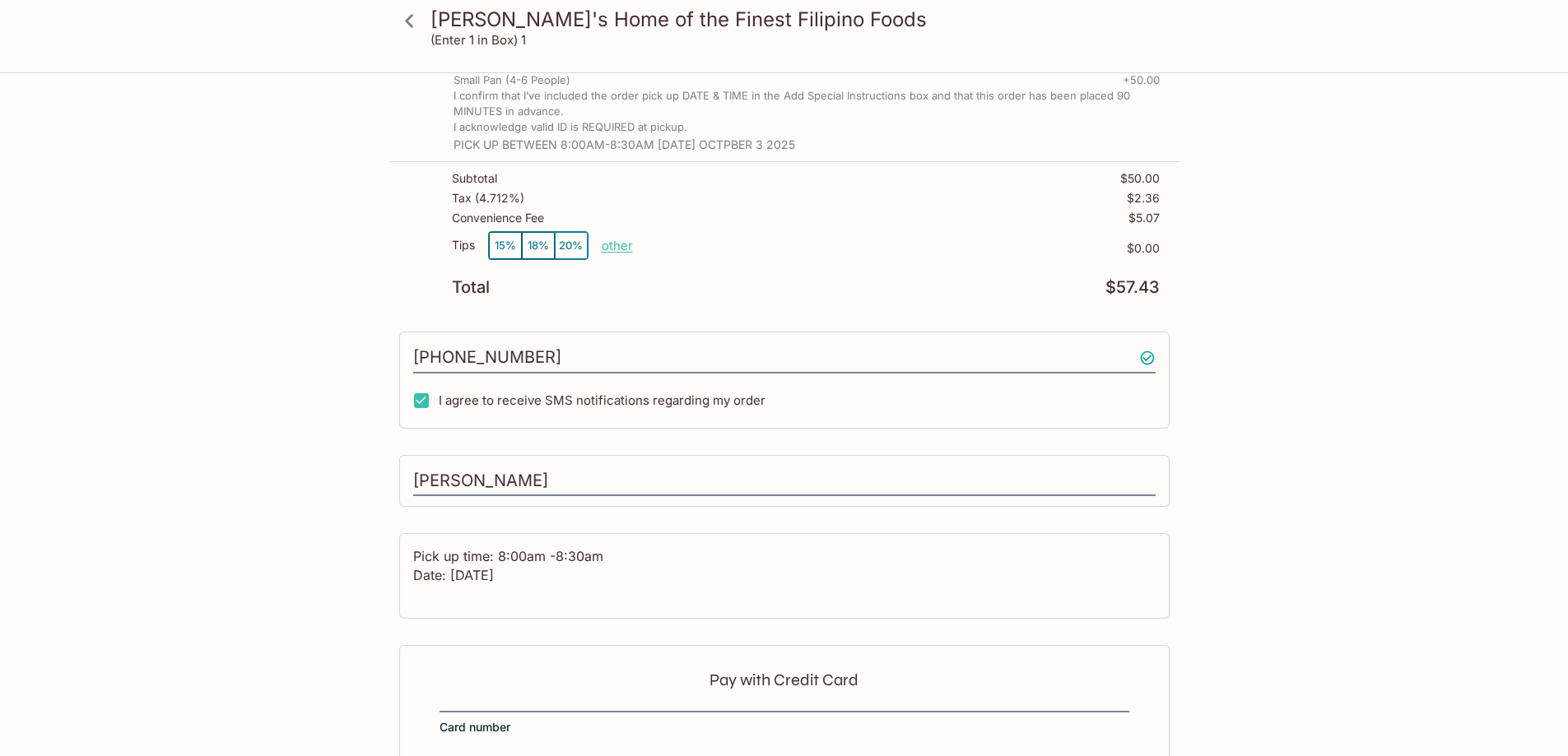
scroll to position [247, 0]
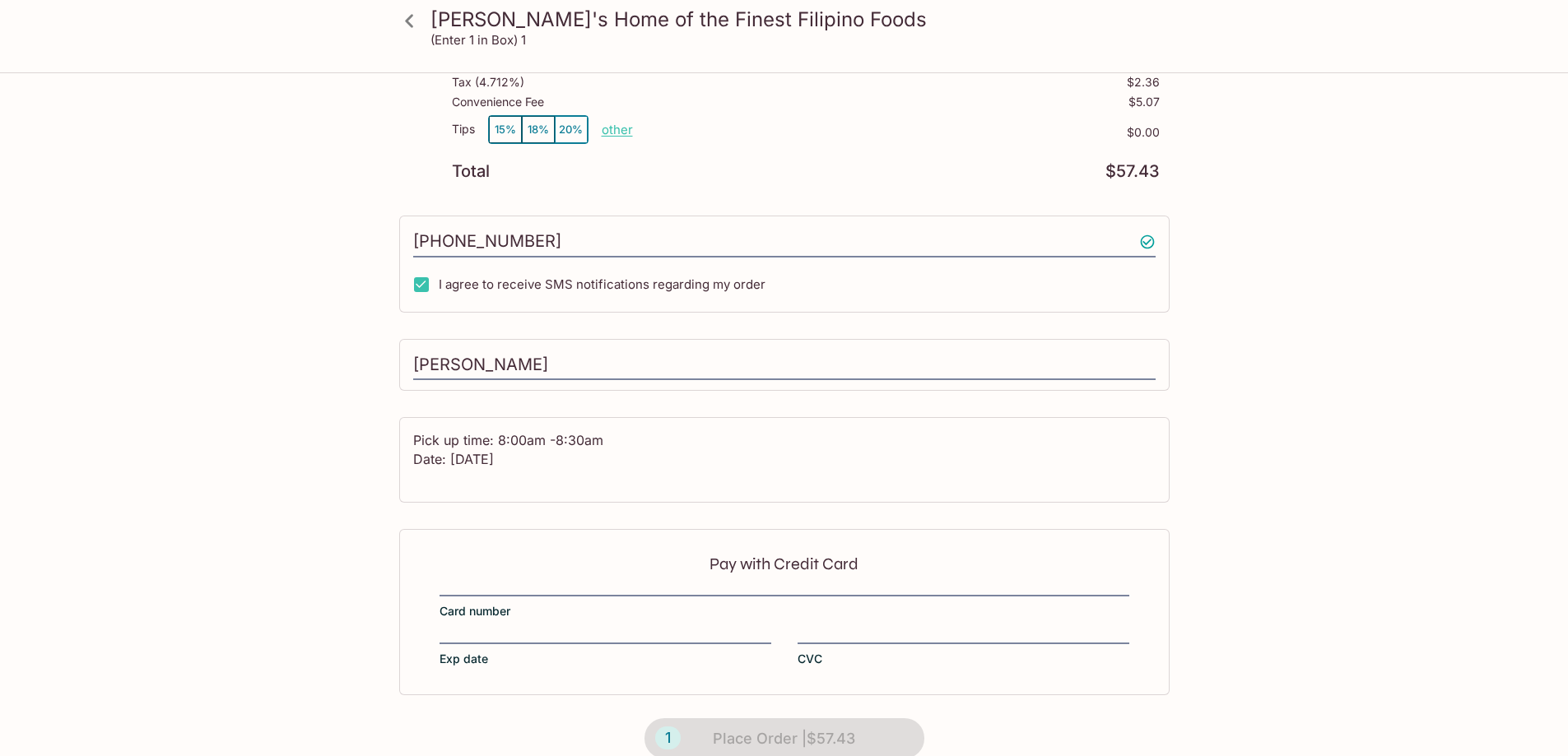
click at [477, 587] on div "Pay with Credit Card Card number Exp date CVC" at bounding box center [784, 611] width 770 height 166
click at [446, 585] on div "Pay with Credit Card Card number Exp date CVC" at bounding box center [784, 611] width 770 height 166
click at [446, 590] on div "Pay with Credit Card Card number Exp date CVC" at bounding box center [784, 611] width 770 height 166
click at [454, 583] on div "Pay with Credit Card Card number Exp date CVC" at bounding box center [784, 611] width 770 height 166
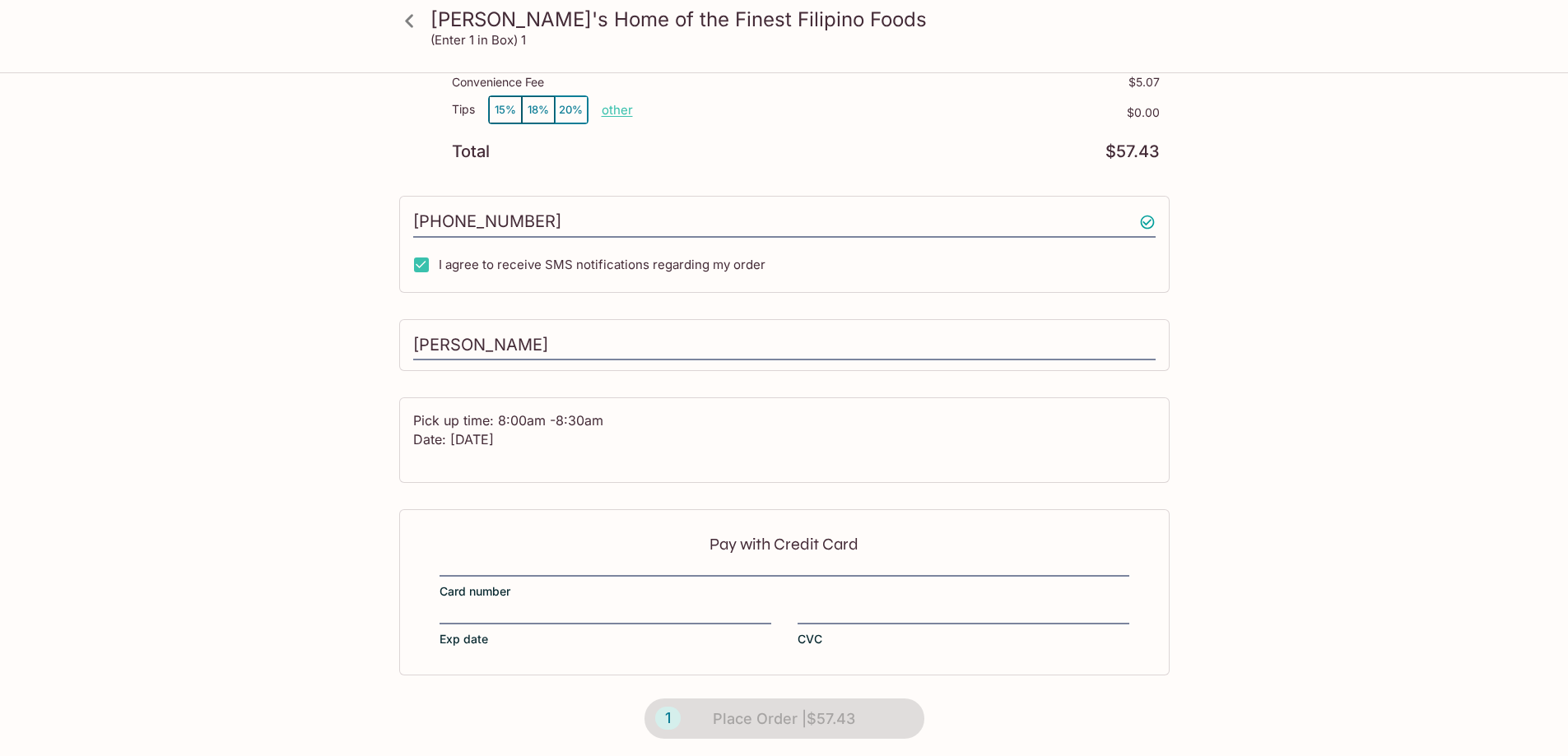
scroll to position [273, 0]
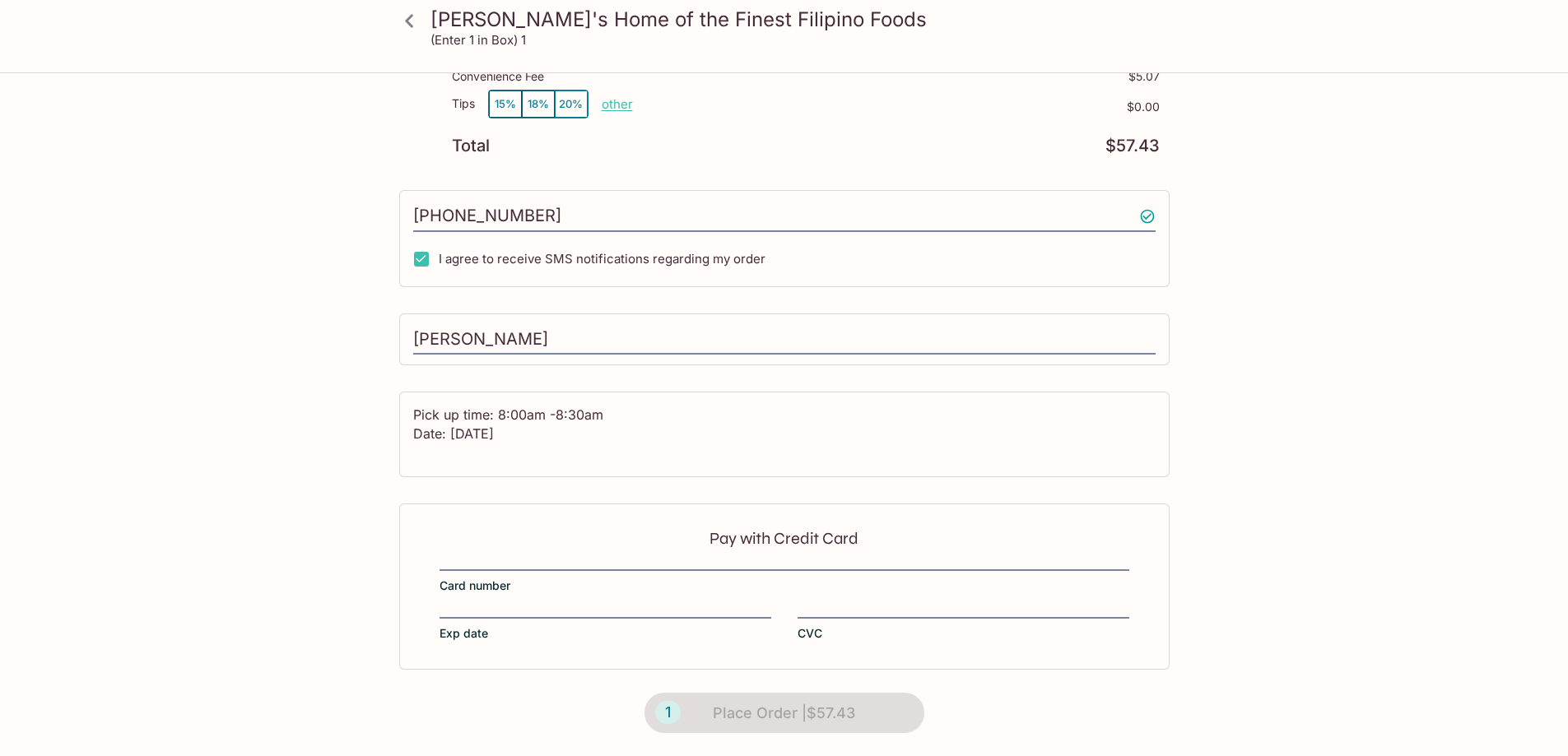
click at [474, 550] on div "Pay with Credit Card Card number Exp date CVC" at bounding box center [784, 586] width 770 height 166
click at [457, 598] on div "Pay with Credit Card Card number Exp date CVC" at bounding box center [784, 586] width 770 height 166
click at [466, 570] on div at bounding box center [784, 568] width 689 height 5
click at [467, 567] on div at bounding box center [784, 568] width 689 height 5
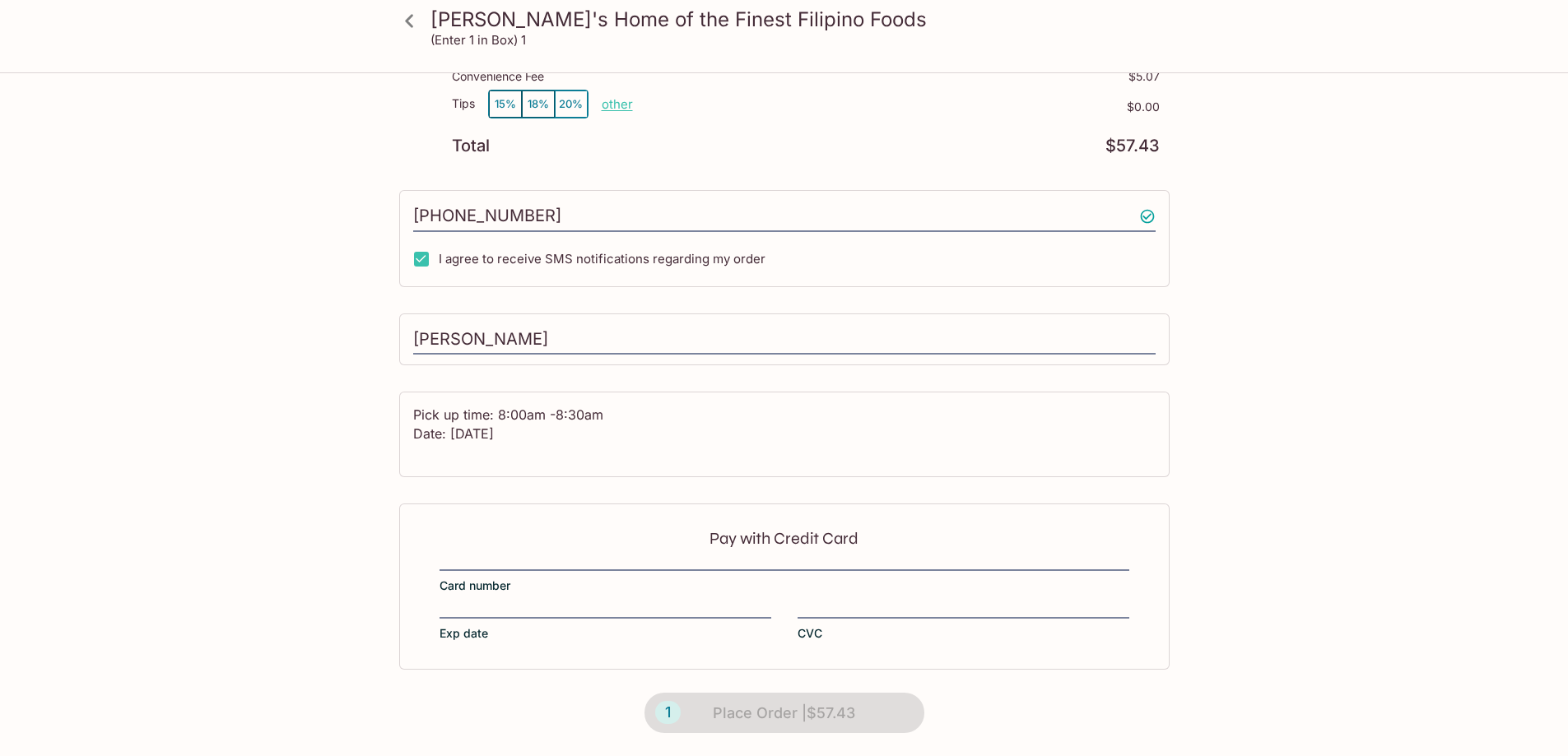
click at [472, 559] on div "Pay with Credit Card Card number Exp date CVC" at bounding box center [784, 586] width 770 height 166
click at [472, 557] on div "Pay with Credit Card Card number Exp date CVC" at bounding box center [784, 586] width 770 height 166
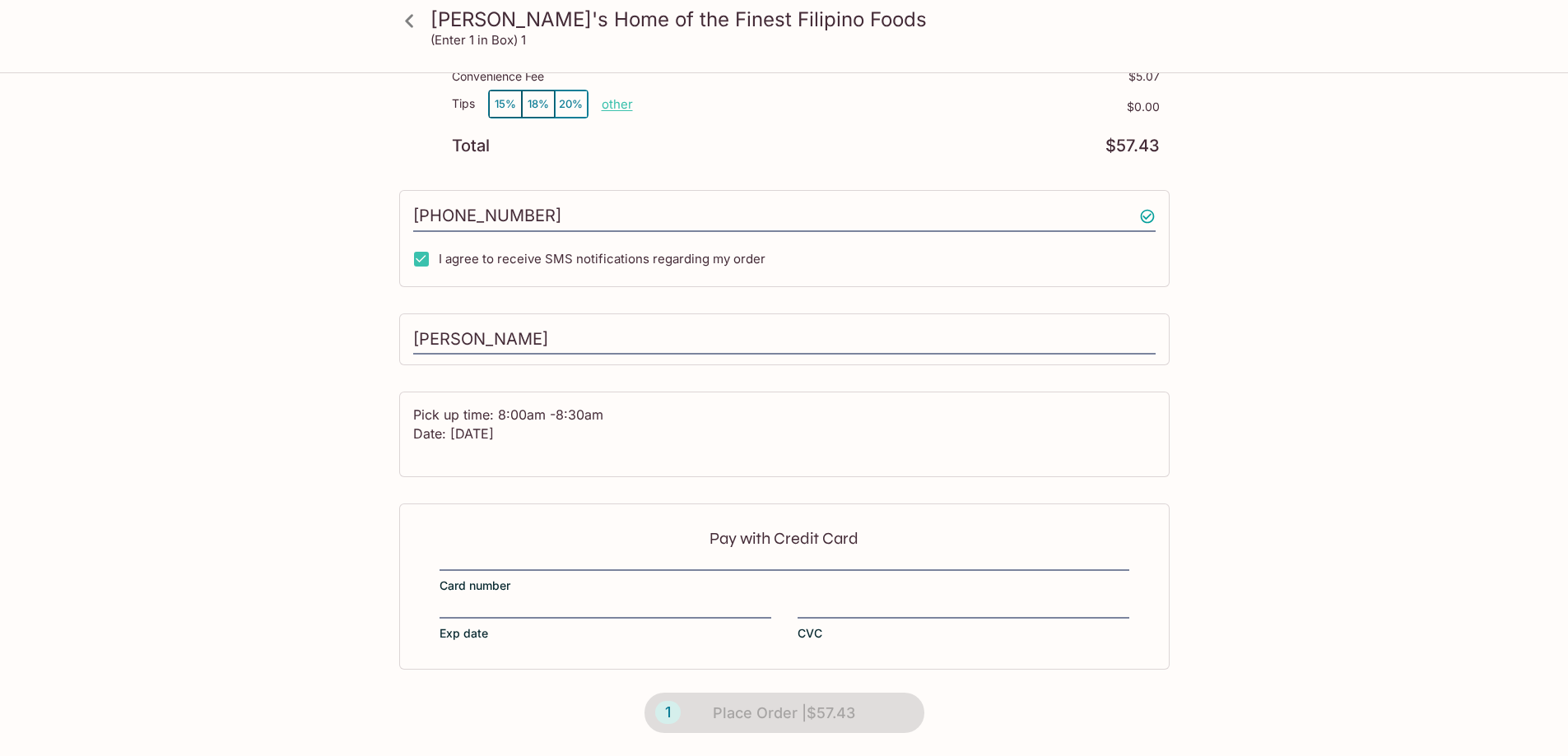
click at [459, 557] on div "Pay with Credit Card Card number Exp date CVC" at bounding box center [784, 586] width 770 height 166
click at [458, 605] on div "Pay with Credit Card Card number Exp date CVC" at bounding box center [784, 586] width 770 height 166
click at [490, 569] on div at bounding box center [784, 568] width 689 height 5
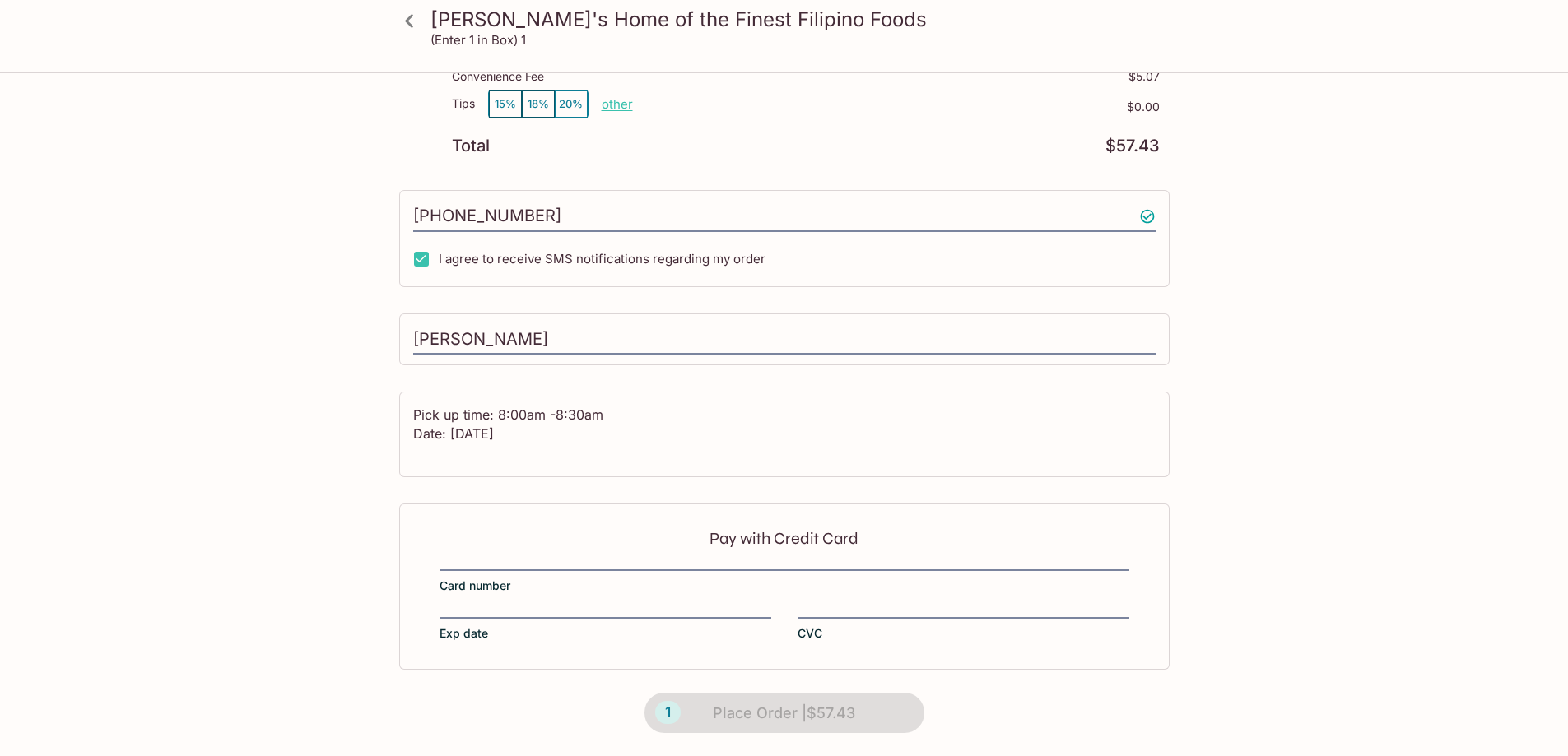
click at [493, 567] on div at bounding box center [784, 568] width 689 height 5
click at [479, 542] on p "Pay with Credit Card" at bounding box center [784, 538] width 689 height 15
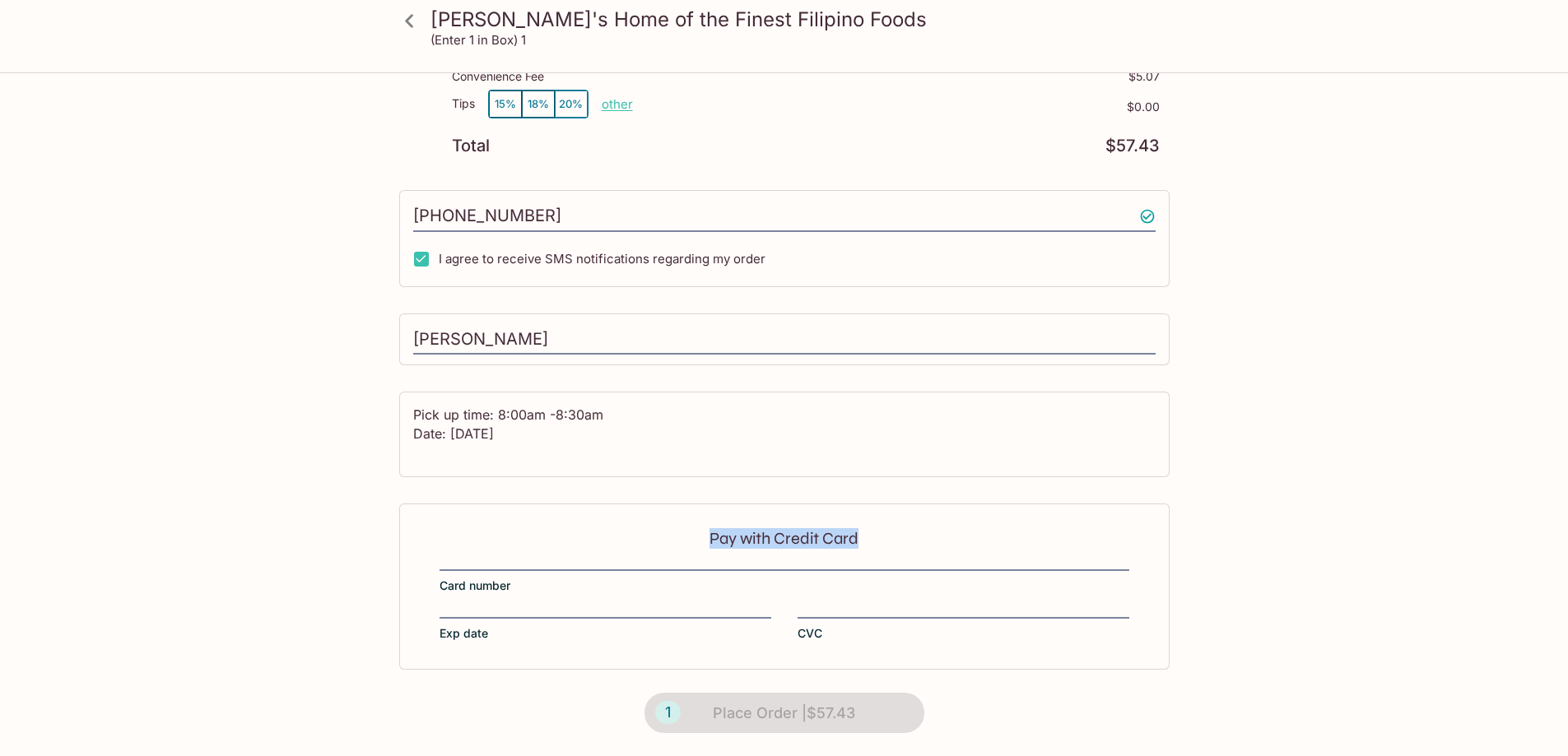
click at [479, 542] on p "Pay with Credit Card" at bounding box center [784, 538] width 689 height 15
click at [700, 531] on p "Pay with Credit Card" at bounding box center [784, 538] width 689 height 15
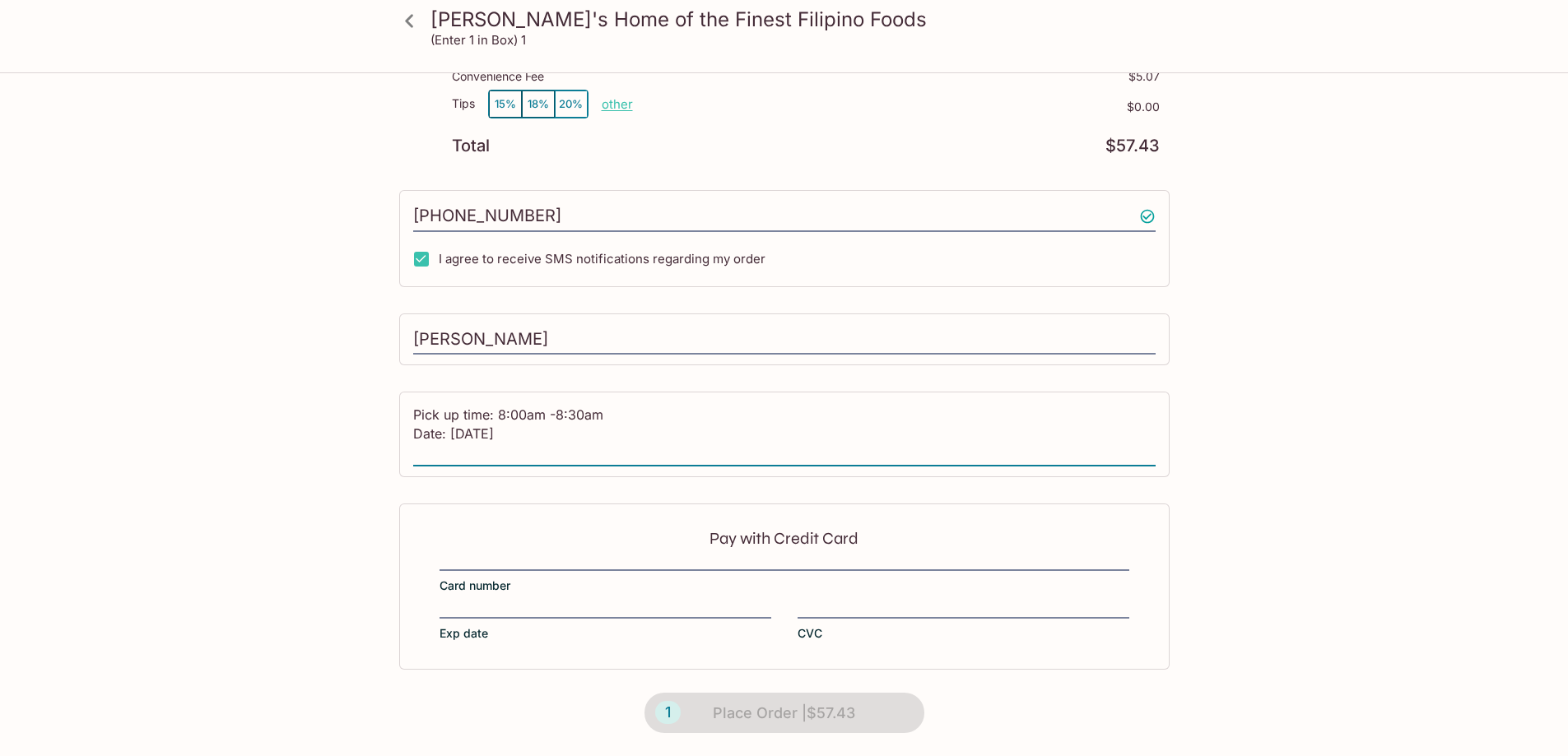
click at [577, 450] on textarea "Pick up time: 8:00am -8:30am Date: Friday, October 3 2025" at bounding box center [784, 434] width 742 height 57
click at [627, 448] on textarea "Pick up time: 8:00am -8:30am Date: Friday, October 3 2025" at bounding box center [784, 434] width 742 height 57
click at [590, 483] on div "Elena's Home of the Finest Filipino Foods 94-866 Moloalo Street, Waipahu, Hawai…" at bounding box center [784, 279] width 790 height 954
click at [556, 534] on p "Pay with Credit Card" at bounding box center [784, 538] width 689 height 15
click at [724, 723] on div "1 Place Order | $57.43" at bounding box center [784, 713] width 326 height 87
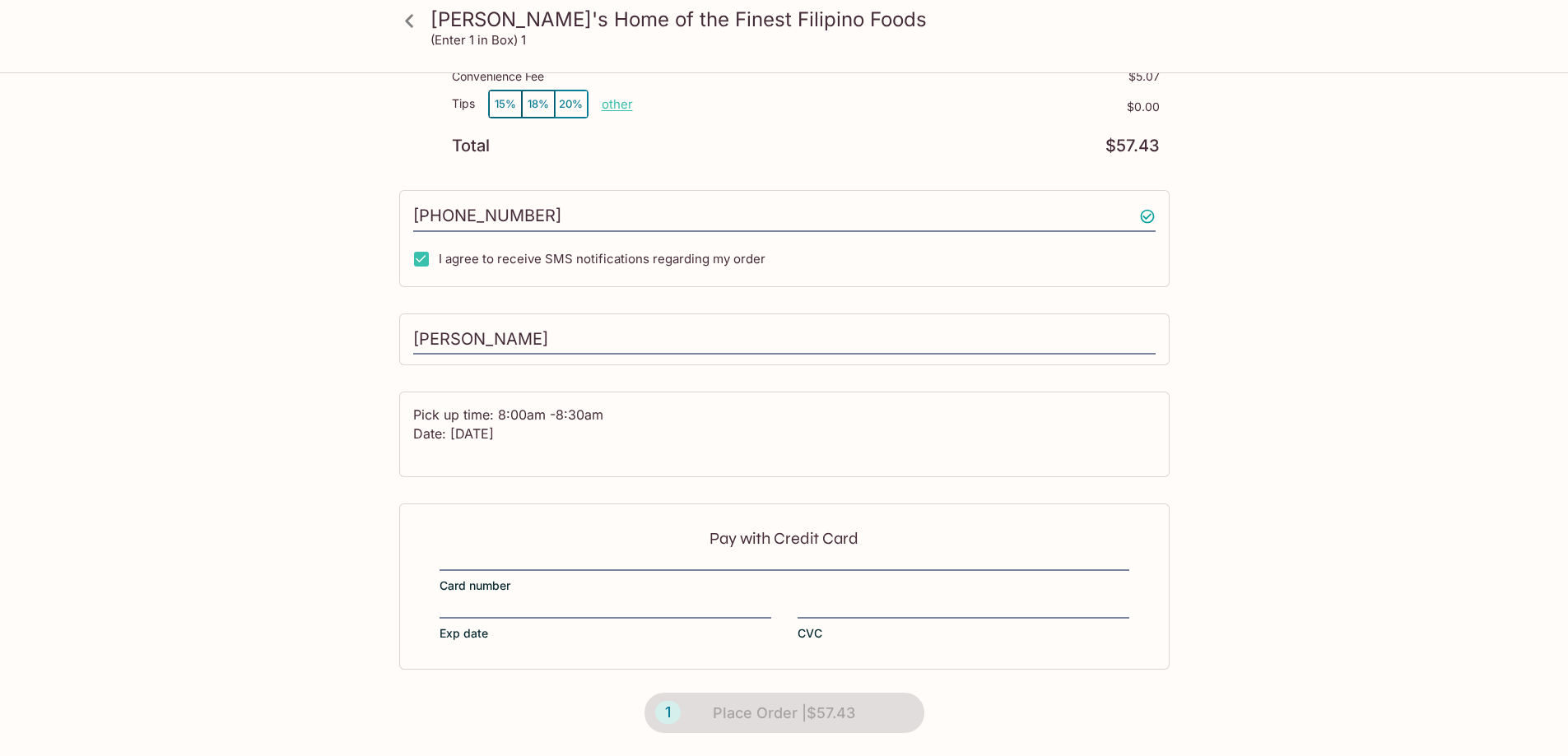
click at [726, 710] on div "1 Place Order | $57.43" at bounding box center [784, 713] width 326 height 87
click at [662, 713] on div "1 Place Order | $57.43" at bounding box center [784, 713] width 326 height 87
click at [631, 343] on input "Agnes Rossiter" at bounding box center [784, 340] width 742 height 32
click at [789, 408] on textarea "Pick up time: 8:00am -8:30am Date: Friday, October 3 2025" at bounding box center [784, 434] width 742 height 57
click at [589, 455] on textarea "Pick up time: 8:00am -8:30am Date: Friday, October 3 2025" at bounding box center [784, 434] width 742 height 57
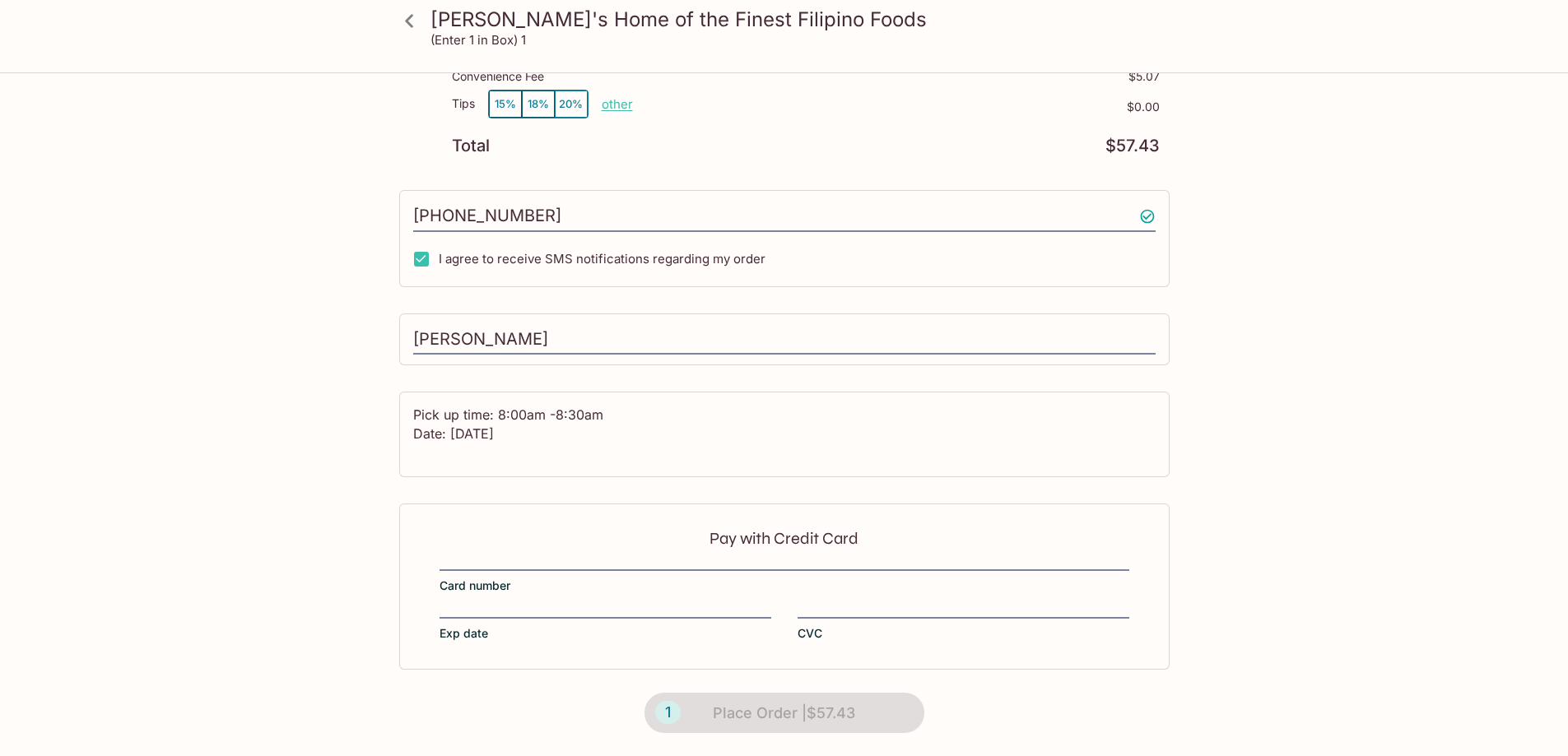
click at [556, 535] on p "Pay with Credit Card" at bounding box center [784, 538] width 689 height 15
click at [532, 593] on label "Card number" at bounding box center [784, 579] width 689 height 28
click at [524, 568] on div at bounding box center [784, 568] width 689 height 5
click at [519, 558] on div "Pay with Credit Card Card number Exp date CVC" at bounding box center [784, 586] width 770 height 166
click at [504, 560] on div "Pay with Credit Card Card number Exp date CVC" at bounding box center [784, 586] width 770 height 166
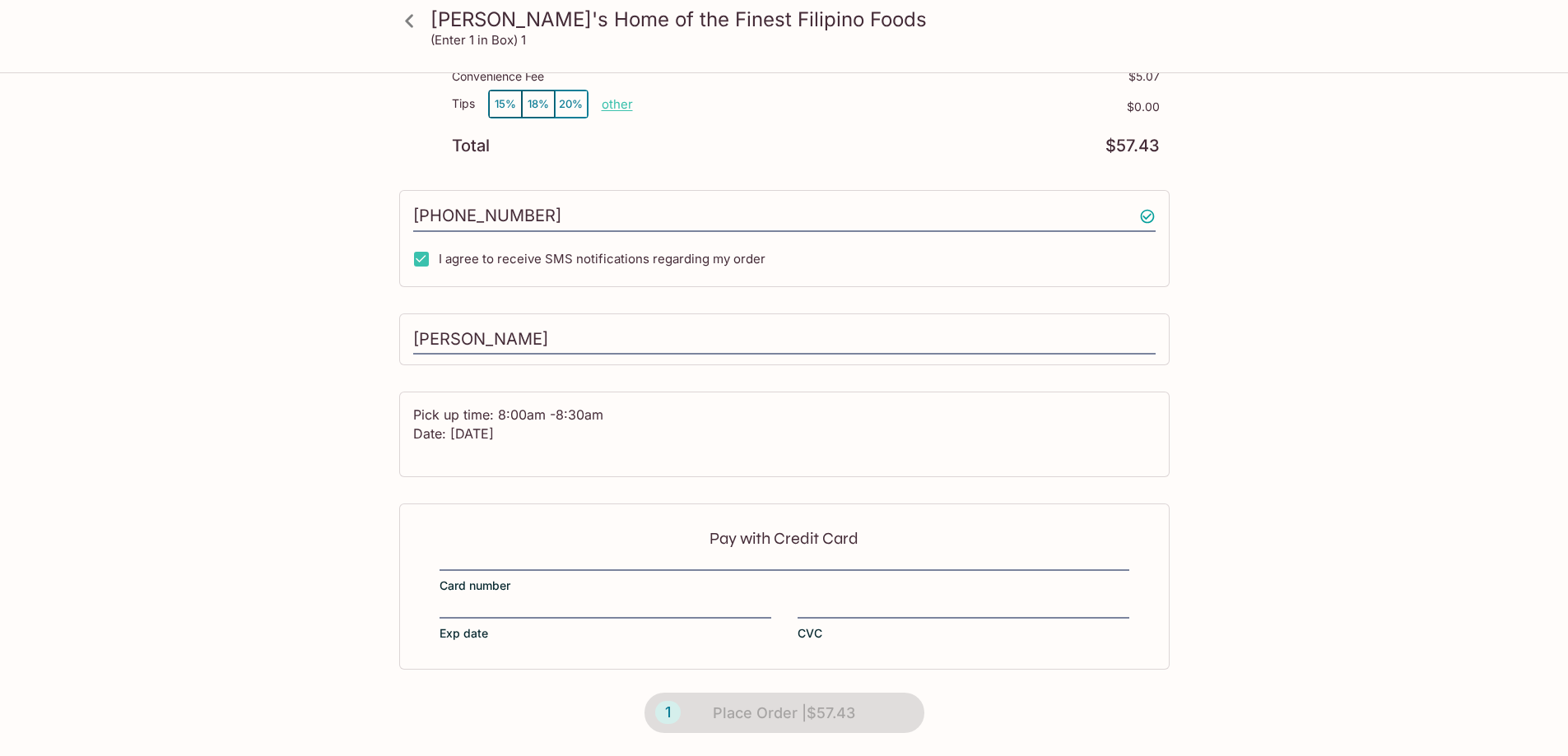
click at [472, 593] on span "Card number" at bounding box center [475, 586] width 71 height 16
click at [465, 614] on div "Pay with Credit Card Card number Exp date CVC" at bounding box center [784, 586] width 770 height 166
click at [562, 541] on p "Pay with Credit Card" at bounding box center [784, 538] width 689 height 15
click at [544, 545] on p "Pay with Credit Card" at bounding box center [784, 538] width 689 height 15
click at [821, 606] on div "Pay with Credit Card Card number Exp date CVC" at bounding box center [784, 586] width 770 height 166
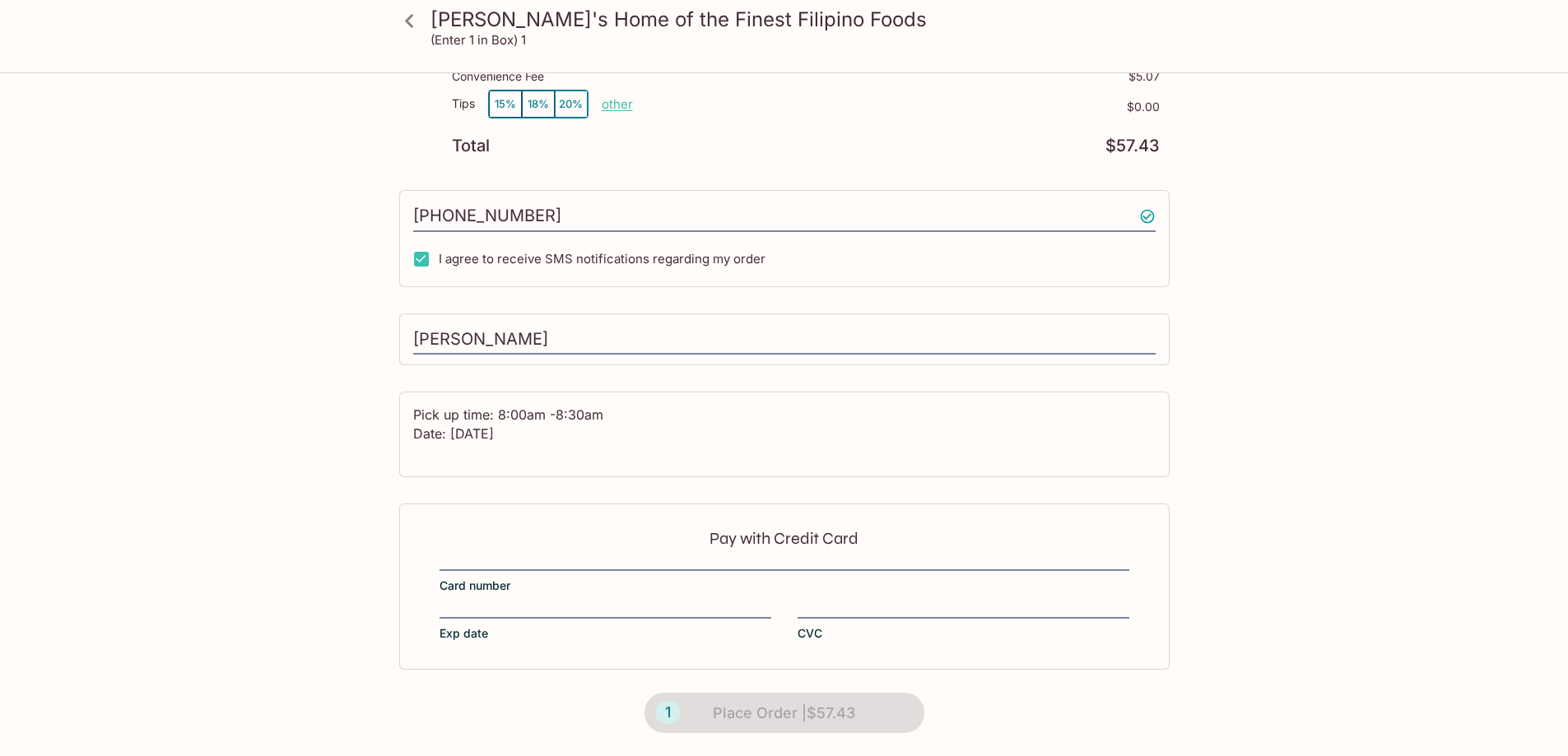
click at [795, 642] on div "Pay with Credit Card Card number Exp date CVC" at bounding box center [784, 586] width 770 height 166
click at [564, 570] on div at bounding box center [784, 568] width 689 height 5
click at [475, 543] on p "Pay with Credit Card" at bounding box center [784, 538] width 689 height 15
click at [454, 571] on label "Card number" at bounding box center [784, 579] width 689 height 28
click at [479, 615] on div at bounding box center [605, 616] width 332 height 5
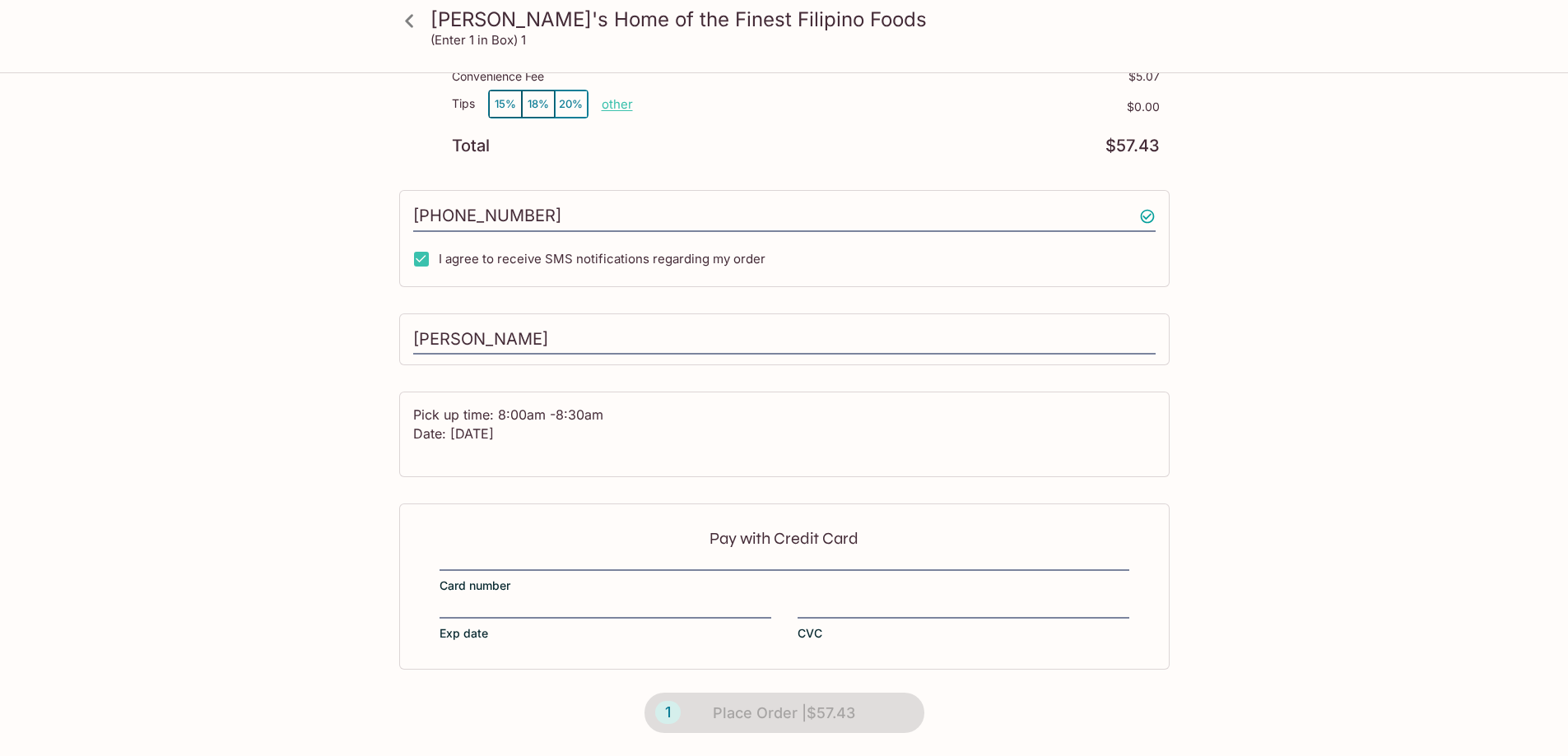
click at [464, 633] on span "Exp date" at bounding box center [464, 633] width 49 height 16
click at [588, 636] on label "Exp date" at bounding box center [605, 627] width 332 height 28
click at [651, 589] on label "Card number" at bounding box center [784, 579] width 689 height 28
click at [652, 576] on label "Card number" at bounding box center [784, 579] width 689 height 28
click at [452, 550] on div "Pay with Credit Card Card number Exp date CVC" at bounding box center [784, 586] width 770 height 166
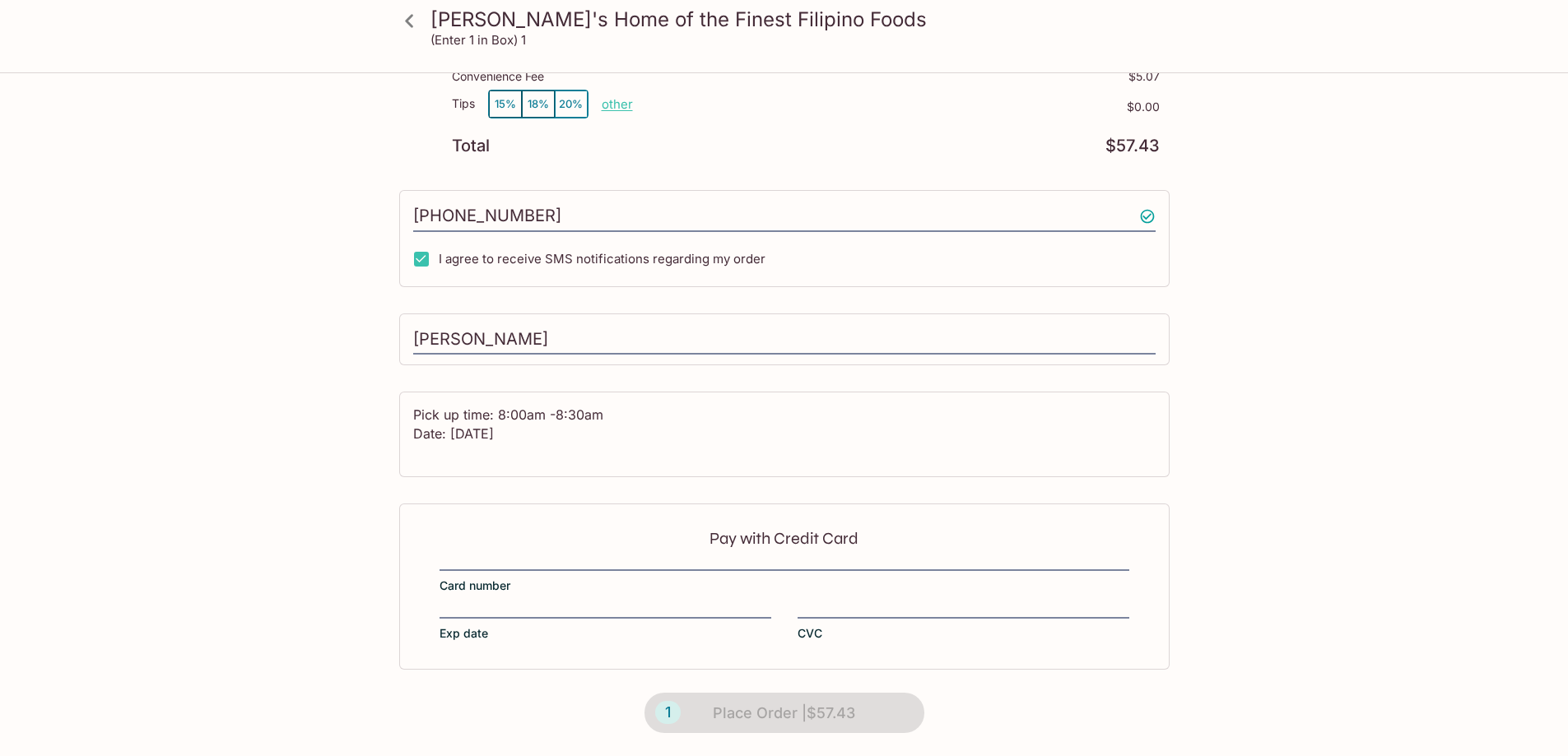
click at [508, 556] on div "Pay with Credit Card Card number Exp date CVC" at bounding box center [784, 586] width 770 height 166
click at [628, 556] on div "Pay with Credit Card Card number Exp date CVC" at bounding box center [784, 586] width 770 height 166
click at [492, 529] on div "Pay with Credit Card Card number Exp date CVC" at bounding box center [784, 586] width 770 height 166
click at [460, 560] on div "Pay with Credit Card Card number Exp date CVC" at bounding box center [784, 586] width 770 height 166
click at [456, 599] on div "Pay with Credit Card Card number Exp date CVC" at bounding box center [784, 586] width 770 height 166
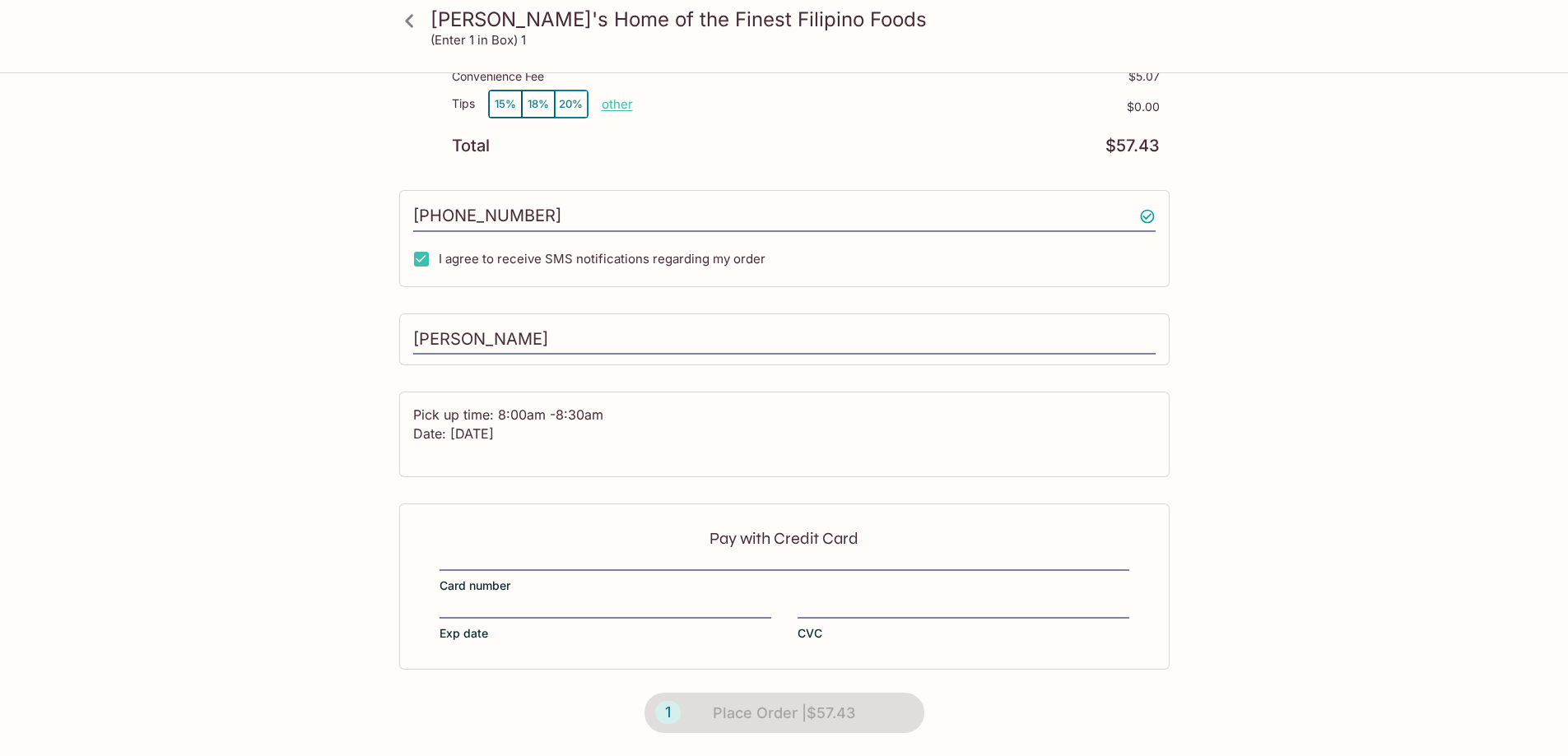
click at [456, 598] on div "Pay with Credit Card Card number Exp date CVC" at bounding box center [784, 586] width 770 height 166
click at [445, 597] on div "Pay with Credit Card Card number Exp date CVC" at bounding box center [784, 586] width 770 height 166
click at [443, 617] on div at bounding box center [605, 616] width 332 height 5
click at [487, 617] on div at bounding box center [605, 616] width 332 height 5
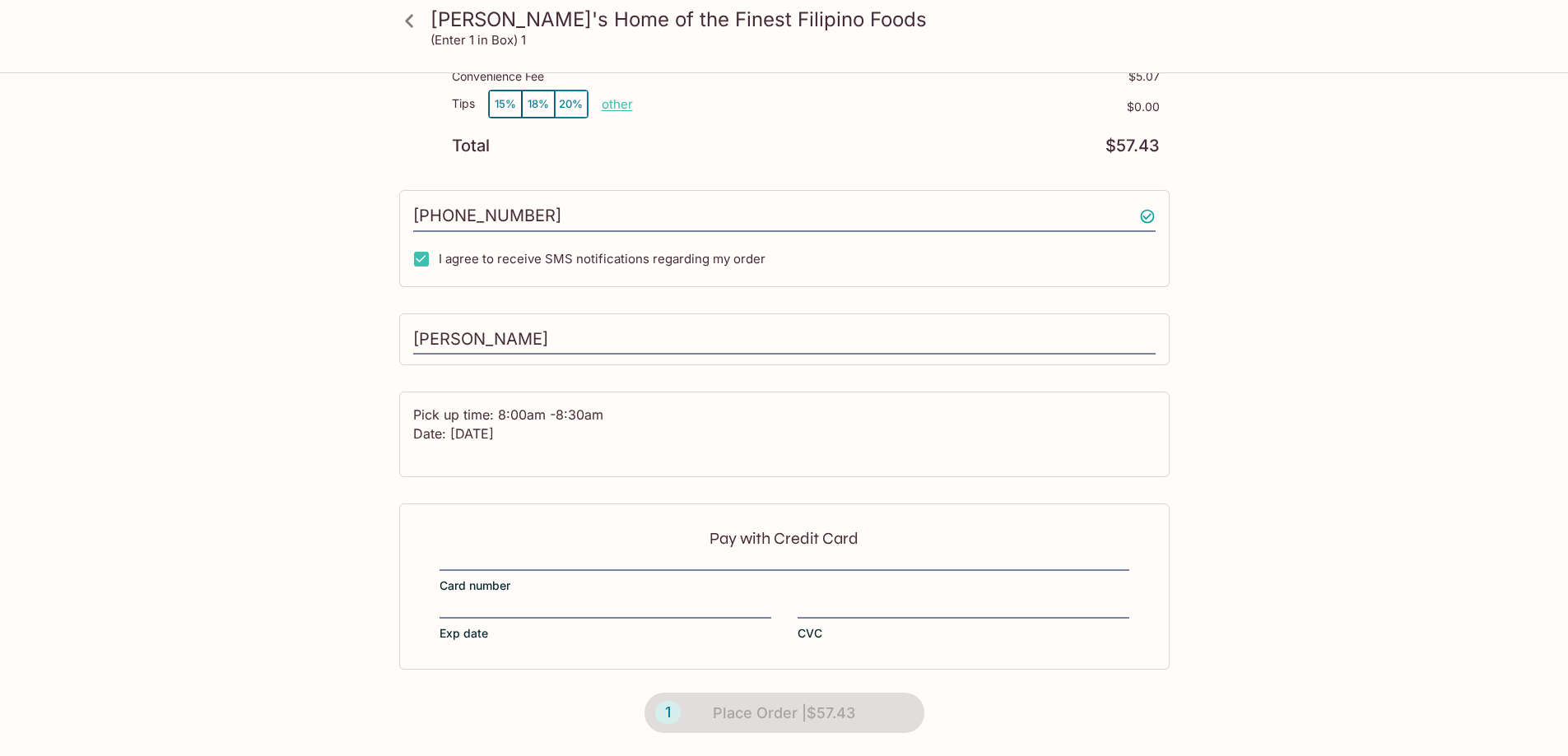
click at [487, 617] on div at bounding box center [605, 616] width 332 height 5
drag, startPoint x: 553, startPoint y: 604, endPoint x: 657, endPoint y: 561, distance: 112.5
click at [553, 604] on div "Pay with Credit Card Card number Exp date CVC" at bounding box center [784, 586] width 770 height 166
click at [737, 525] on div "Pay with Credit Card Card number Exp date CVC" at bounding box center [784, 586] width 770 height 166
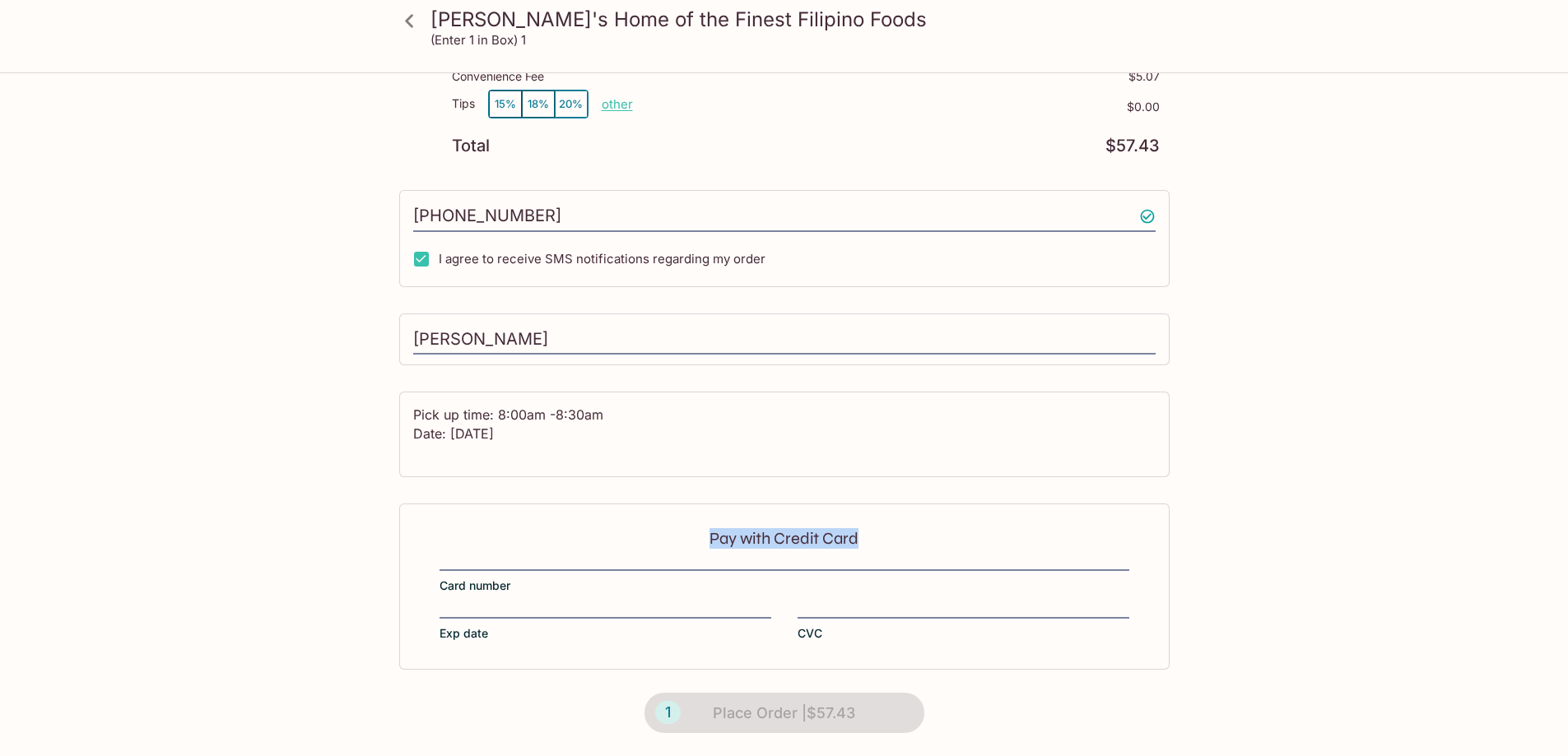
drag, startPoint x: 735, startPoint y: 539, endPoint x: 734, endPoint y: 554, distance: 15.0
click at [734, 552] on div "Pay with Credit Card Card number Exp date CVC" at bounding box center [784, 586] width 770 height 166
click at [649, 537] on p "Pay with Credit Card" at bounding box center [784, 538] width 689 height 15
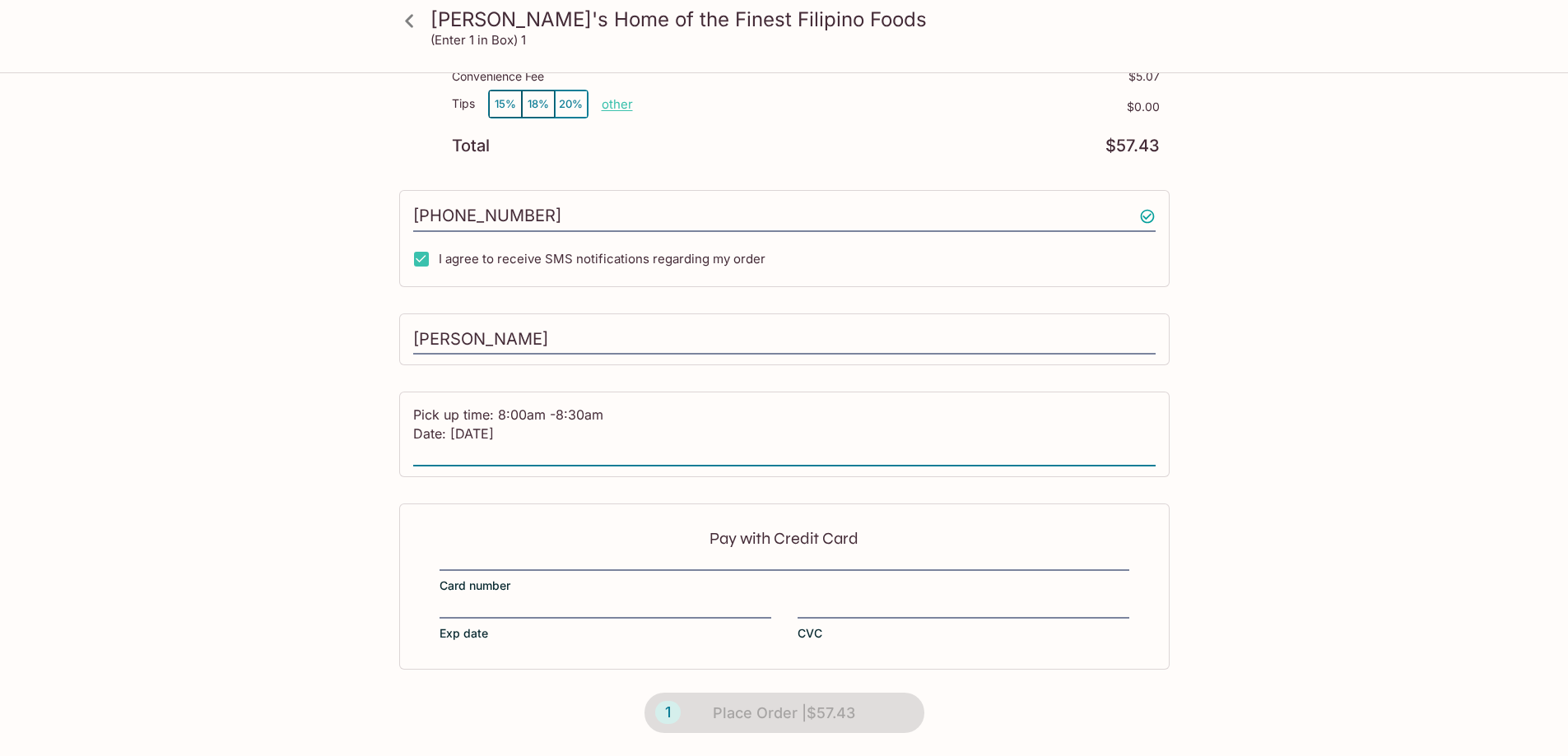
click at [568, 452] on textarea "Pick up time: 8:00am -8:30am Date: Friday, October 3 2025" at bounding box center [784, 434] width 742 height 57
click at [631, 442] on textarea "Pick up time: 8:00am -8:30am Date: Friday, October 3 2025" at bounding box center [784, 434] width 742 height 57
click at [553, 553] on div "Pay with Credit Card Card number Exp date CVC" at bounding box center [784, 586] width 770 height 166
click at [484, 595] on div "Pay with Credit Card Card number Exp date CVC" at bounding box center [784, 586] width 770 height 166
click at [600, 612] on div "Pay with Credit Card Card number Exp date CVC" at bounding box center [784, 586] width 770 height 166
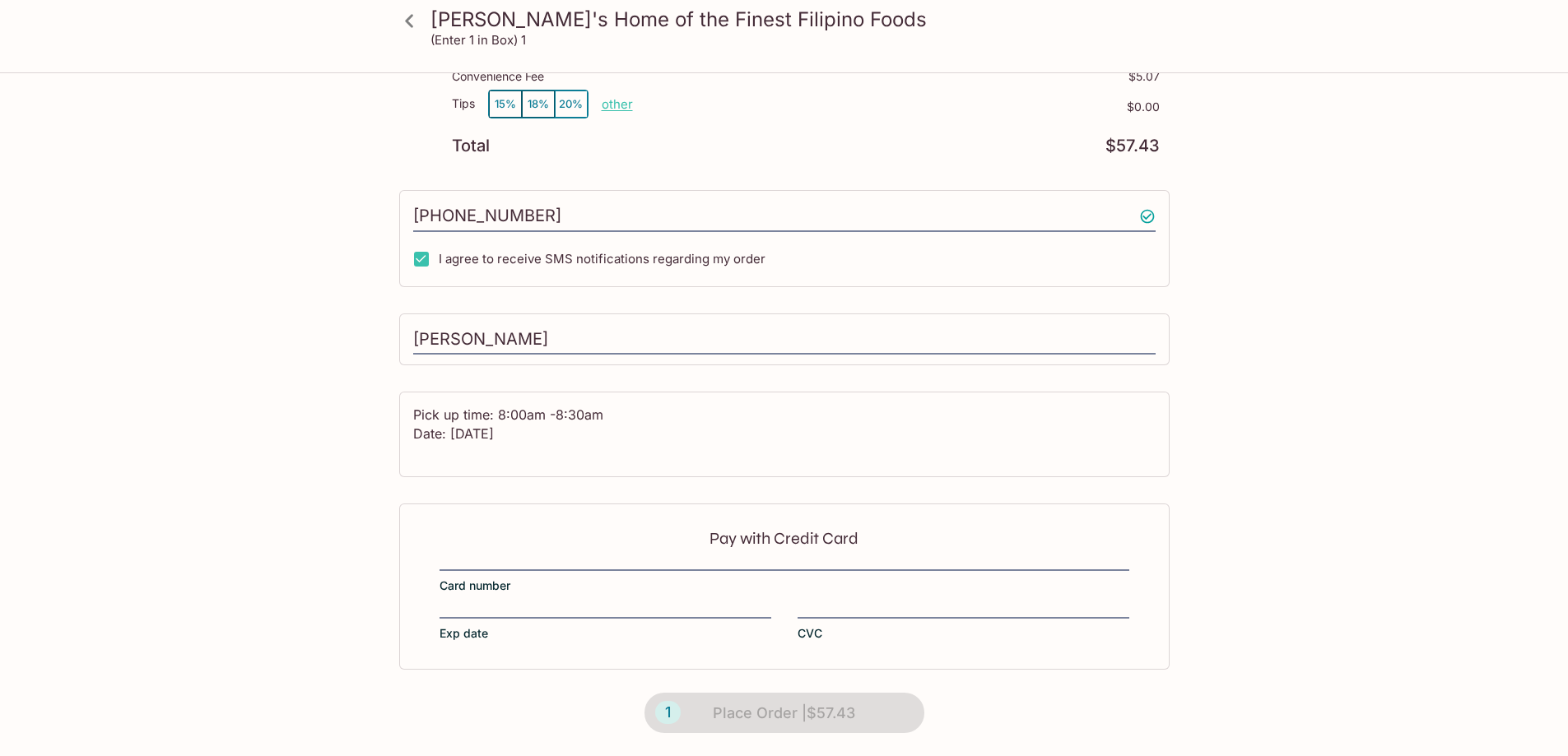
click at [634, 580] on label "Card number" at bounding box center [784, 579] width 689 height 28
click at [639, 564] on div "Pay with Credit Card Card number Exp date CVC" at bounding box center [784, 586] width 770 height 166
click at [639, 560] on div "Pay with Credit Card Card number Exp date CVC" at bounding box center [784, 586] width 770 height 166
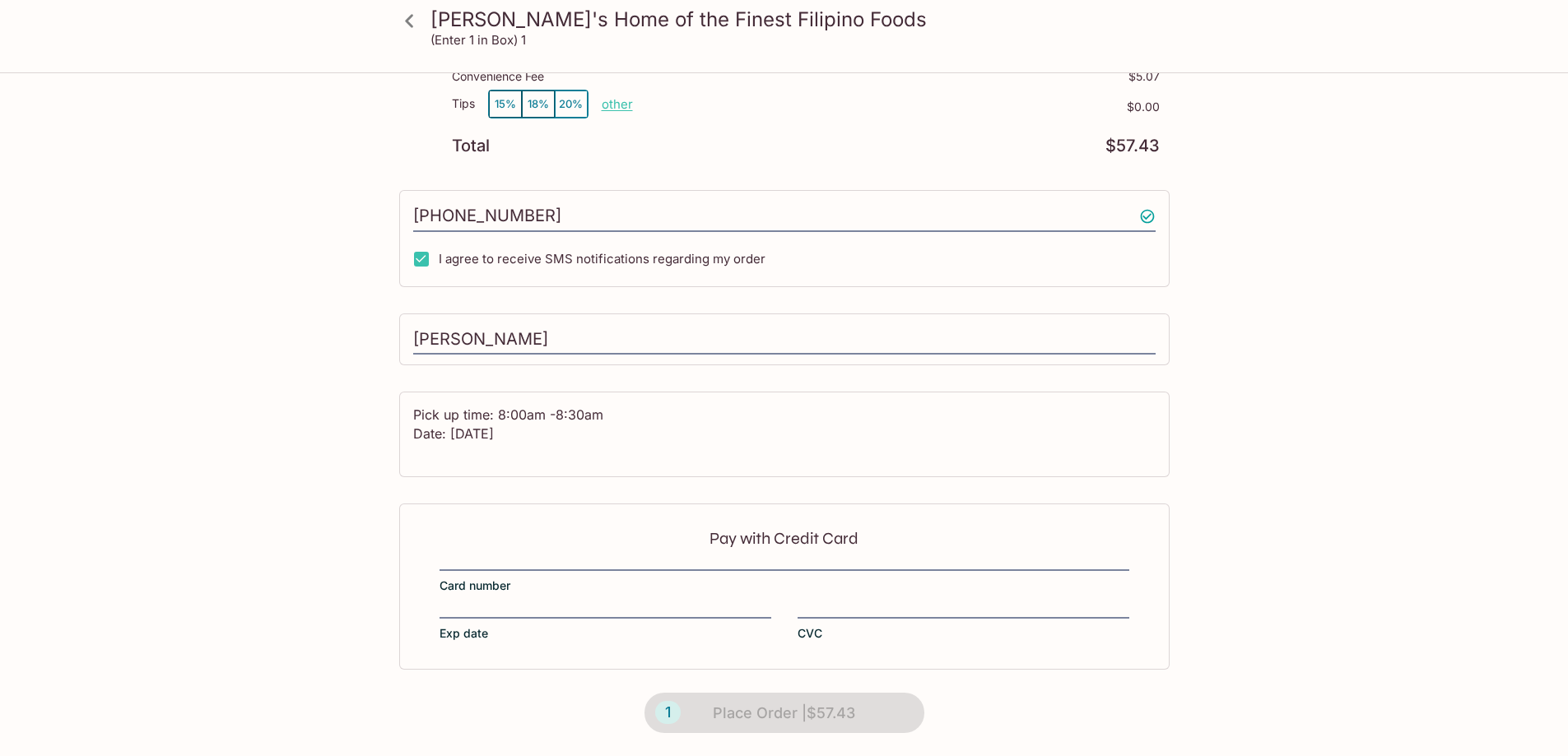
click at [702, 543] on p "Pay with Credit Card" at bounding box center [784, 538] width 689 height 15
click at [742, 546] on p "Pay with Credit Card" at bounding box center [784, 538] width 689 height 15
click at [660, 566] on div at bounding box center [784, 568] width 689 height 5
click at [632, 587] on label "Card number" at bounding box center [784, 579] width 689 height 28
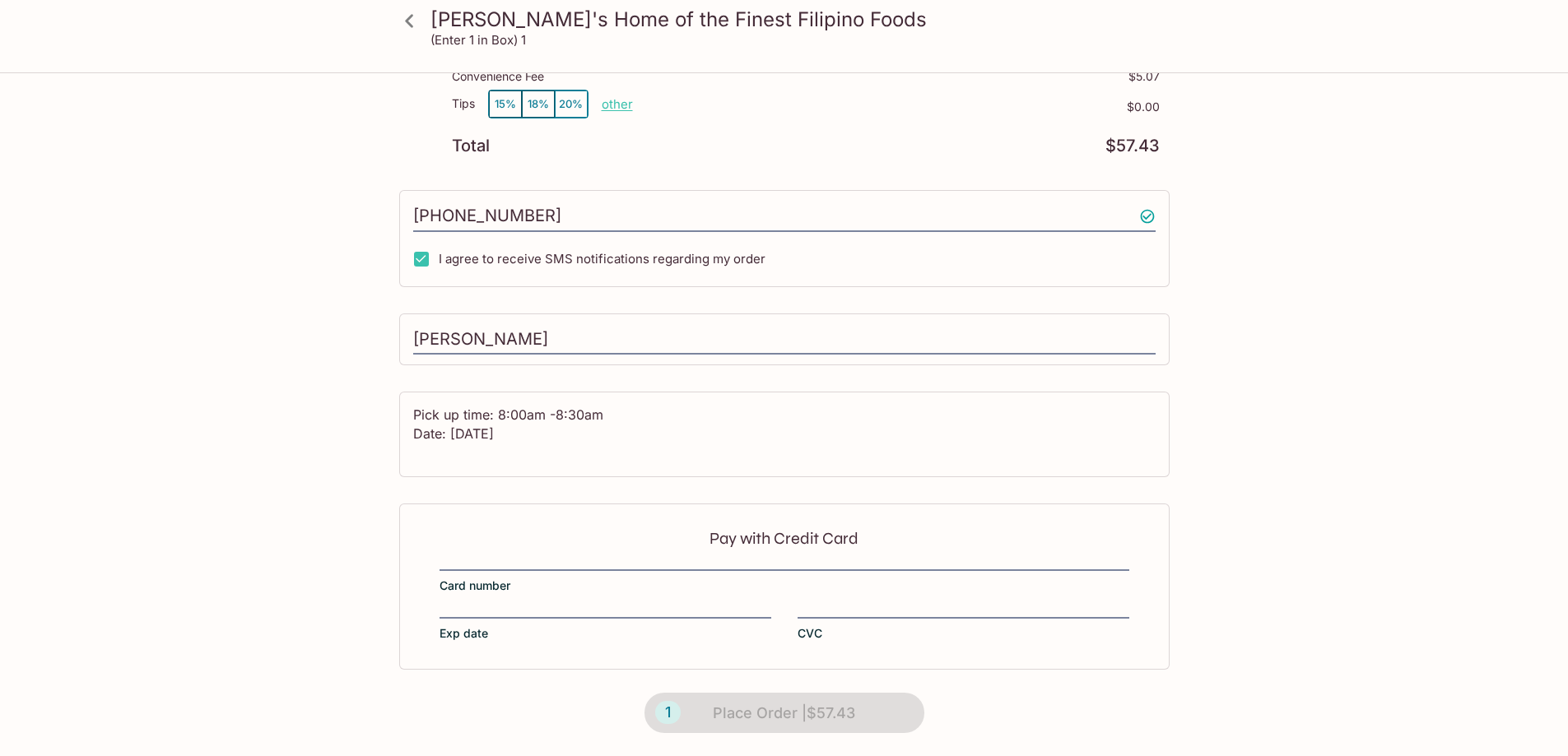
click at [580, 598] on div "Pay with Credit Card Card number Exp date CVC" at bounding box center [784, 586] width 770 height 166
click at [488, 547] on div "Pay with Credit Card Card number Exp date CVC" at bounding box center [784, 586] width 770 height 166
click at [467, 565] on div "Pay with Credit Card Card number Exp date CVC" at bounding box center [784, 586] width 770 height 166
click at [477, 559] on div "Pay with Credit Card Card number Exp date CVC" at bounding box center [784, 586] width 770 height 166
click at [506, 549] on div "Pay with Credit Card Card number Exp date CVC" at bounding box center [784, 586] width 770 height 166
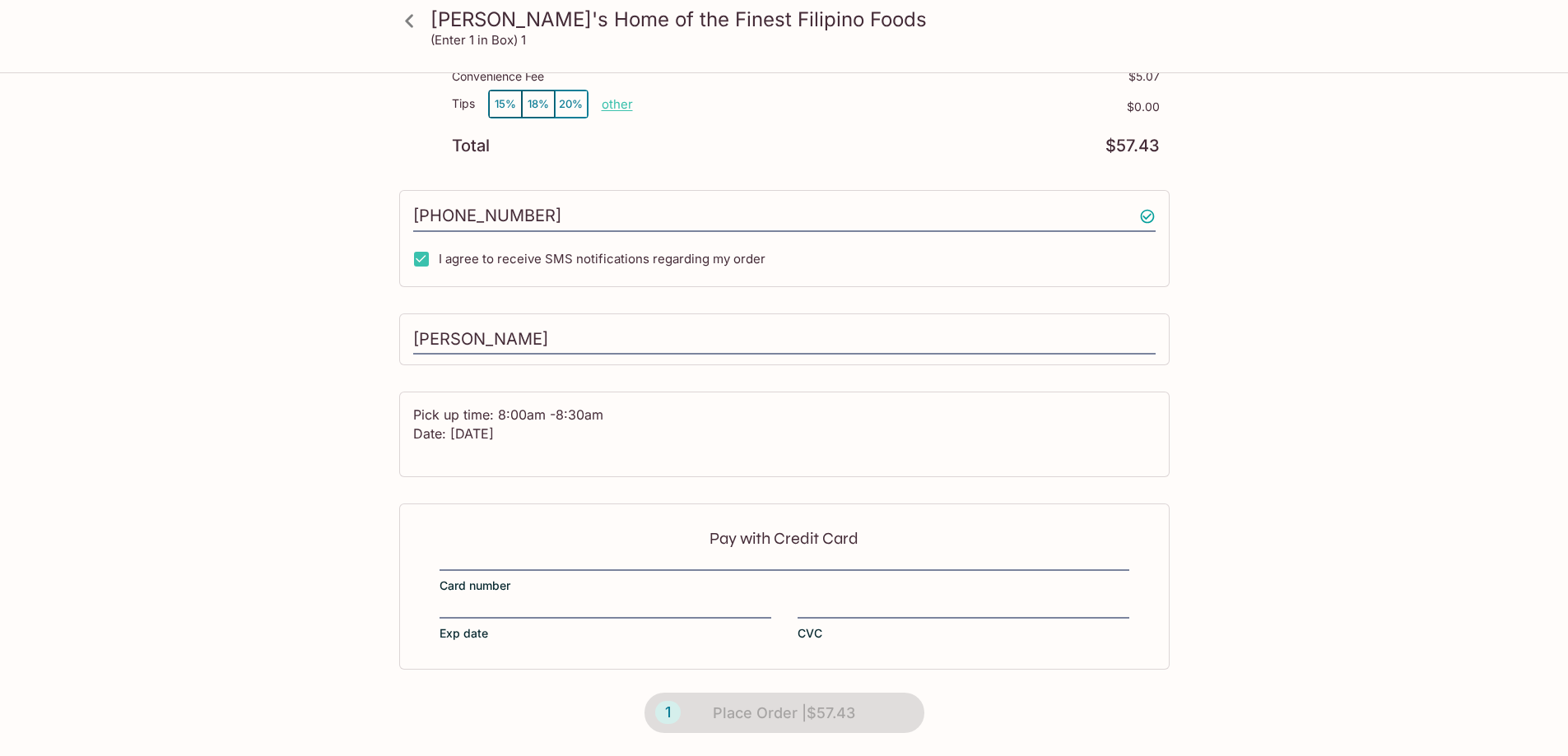
click at [506, 549] on div "Pay with Credit Card Card number Exp date CVC" at bounding box center [784, 586] width 770 height 166
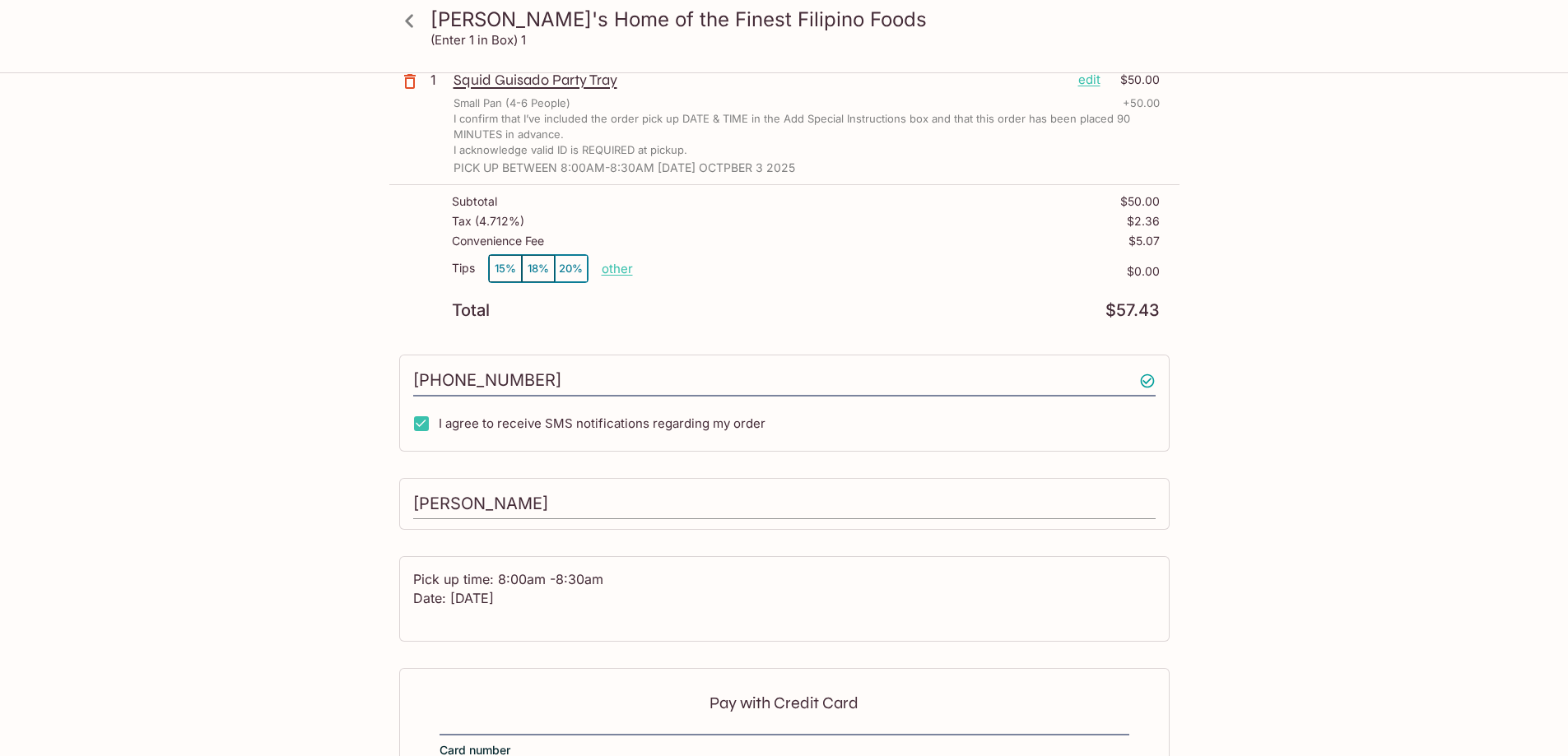
scroll to position [0, 0]
